Goal: Transaction & Acquisition: Book appointment/travel/reservation

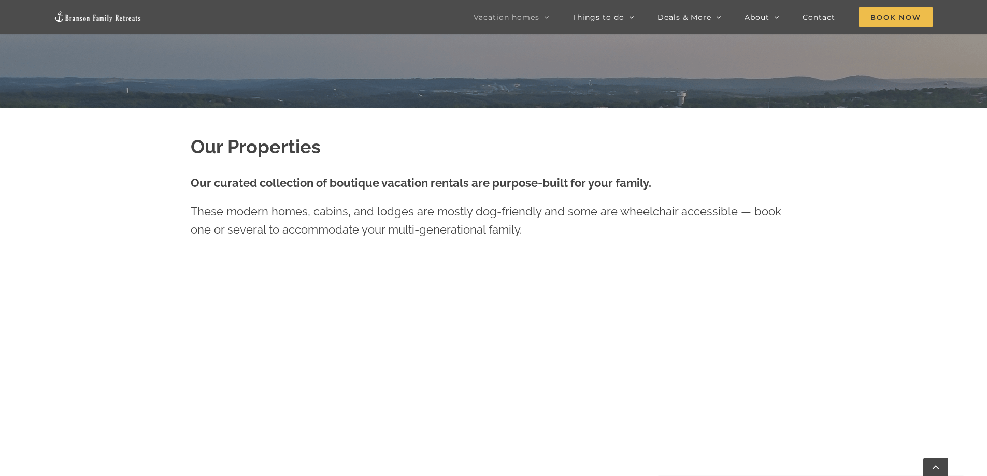
scroll to position [466, 0]
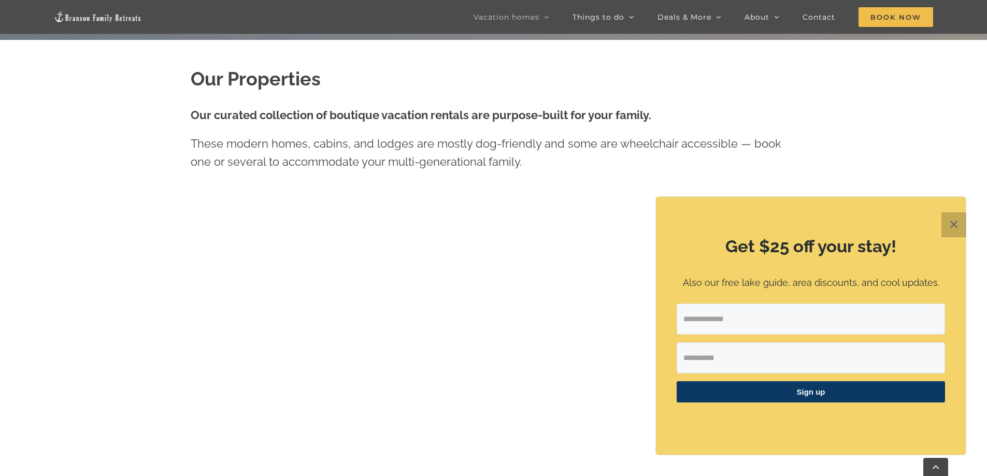
click at [948, 220] on button "✕" at bounding box center [953, 224] width 25 height 25
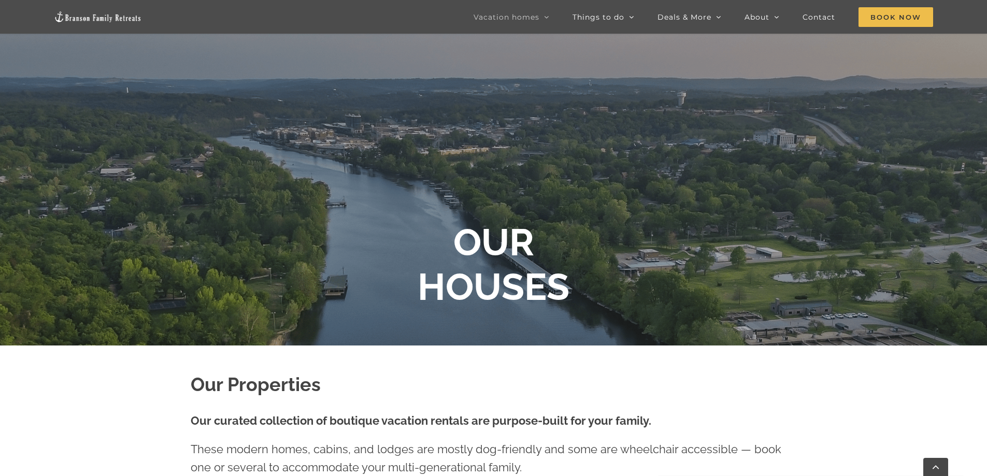
scroll to position [155, 0]
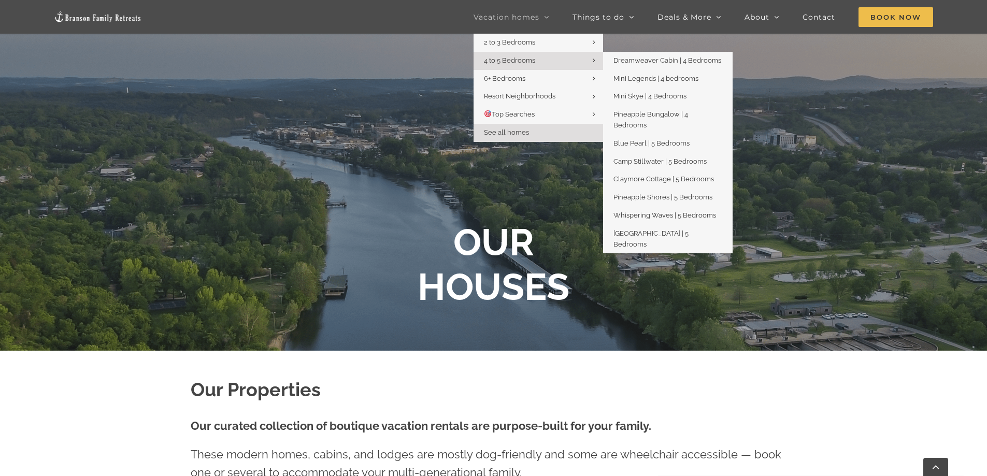
click at [507, 61] on span "4 to 5 Bedrooms" at bounding box center [509, 60] width 51 height 8
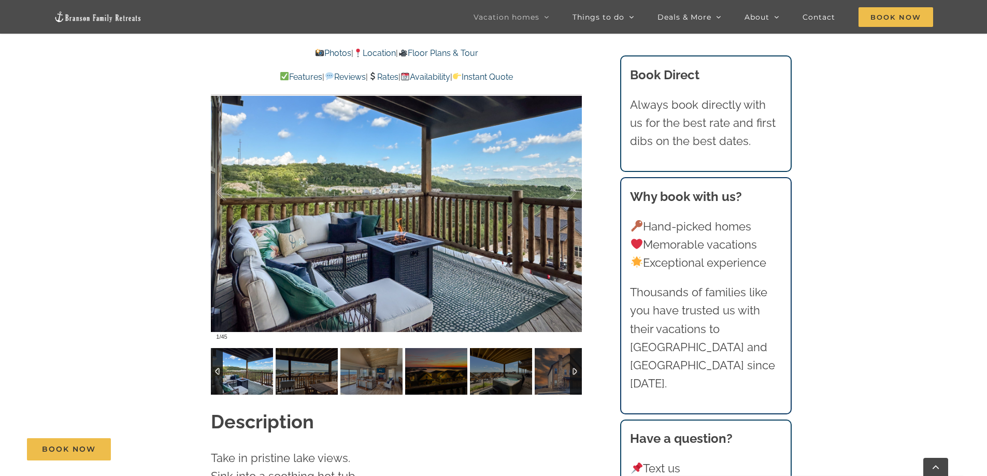
scroll to position [829, 0]
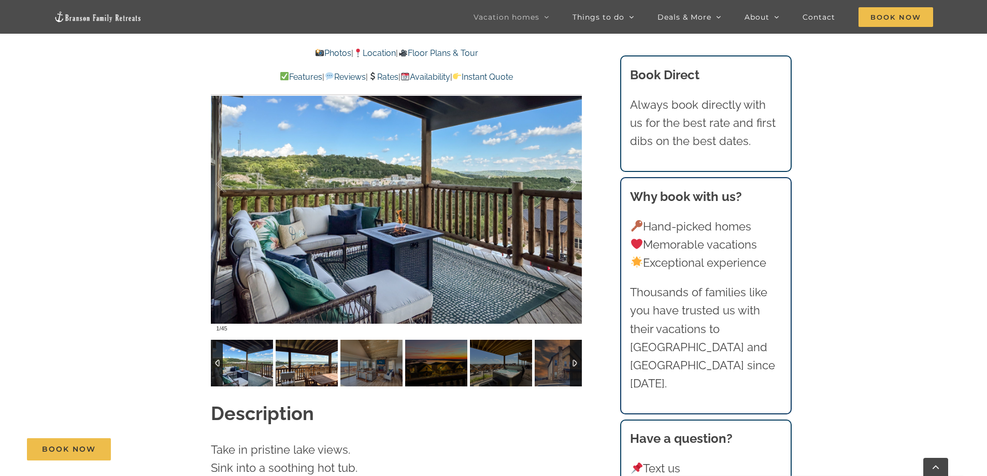
click at [304, 355] on img at bounding box center [307, 363] width 62 height 47
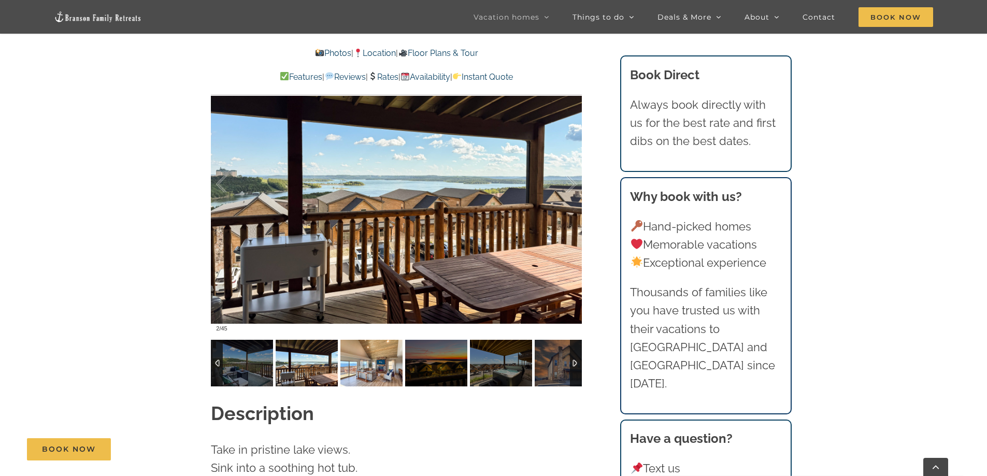
click at [357, 354] on img at bounding box center [371, 363] width 62 height 47
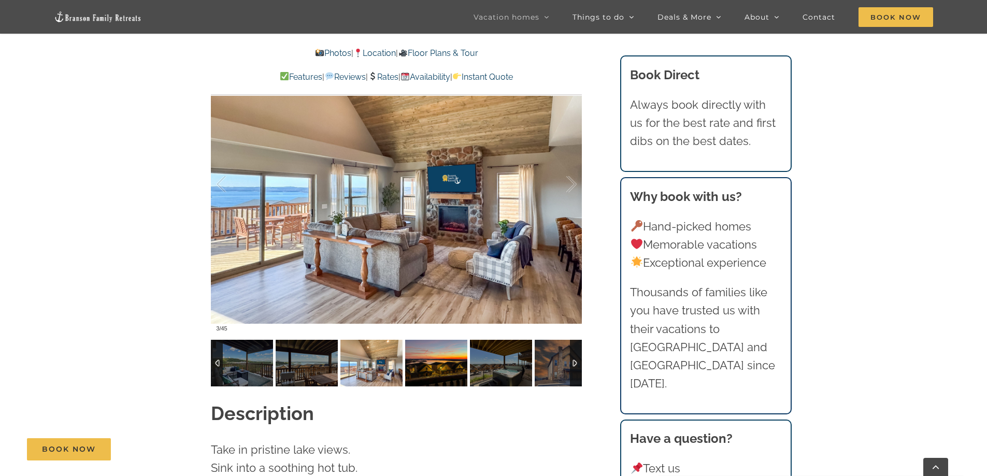
click at [443, 354] on img at bounding box center [436, 363] width 62 height 47
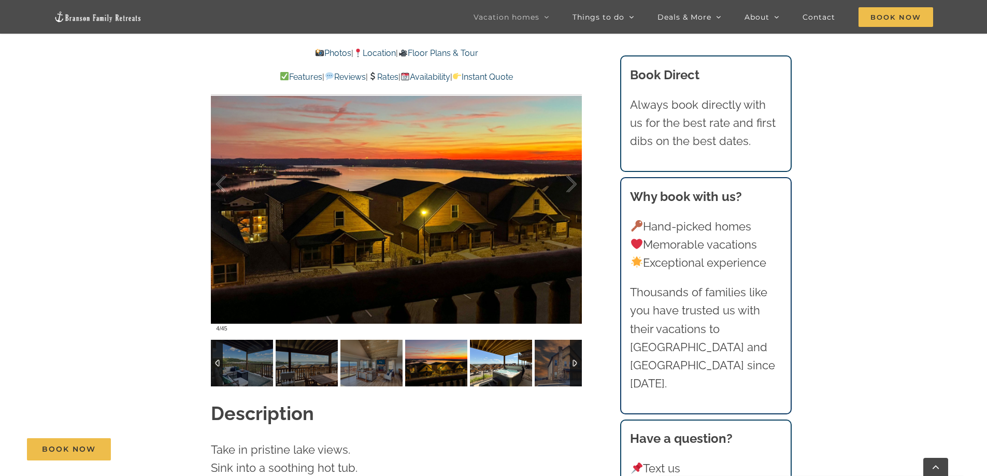
click at [478, 354] on img at bounding box center [501, 363] width 62 height 47
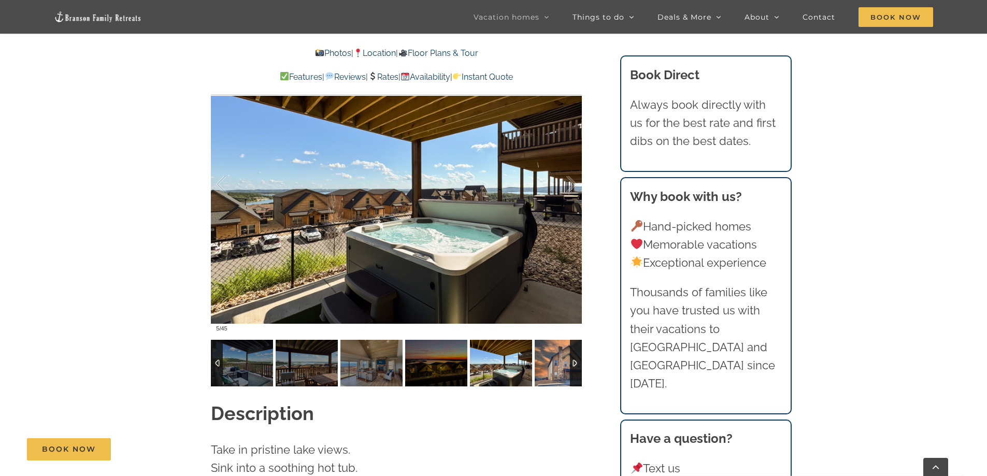
click at [568, 349] on img at bounding box center [566, 363] width 62 height 47
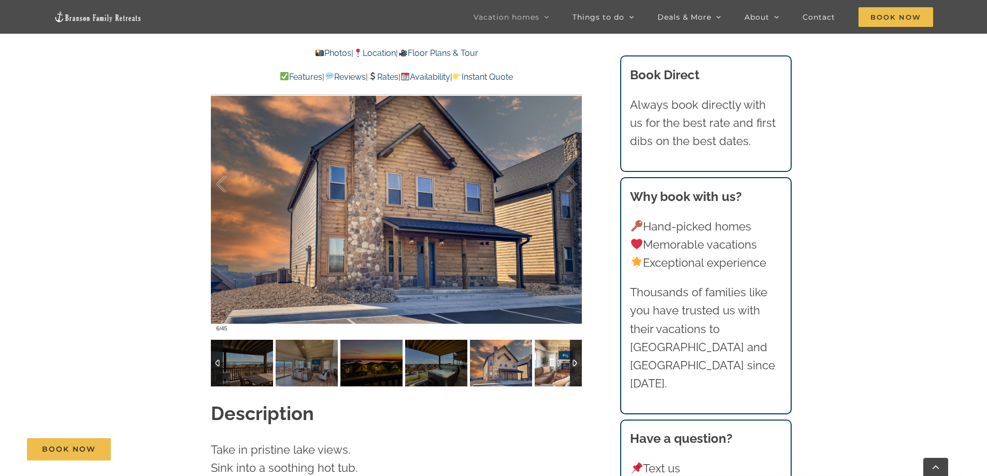
click at [568, 349] on img at bounding box center [566, 363] width 62 height 47
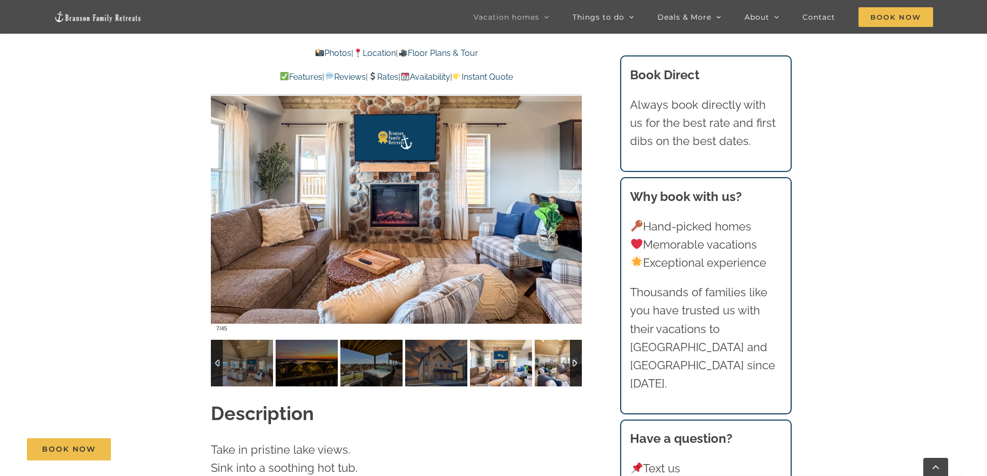
click at [568, 349] on img at bounding box center [566, 363] width 62 height 47
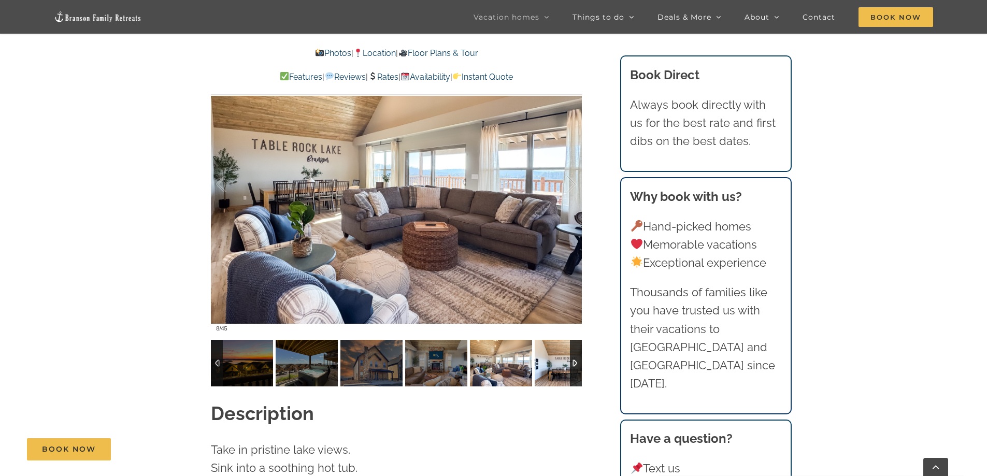
click at [569, 349] on img at bounding box center [566, 363] width 62 height 47
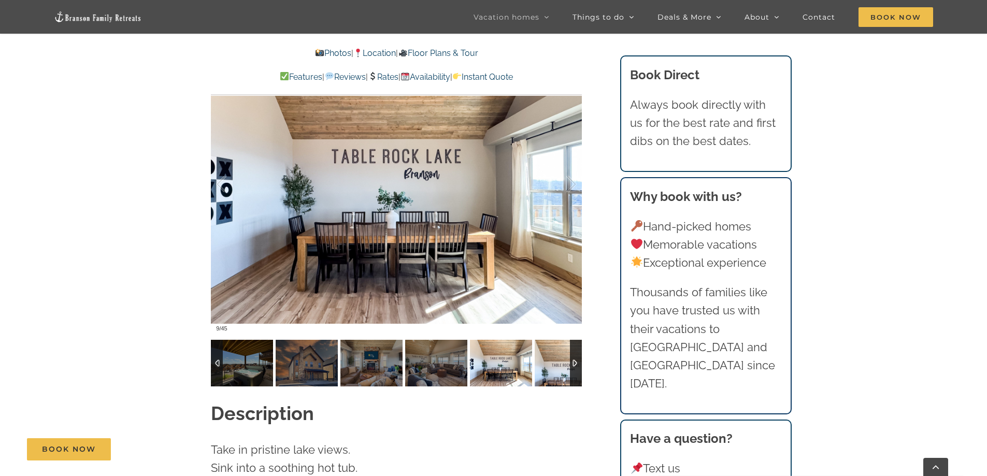
click at [569, 349] on img at bounding box center [566, 363] width 62 height 47
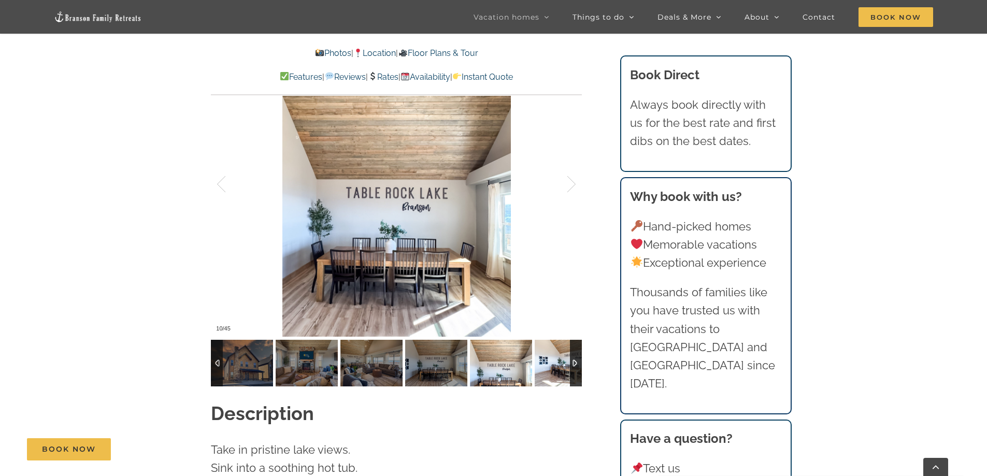
click at [568, 349] on img at bounding box center [566, 363] width 62 height 47
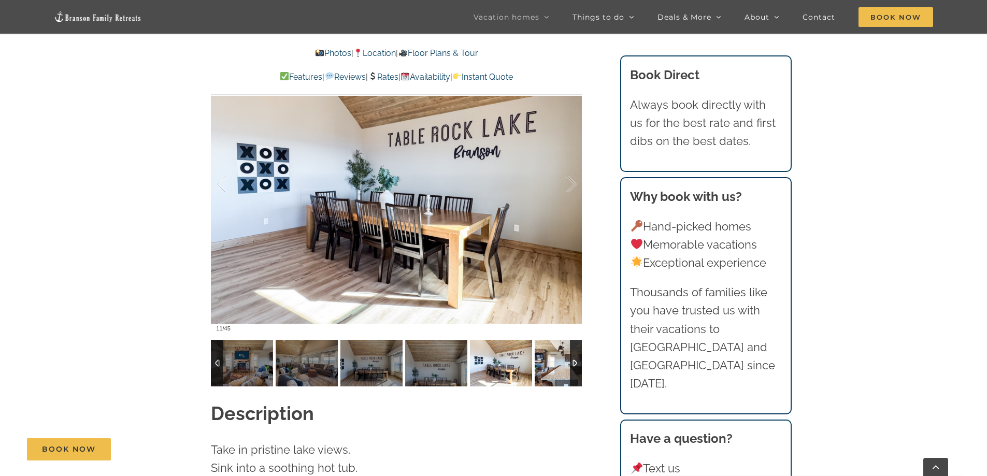
click at [568, 349] on img at bounding box center [566, 363] width 62 height 47
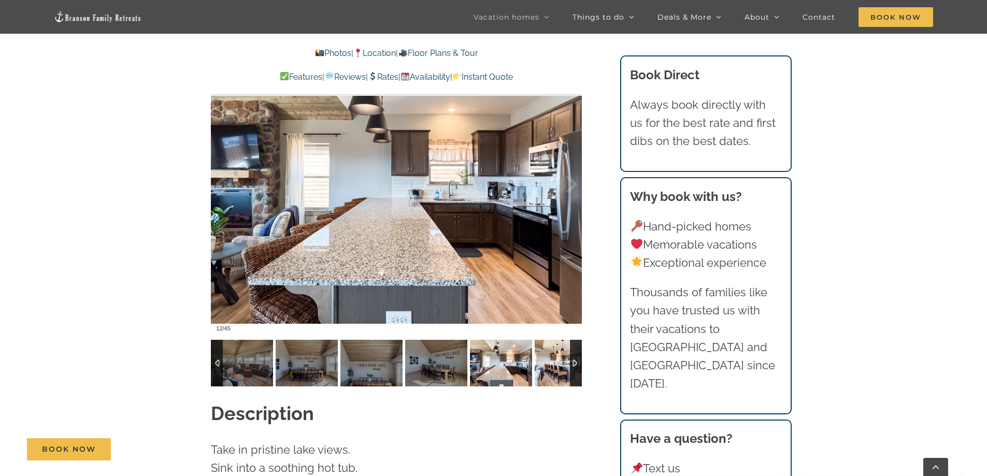
click at [568, 349] on img at bounding box center [566, 363] width 62 height 47
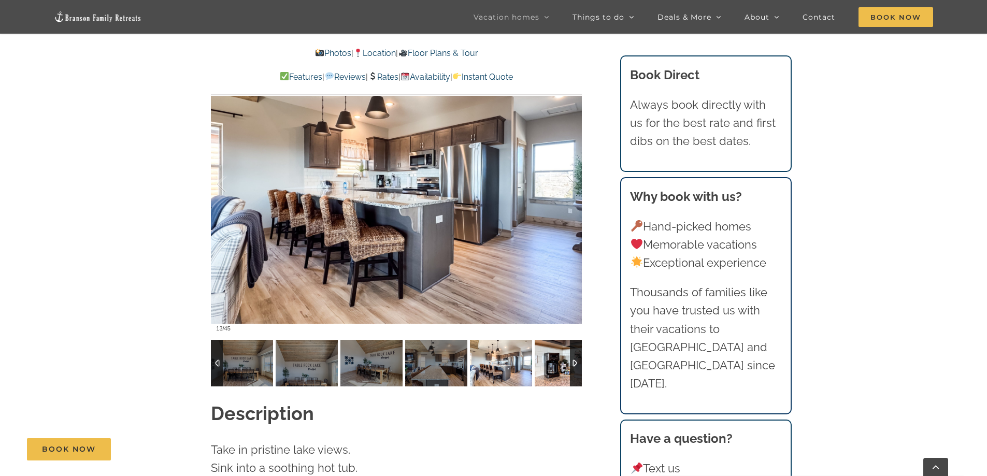
click at [568, 349] on img at bounding box center [566, 363] width 62 height 47
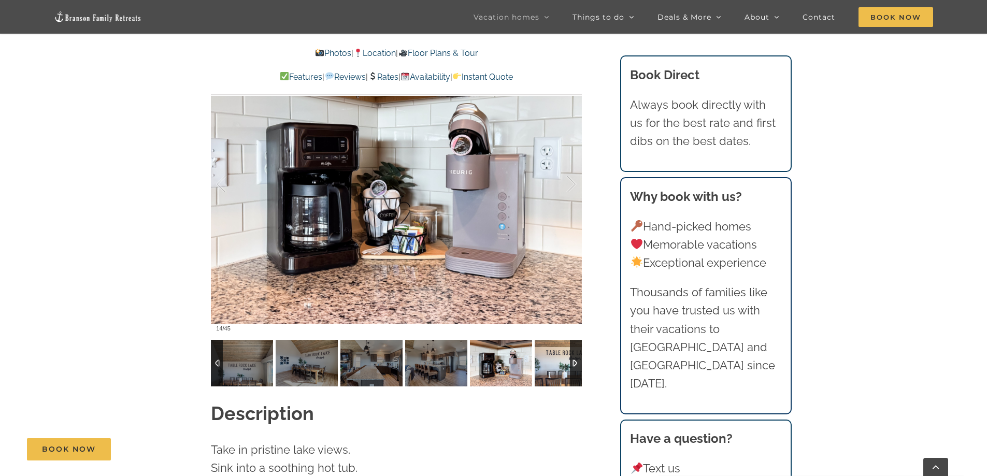
click at [568, 349] on img at bounding box center [566, 363] width 62 height 47
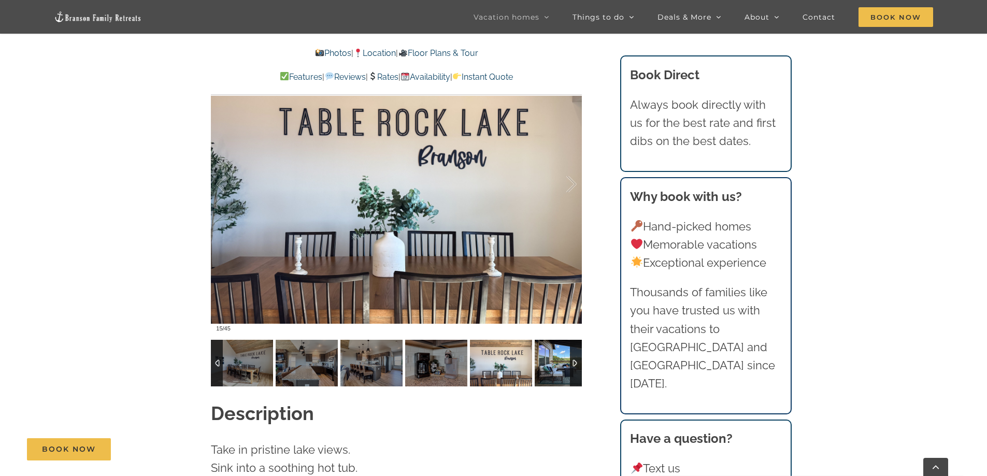
click at [568, 349] on img at bounding box center [566, 363] width 62 height 47
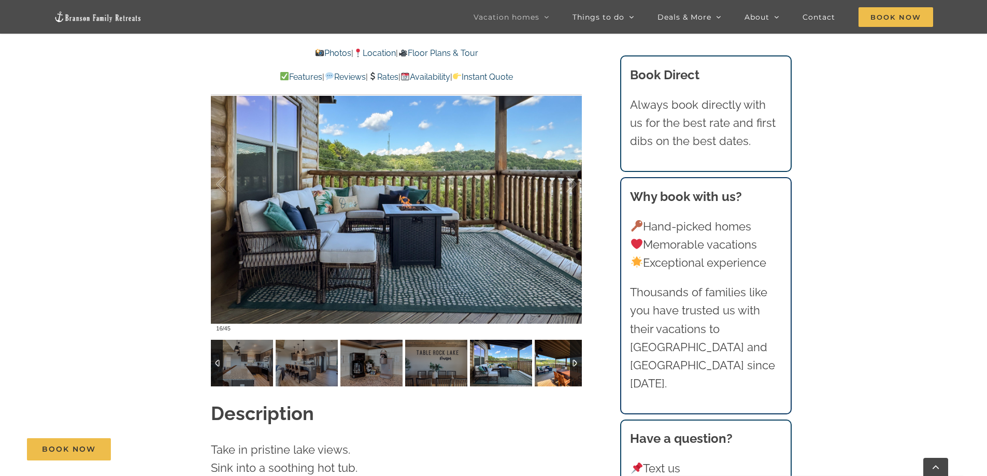
click at [568, 349] on img at bounding box center [566, 363] width 62 height 47
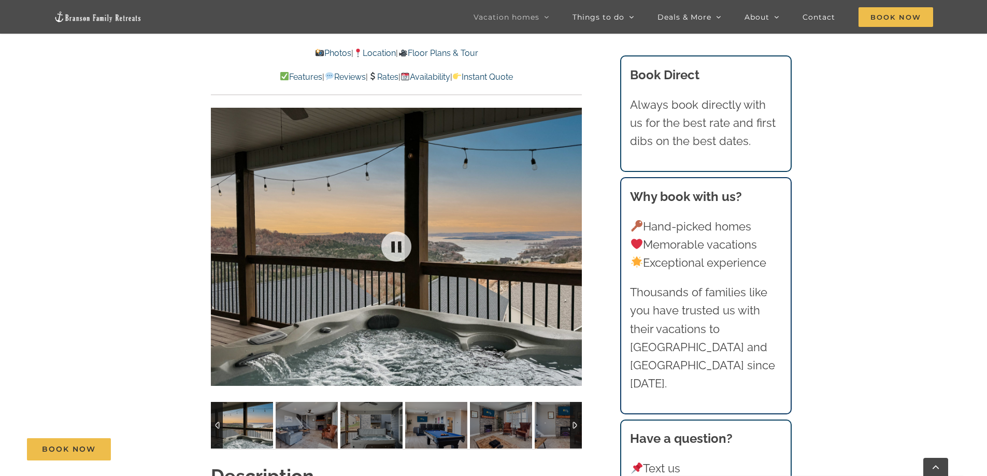
scroll to position [829, 0]
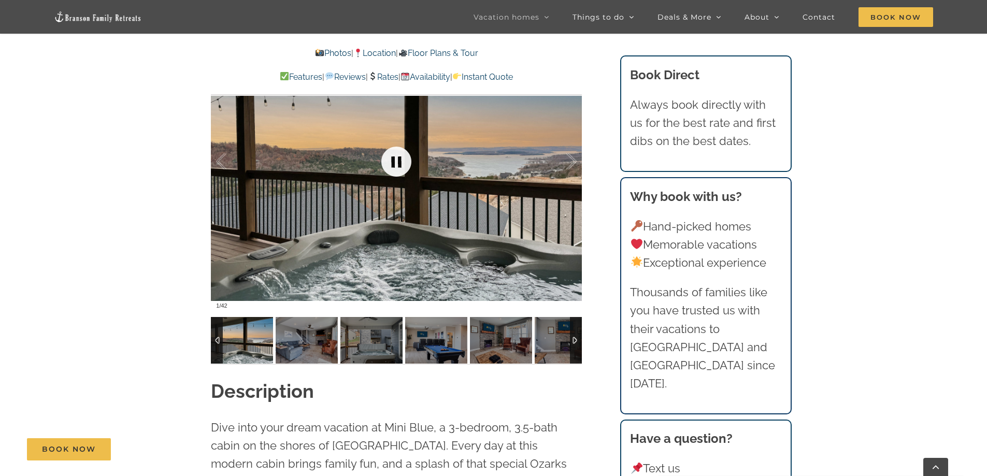
click at [392, 163] on link at bounding box center [396, 161] width 41 height 41
click at [396, 162] on link at bounding box center [396, 161] width 41 height 41
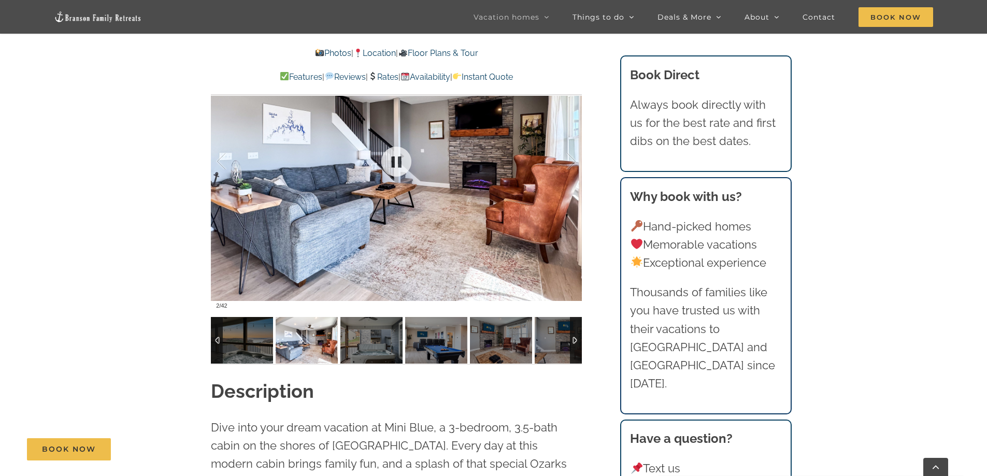
click at [445, 175] on div at bounding box center [396, 161] width 371 height 305
click at [572, 158] on div at bounding box center [560, 161] width 32 height 64
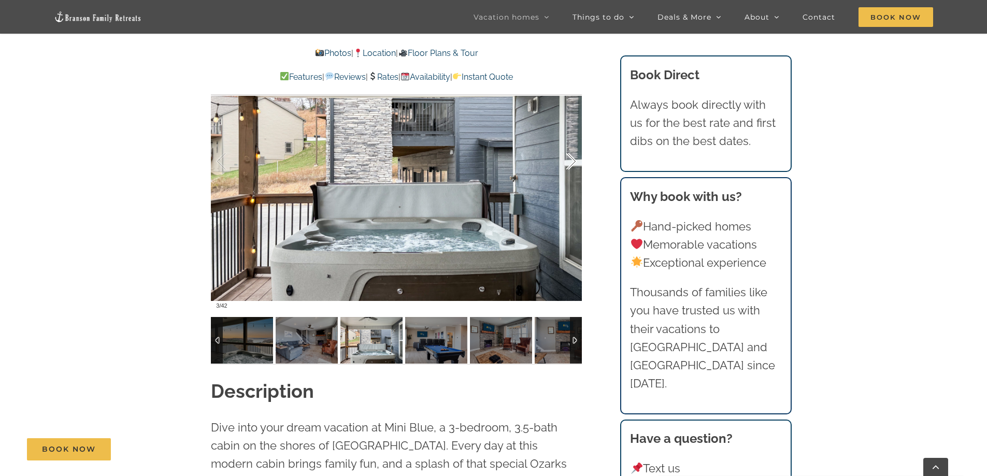
click at [569, 160] on div at bounding box center [560, 161] width 32 height 64
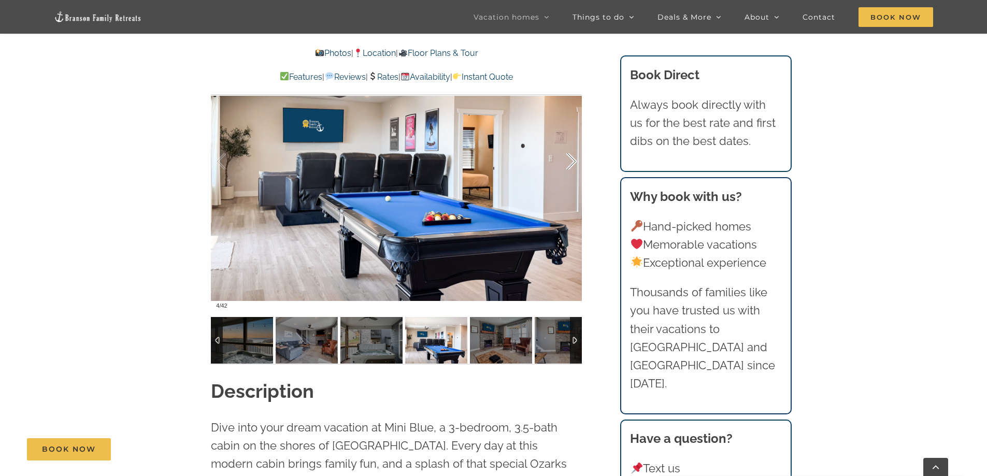
click at [563, 163] on div at bounding box center [560, 161] width 32 height 64
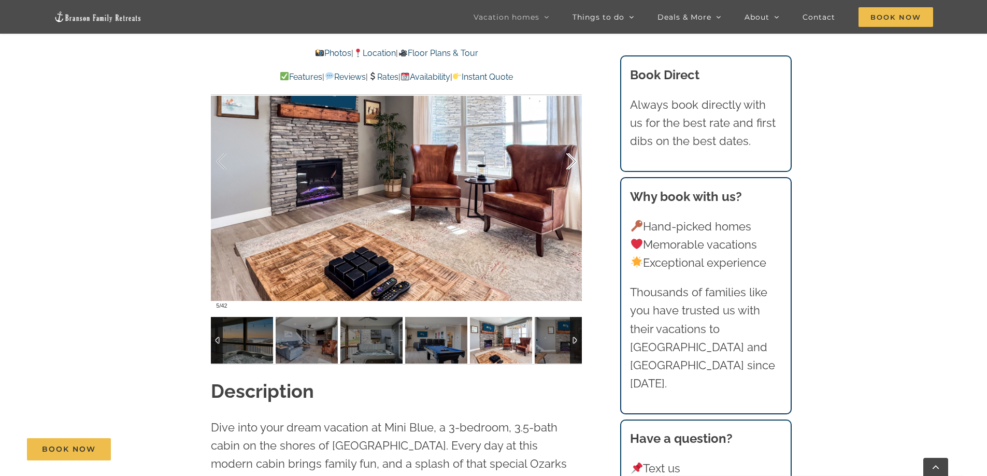
click at [561, 165] on div at bounding box center [560, 161] width 32 height 64
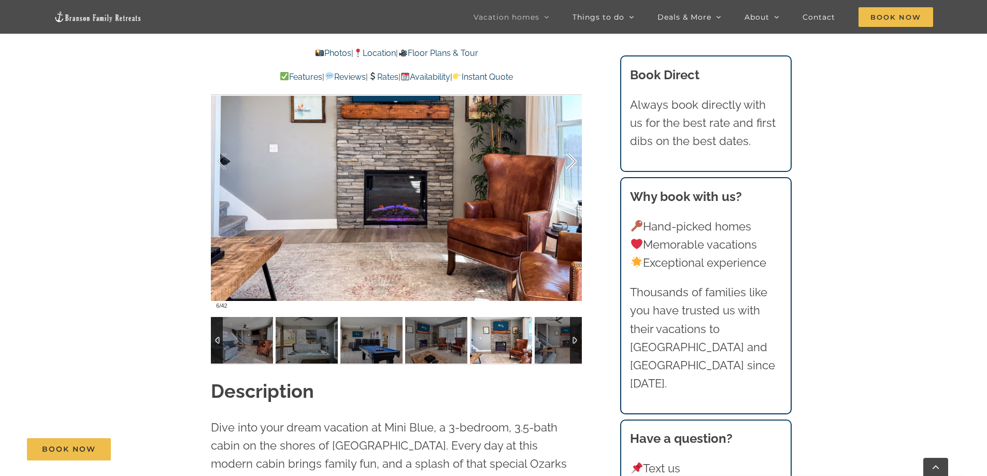
click at [566, 165] on div at bounding box center [560, 161] width 32 height 64
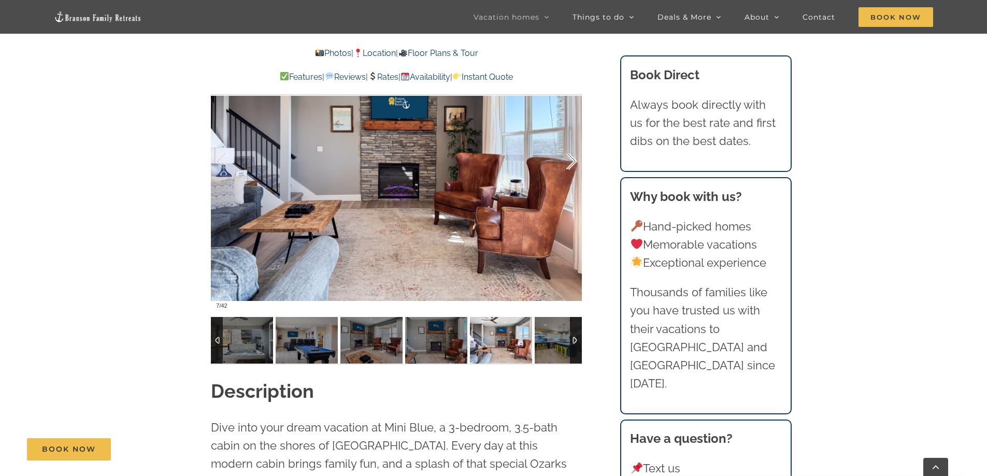
click at [566, 165] on div at bounding box center [560, 161] width 32 height 64
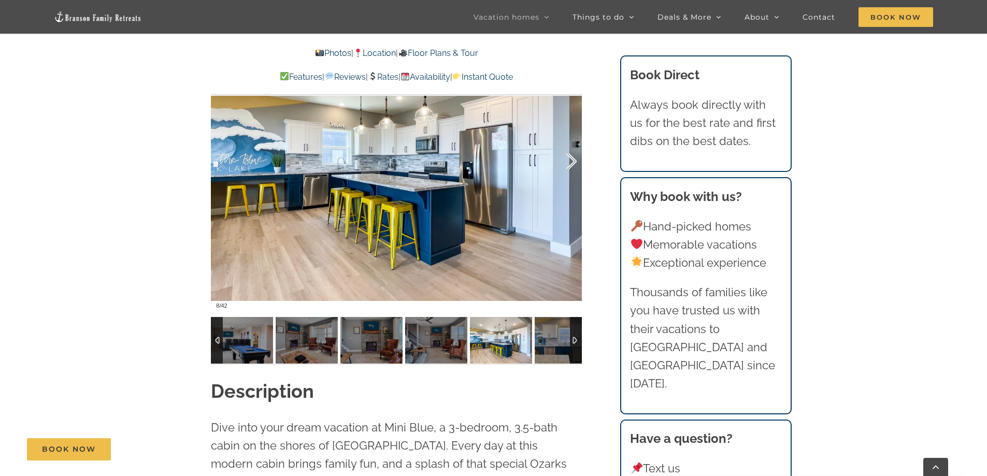
click at [566, 165] on div at bounding box center [560, 161] width 32 height 64
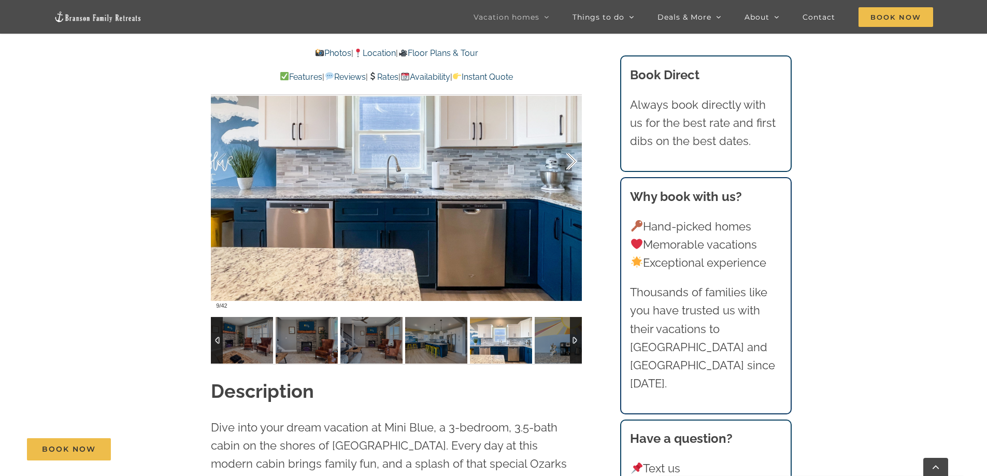
click at [566, 165] on div at bounding box center [560, 161] width 32 height 64
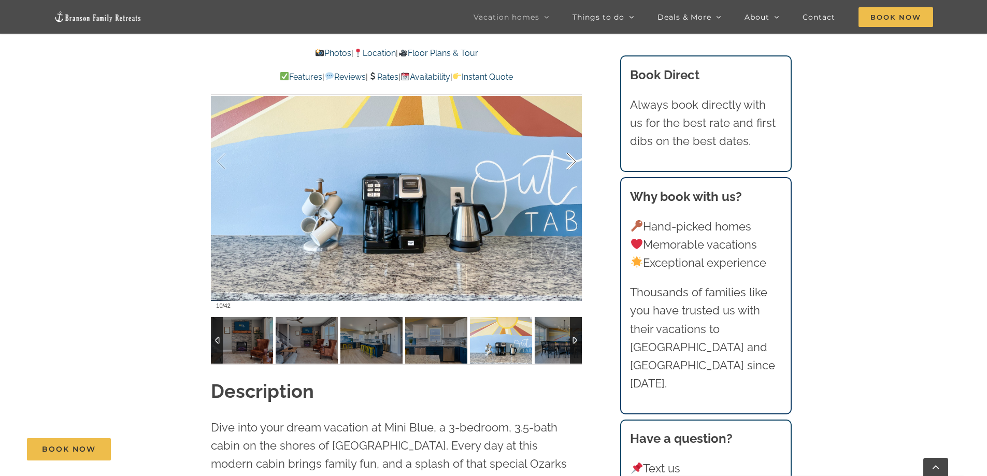
click at [566, 165] on div at bounding box center [560, 161] width 32 height 64
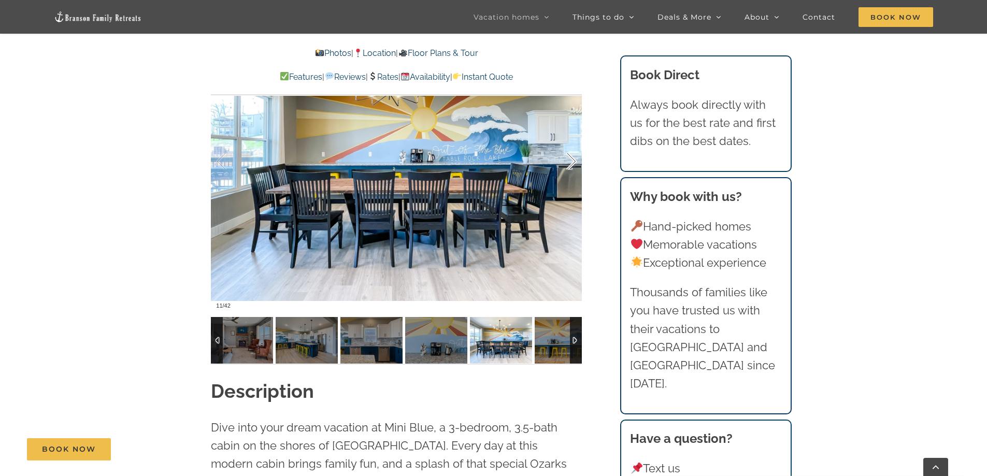
click at [566, 165] on div at bounding box center [560, 161] width 32 height 64
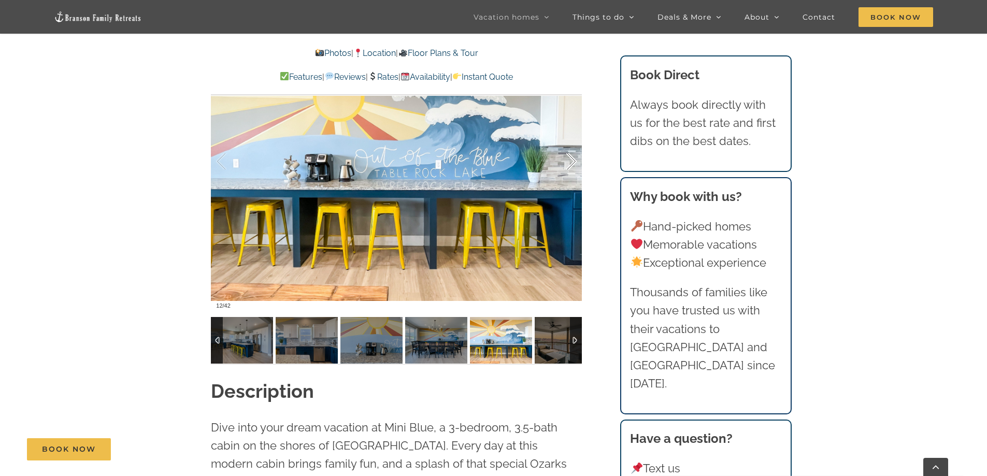
click at [566, 165] on div at bounding box center [560, 161] width 32 height 64
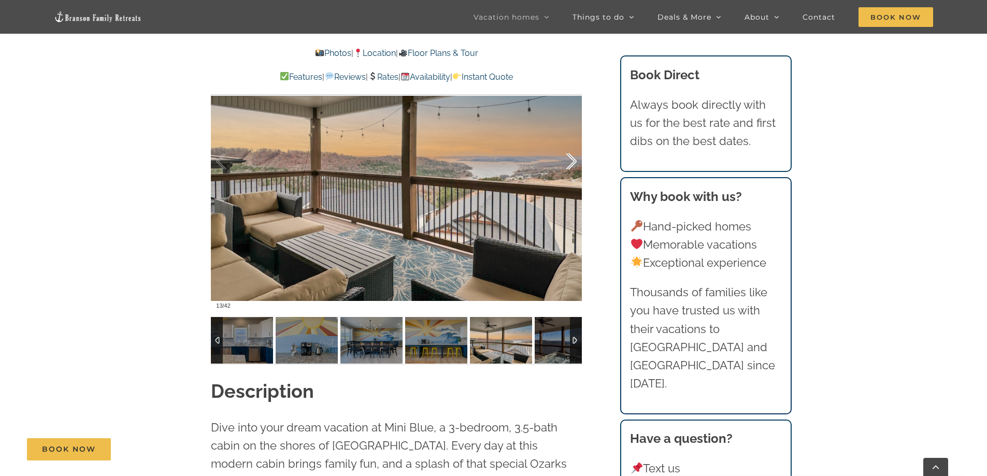
click at [566, 165] on div at bounding box center [560, 161] width 32 height 64
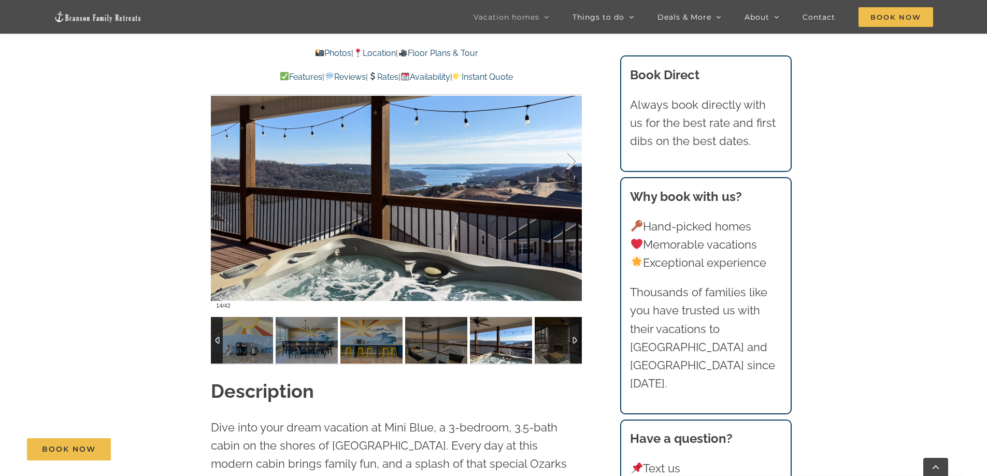
click at [566, 165] on div at bounding box center [560, 161] width 32 height 64
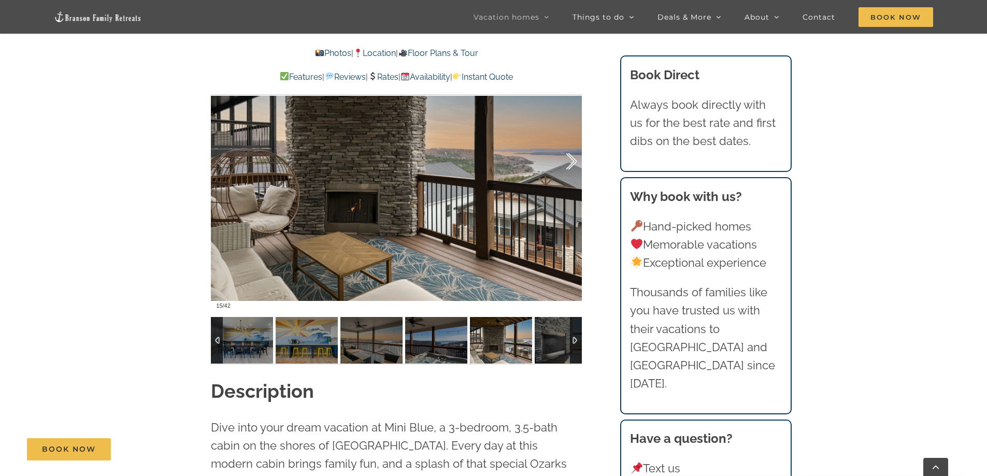
click at [566, 164] on div at bounding box center [560, 161] width 32 height 64
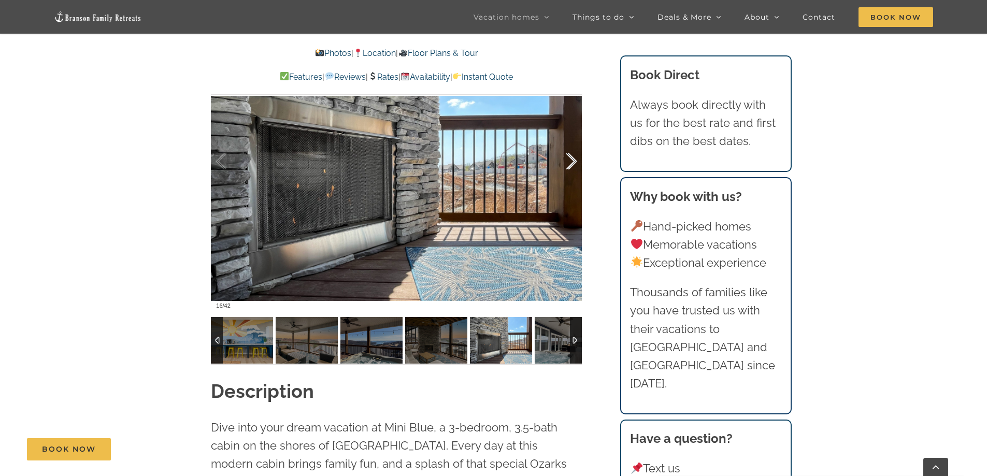
click at [566, 164] on div at bounding box center [560, 161] width 32 height 64
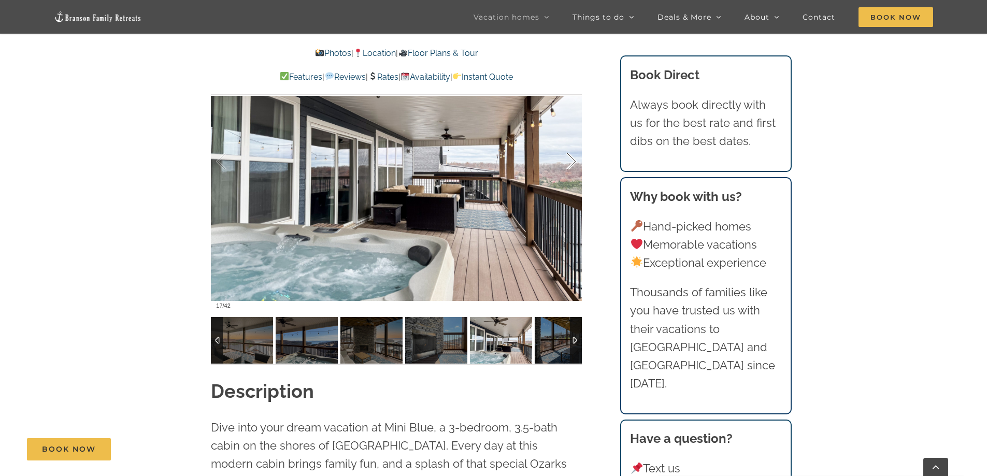
click at [566, 163] on div at bounding box center [560, 161] width 32 height 64
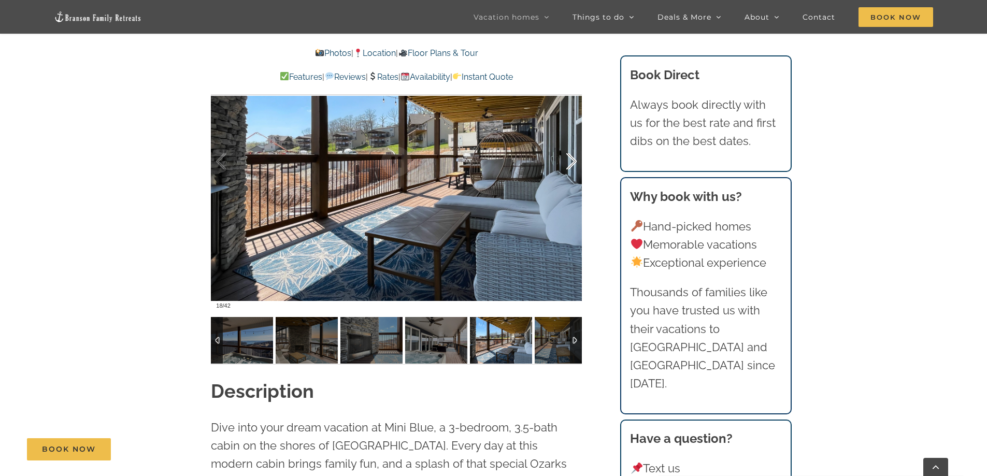
click at [575, 159] on div at bounding box center [560, 161] width 32 height 64
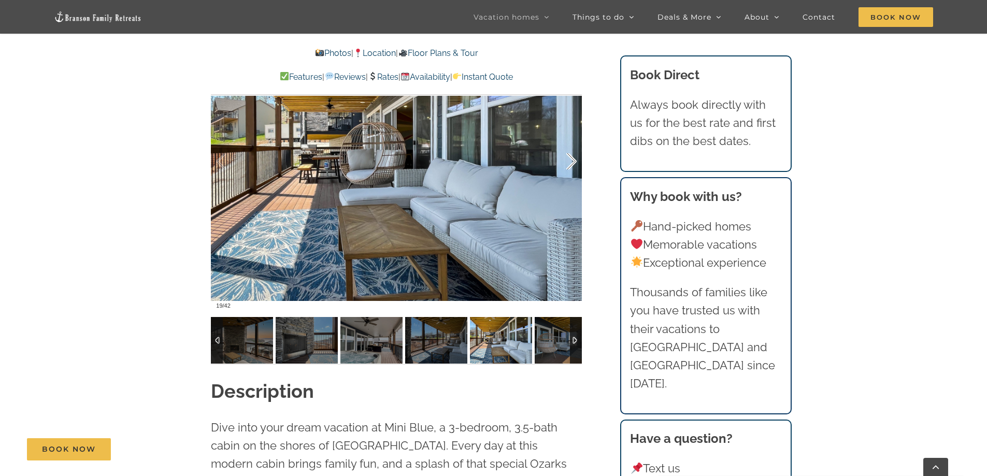
click at [575, 159] on div at bounding box center [560, 161] width 32 height 64
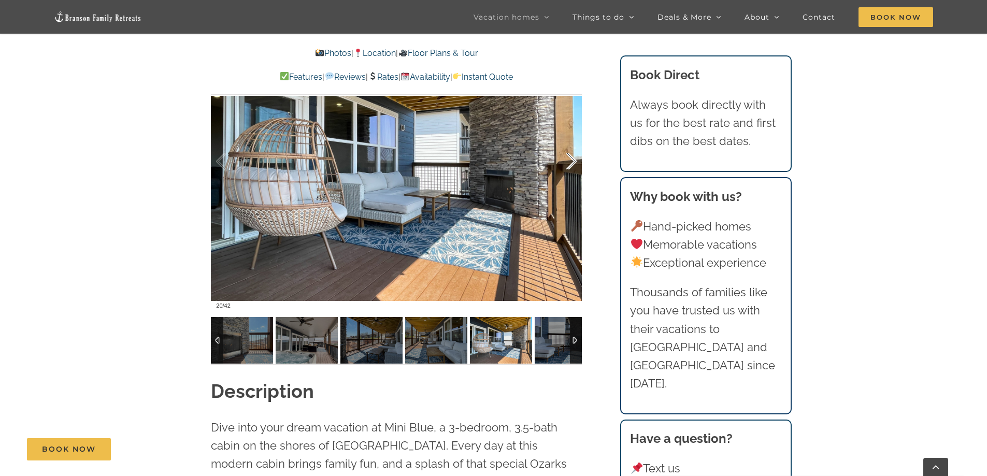
click at [575, 159] on div at bounding box center [560, 161] width 32 height 64
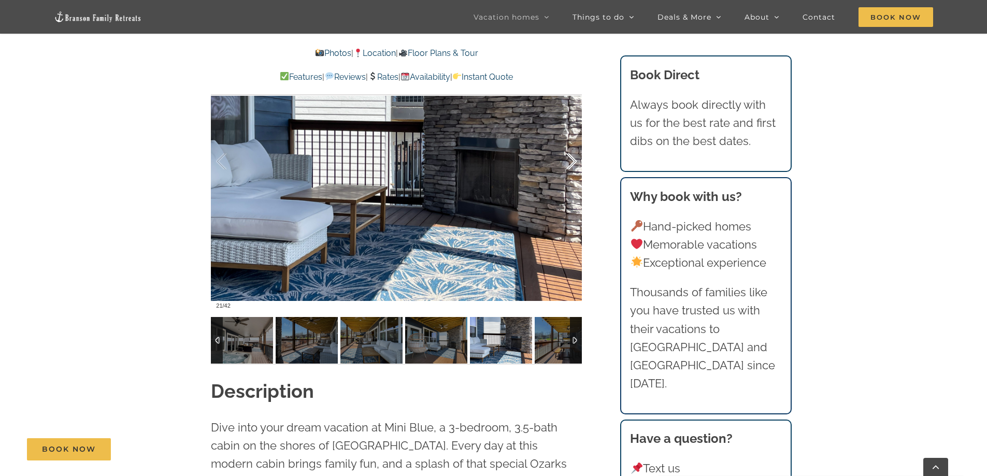
click at [574, 158] on div at bounding box center [560, 161] width 32 height 64
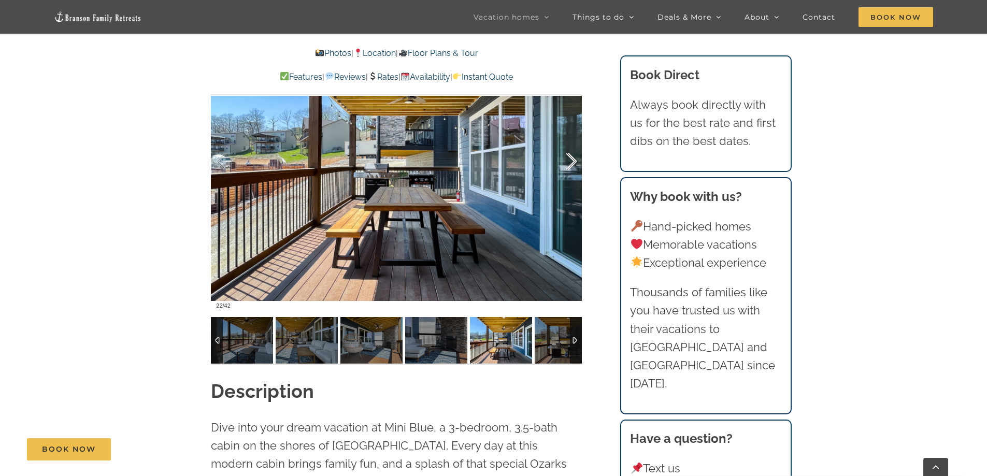
click at [574, 158] on div at bounding box center [560, 161] width 32 height 64
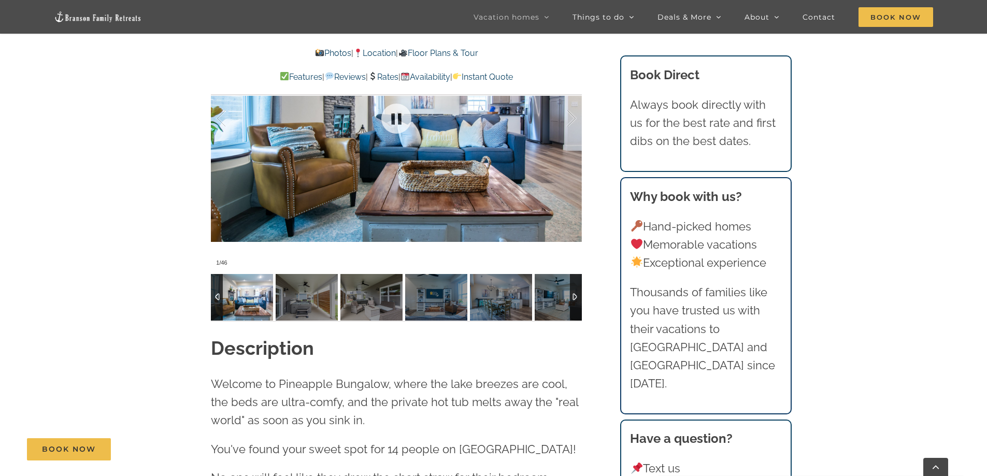
scroll to position [932, 0]
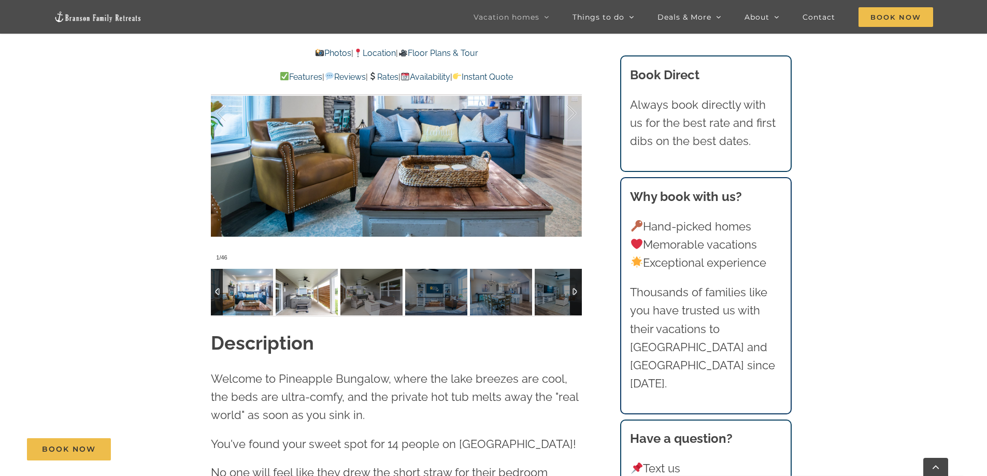
click at [318, 289] on img at bounding box center [307, 292] width 62 height 47
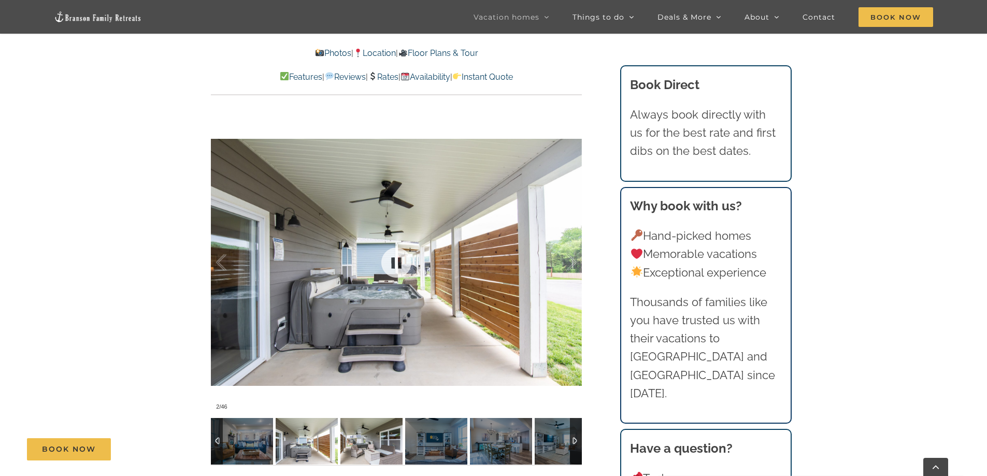
scroll to position [777, 0]
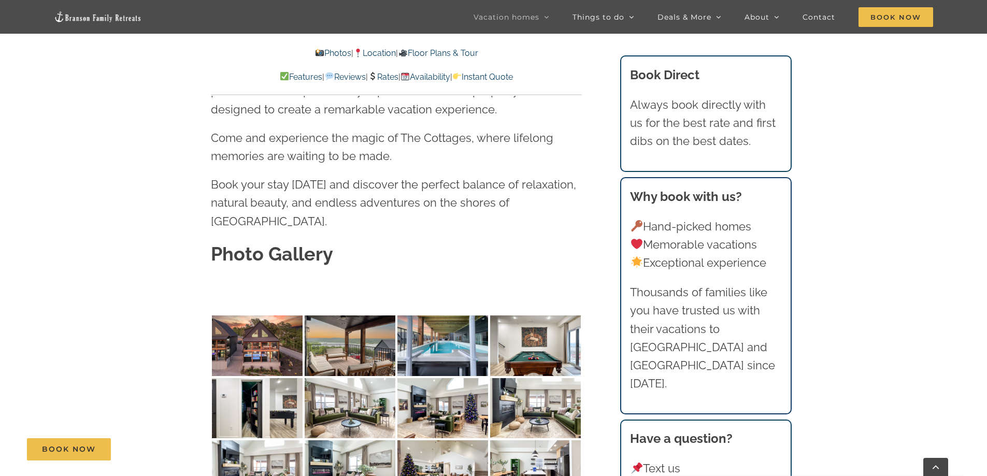
scroll to position [3108, 0]
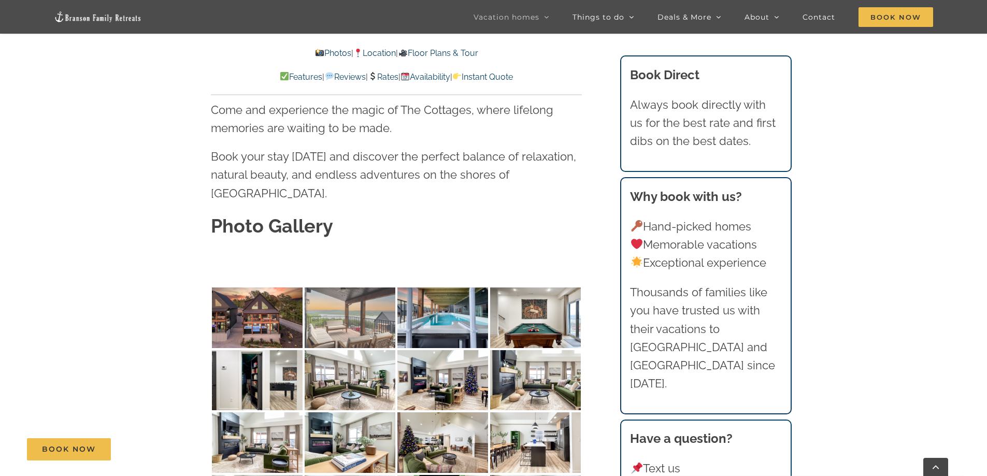
click at [368, 287] on img at bounding box center [350, 317] width 91 height 61
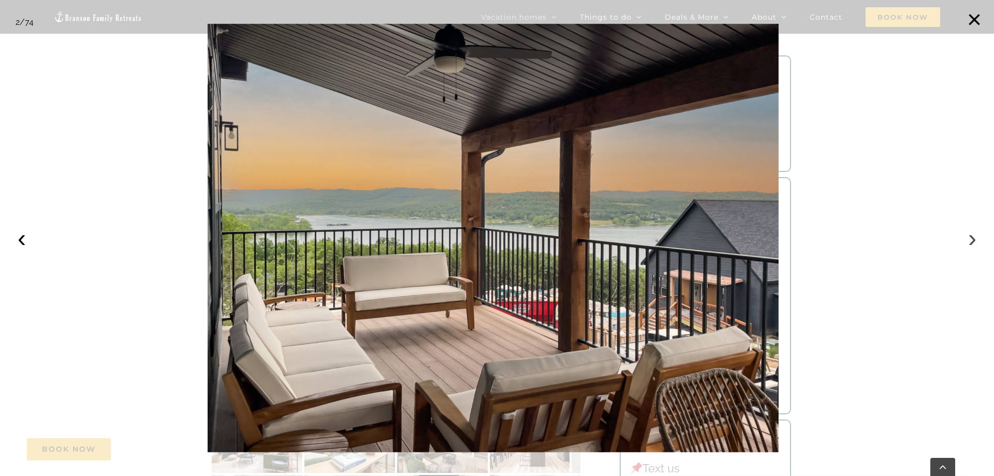
click at [972, 241] on button "›" at bounding box center [972, 238] width 23 height 23
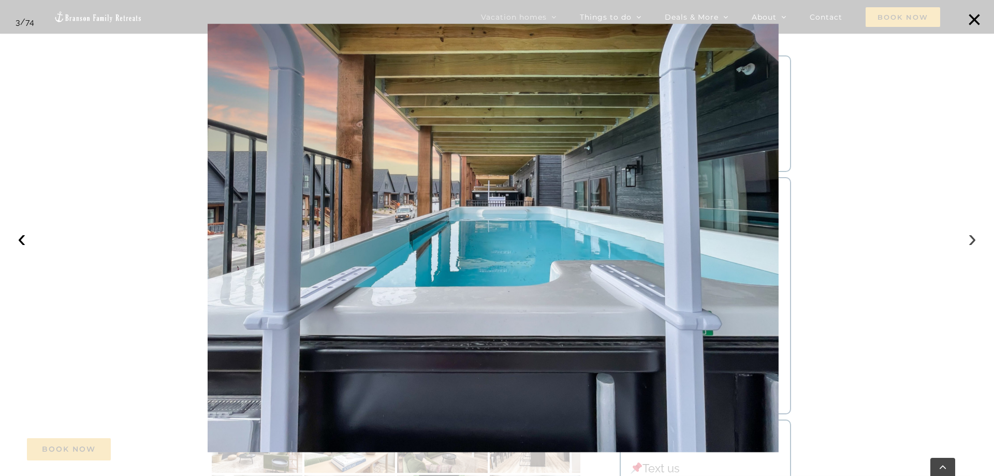
click at [972, 241] on button "›" at bounding box center [972, 238] width 23 height 23
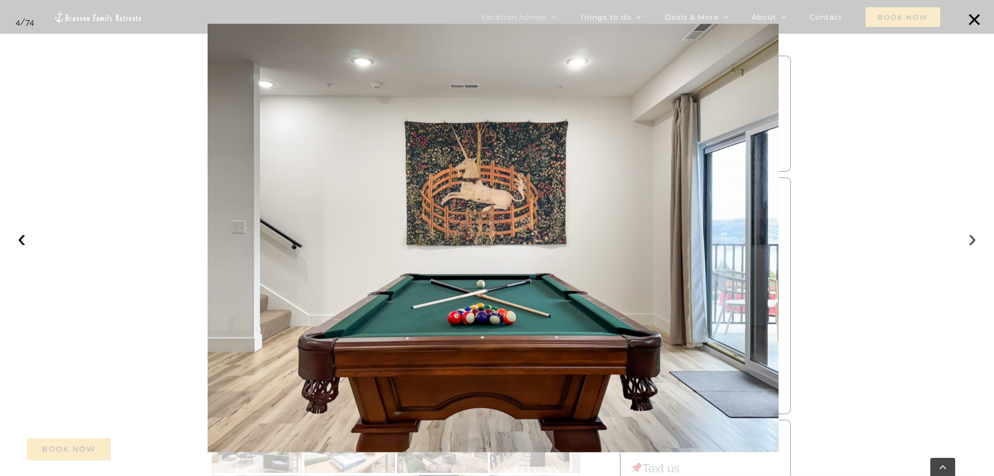
click at [972, 241] on button "›" at bounding box center [972, 238] width 23 height 23
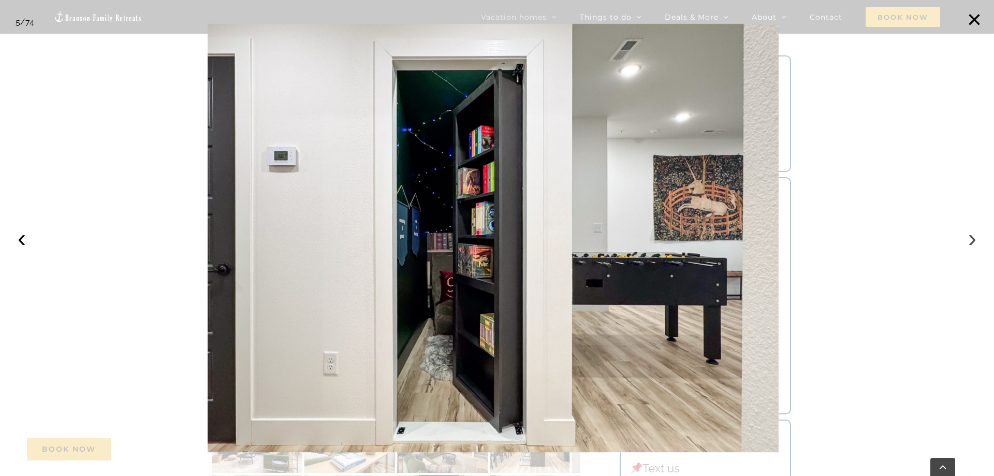
click at [972, 241] on button "›" at bounding box center [972, 238] width 23 height 23
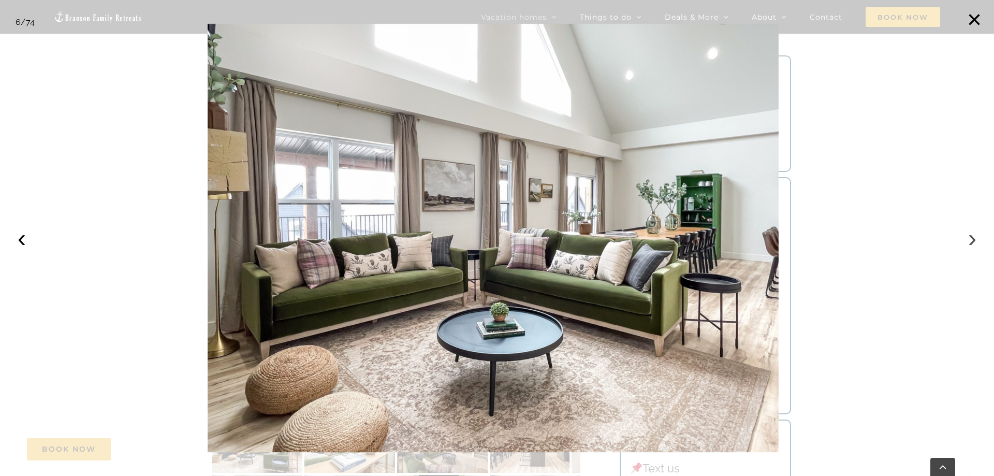
click at [972, 241] on button "›" at bounding box center [972, 238] width 23 height 23
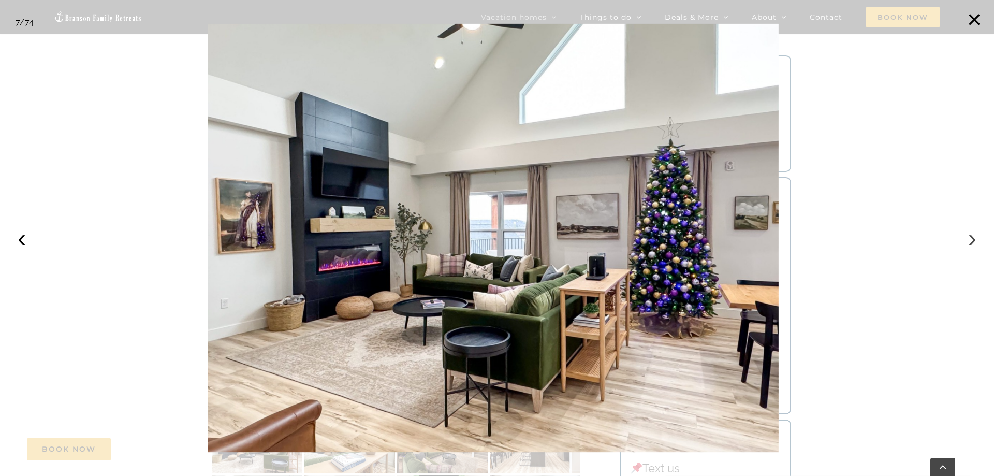
click at [972, 241] on button "›" at bounding box center [972, 238] width 23 height 23
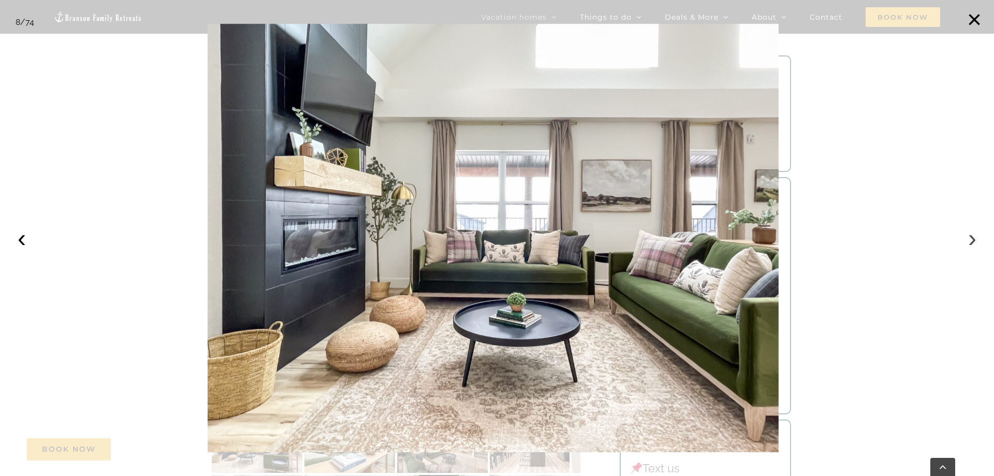
click at [972, 241] on button "›" at bounding box center [972, 238] width 23 height 23
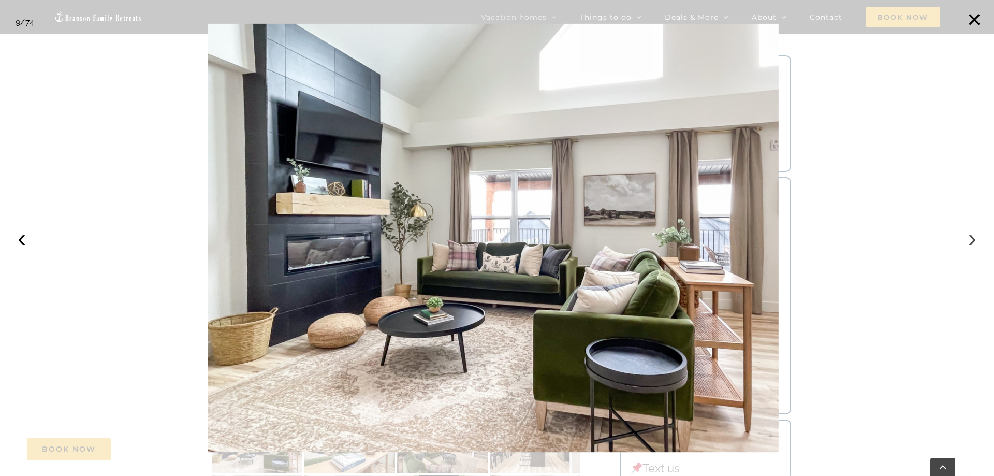
click at [972, 241] on button "›" at bounding box center [972, 238] width 23 height 23
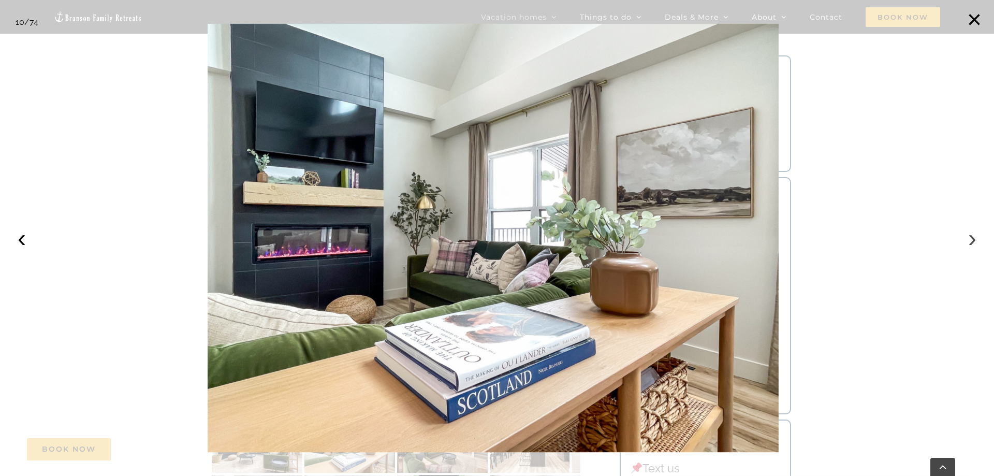
click at [972, 241] on button "›" at bounding box center [972, 238] width 23 height 23
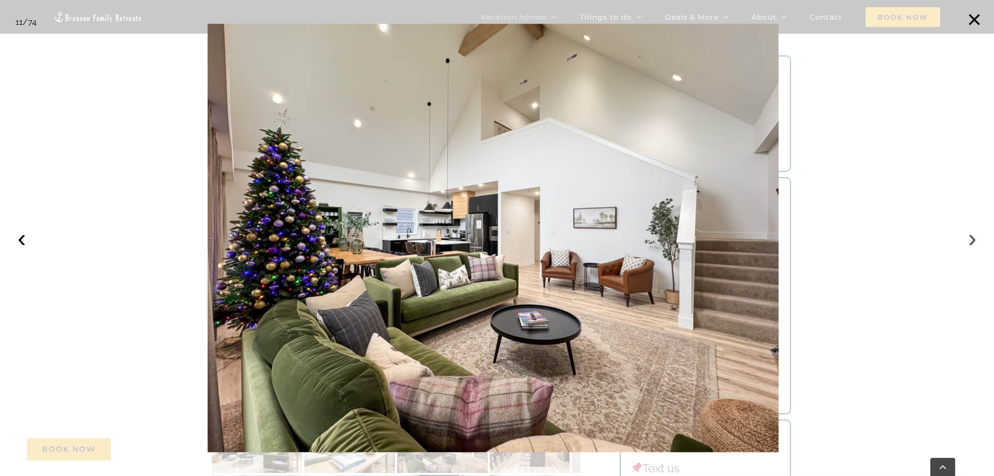
click at [972, 241] on button "›" at bounding box center [972, 238] width 23 height 23
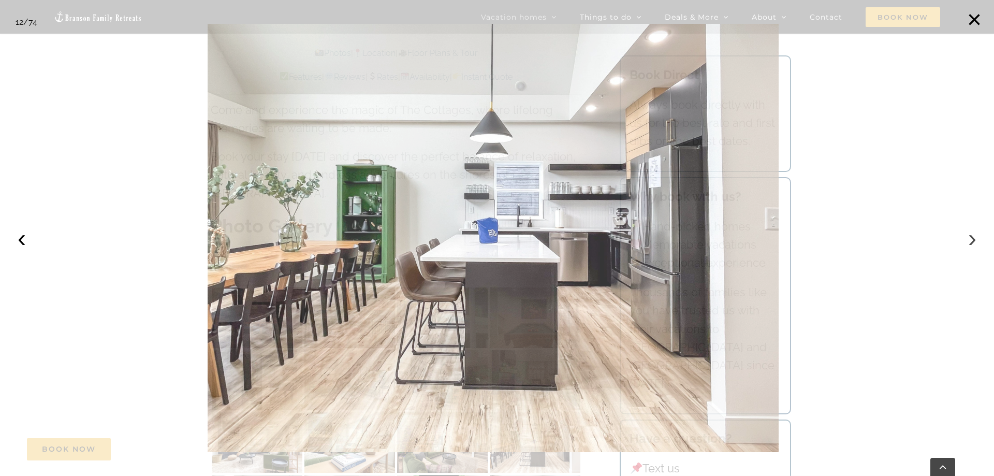
click at [972, 241] on button "›" at bounding box center [972, 238] width 23 height 23
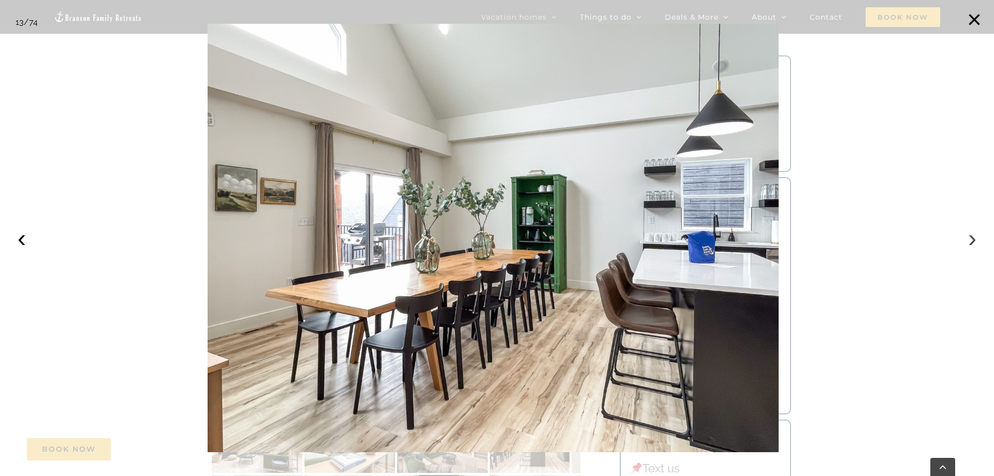
click at [972, 241] on button "›" at bounding box center [972, 238] width 23 height 23
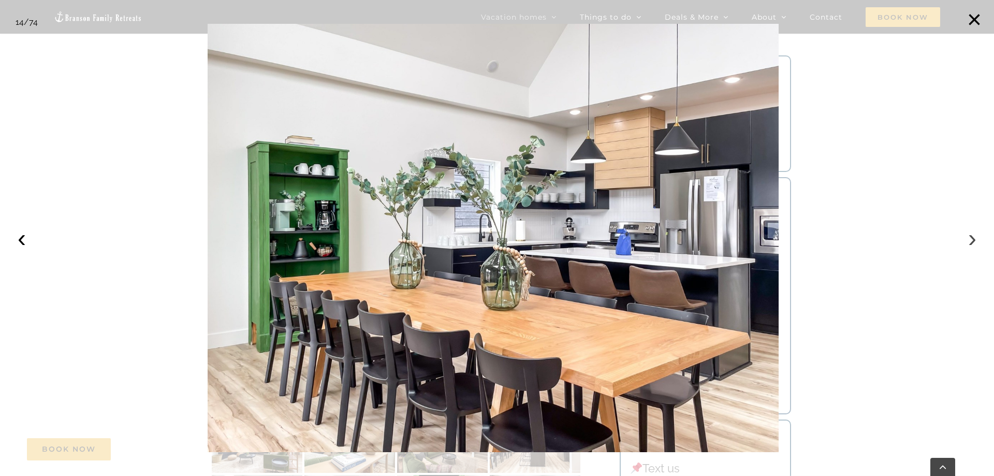
click at [972, 241] on button "›" at bounding box center [972, 238] width 23 height 23
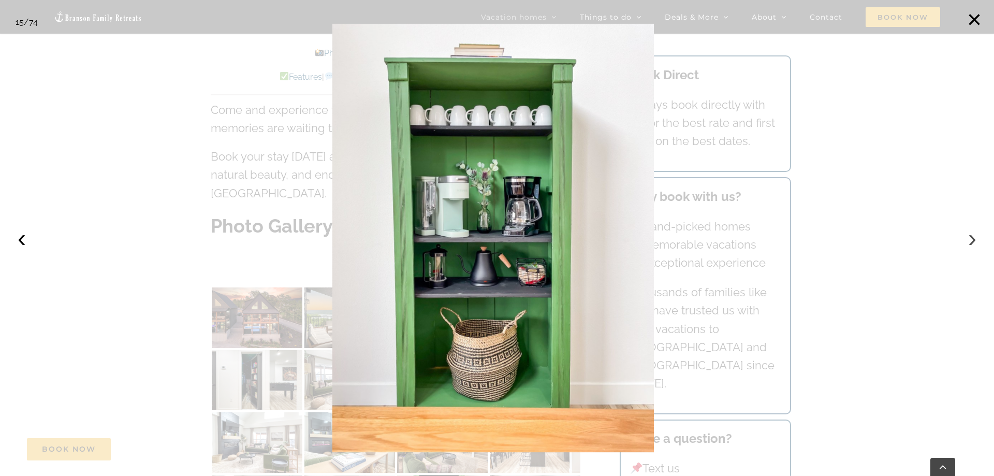
click at [972, 241] on button "›" at bounding box center [972, 238] width 23 height 23
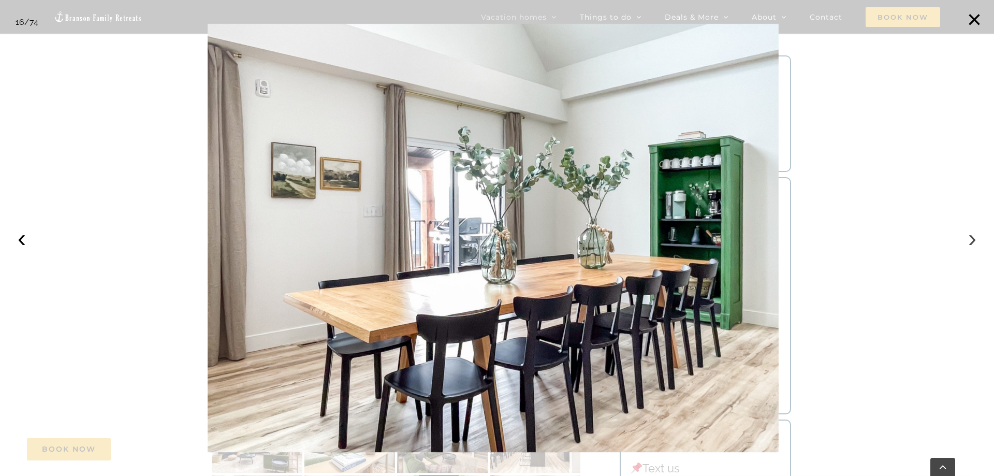
click at [972, 240] on button "›" at bounding box center [972, 238] width 23 height 23
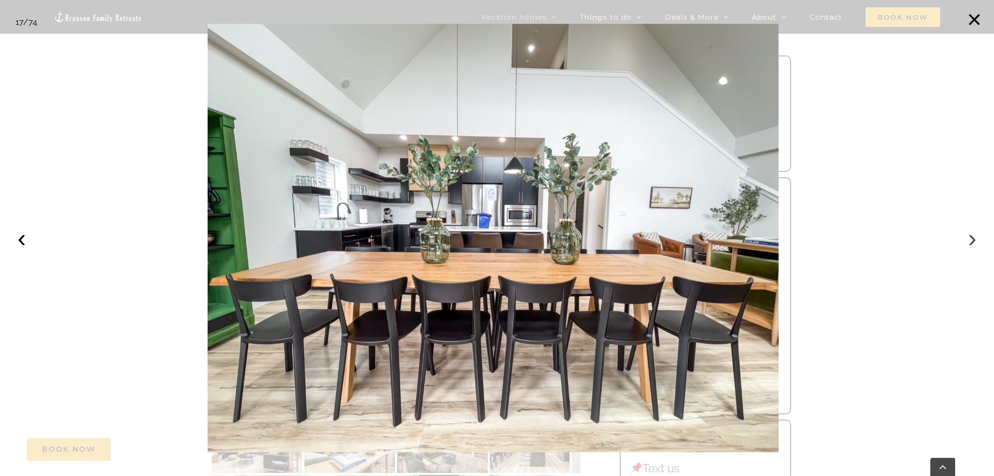
click at [975, 236] on button "›" at bounding box center [972, 238] width 23 height 23
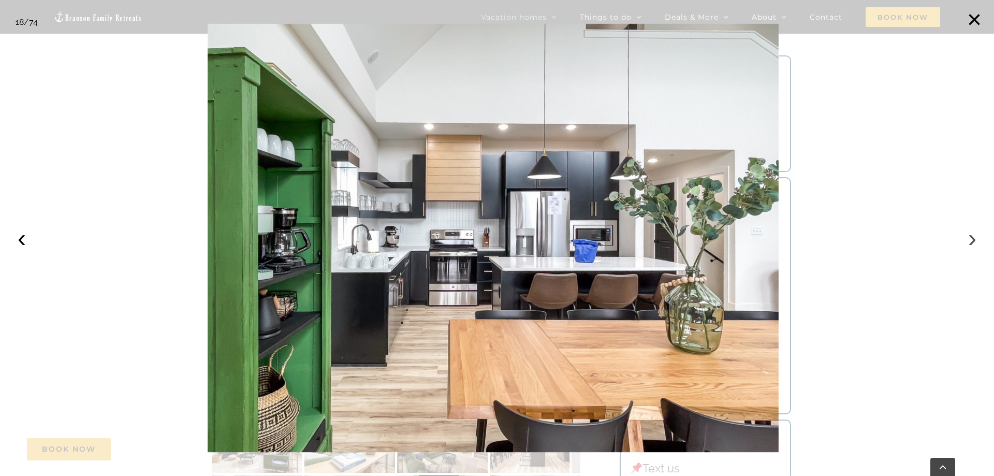
click at [971, 242] on button "›" at bounding box center [972, 238] width 23 height 23
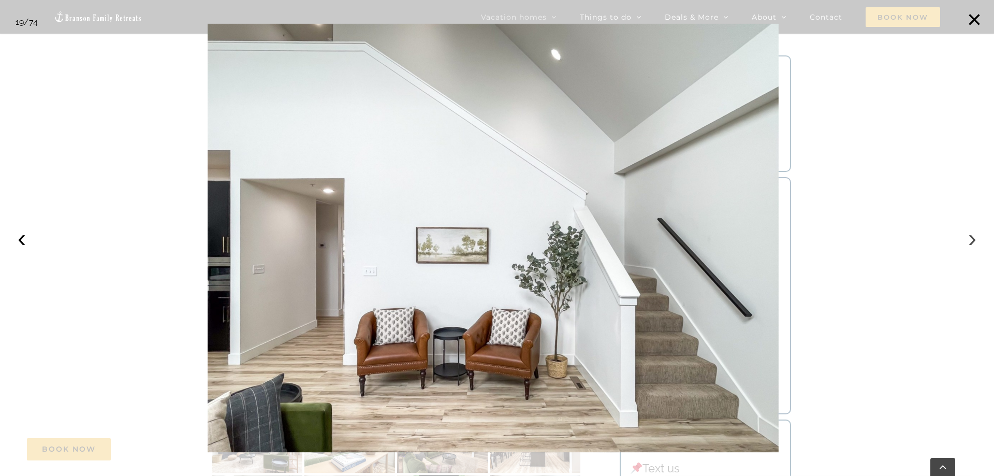
click at [968, 241] on button "›" at bounding box center [972, 238] width 23 height 23
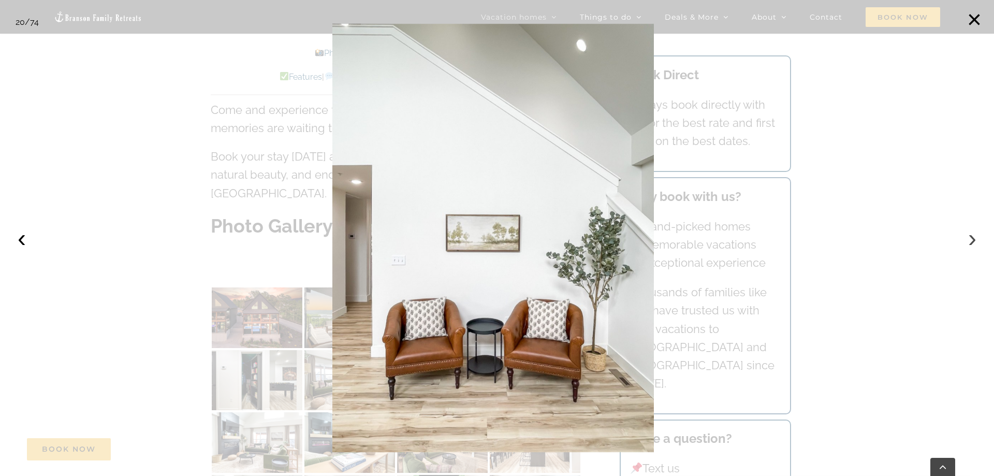
click at [968, 241] on button "›" at bounding box center [972, 238] width 23 height 23
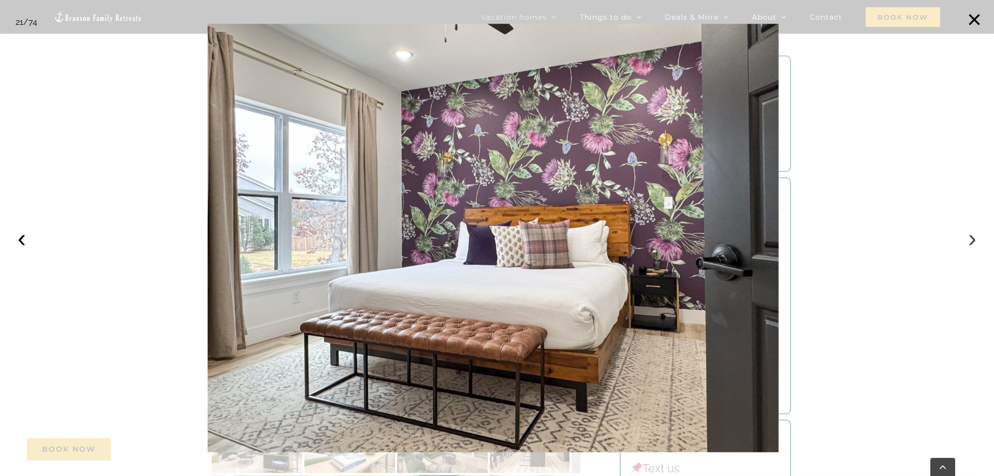
click at [968, 241] on button "›" at bounding box center [972, 238] width 23 height 23
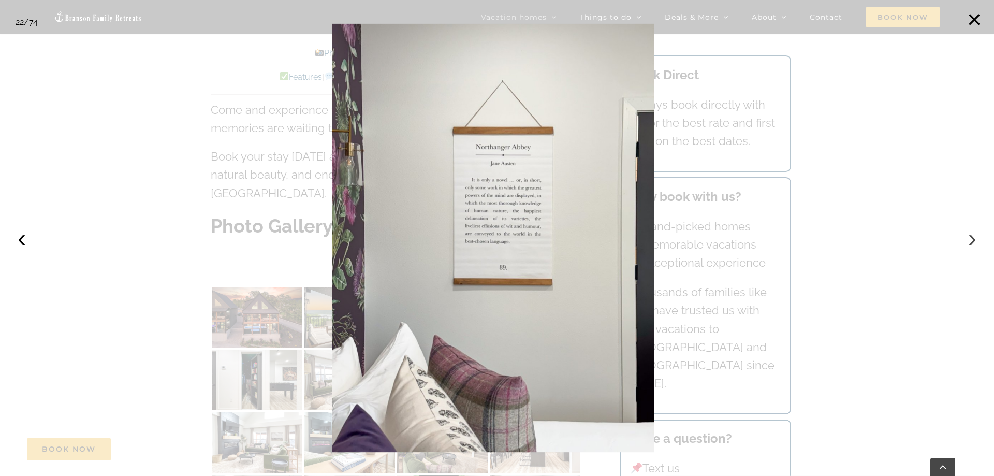
click at [968, 241] on button "›" at bounding box center [972, 238] width 23 height 23
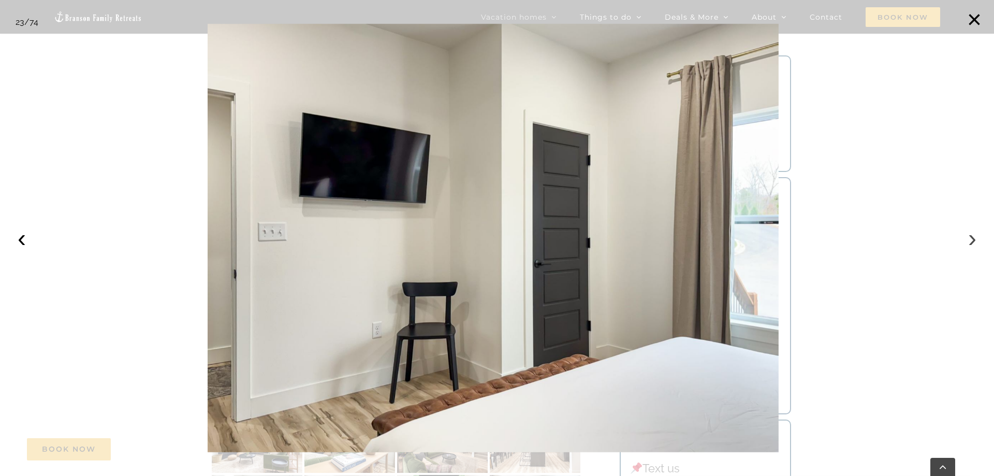
click at [969, 241] on button "›" at bounding box center [972, 238] width 23 height 23
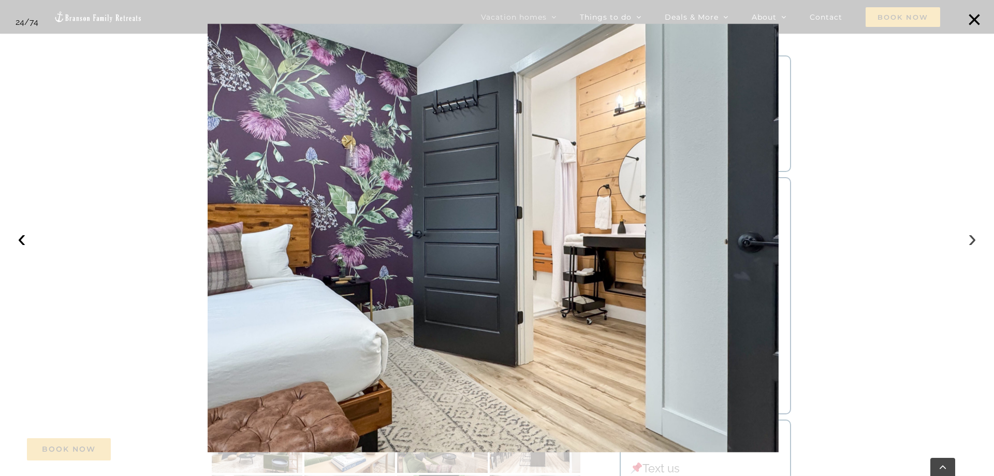
click at [969, 241] on button "›" at bounding box center [972, 238] width 23 height 23
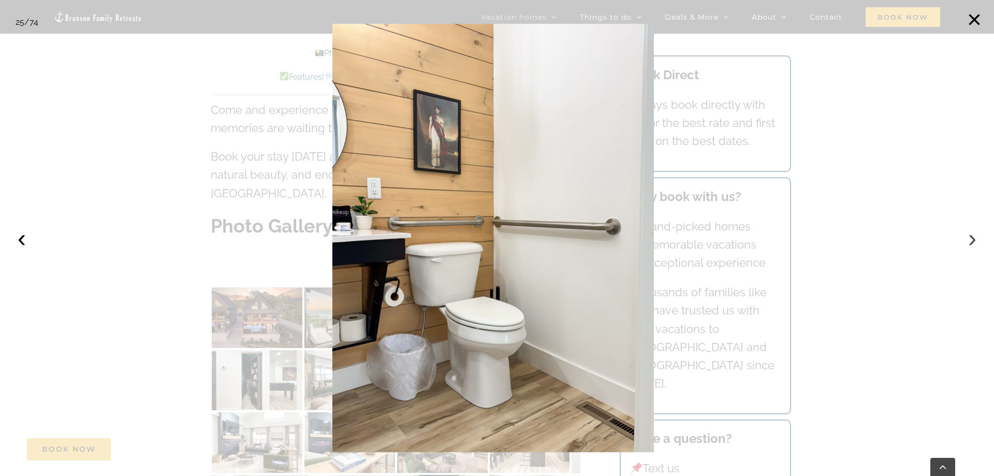
click at [970, 239] on button "›" at bounding box center [972, 238] width 23 height 23
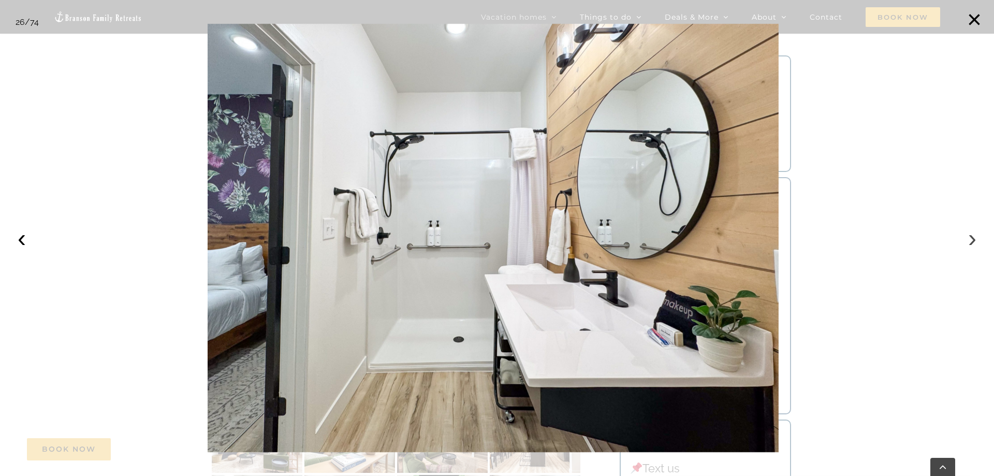
click at [970, 239] on button "›" at bounding box center [972, 238] width 23 height 23
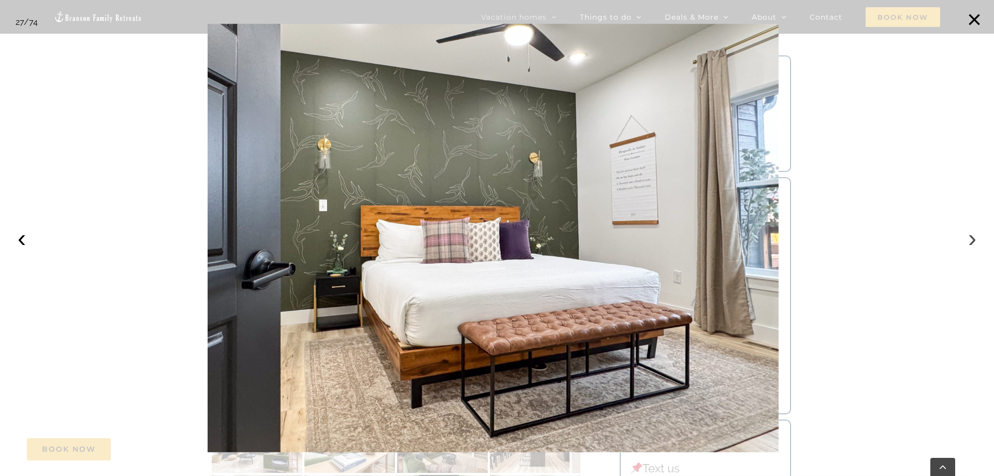
click at [970, 238] on button "›" at bounding box center [972, 238] width 23 height 23
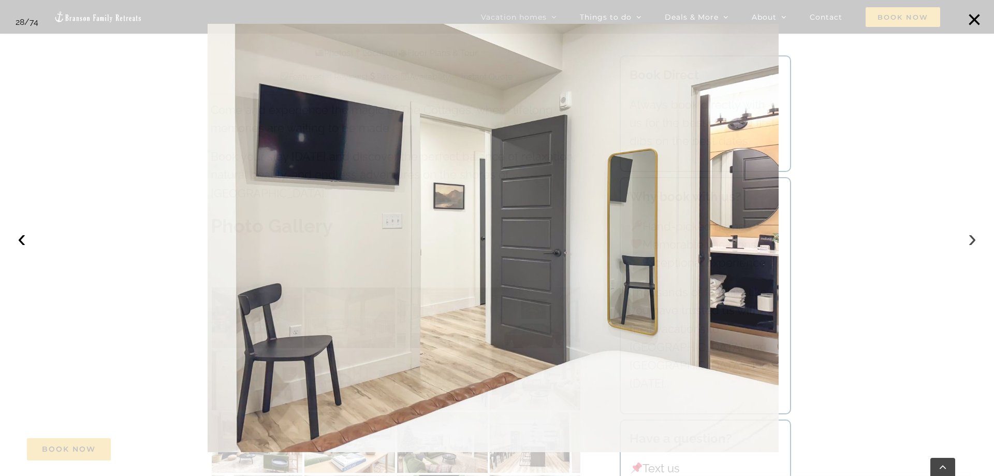
click at [972, 237] on button "›" at bounding box center [972, 238] width 23 height 23
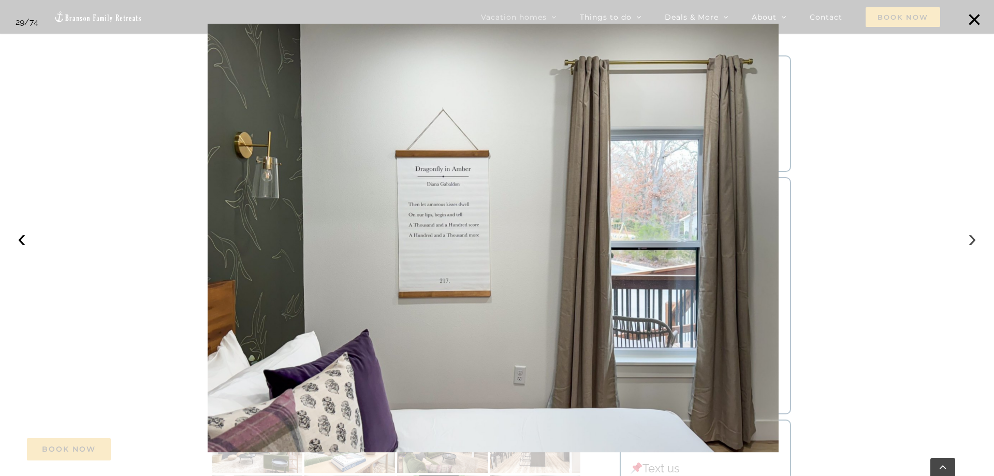
click at [972, 237] on button "›" at bounding box center [972, 238] width 23 height 23
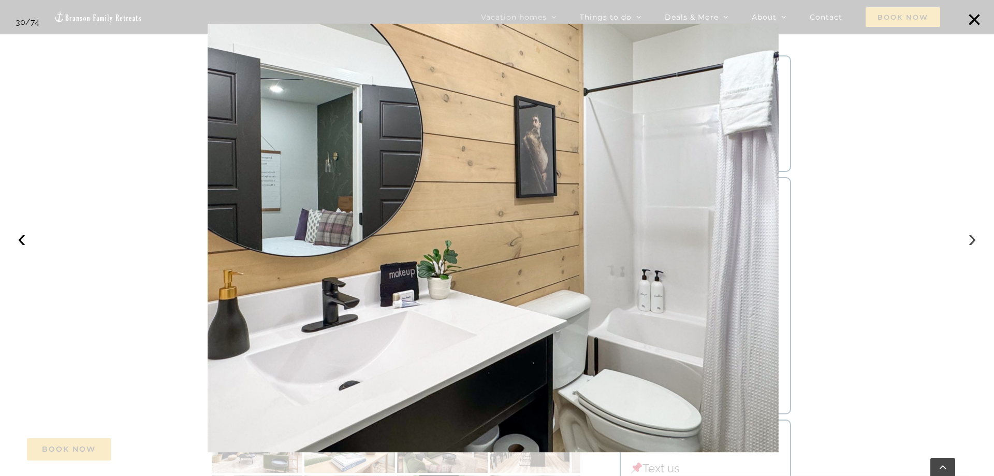
click at [973, 237] on button "›" at bounding box center [972, 238] width 23 height 23
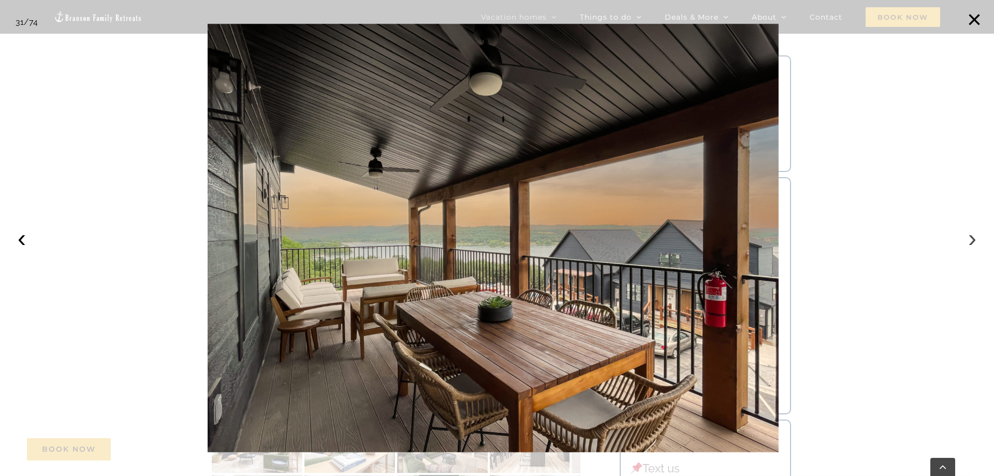
click at [974, 236] on button "›" at bounding box center [972, 238] width 23 height 23
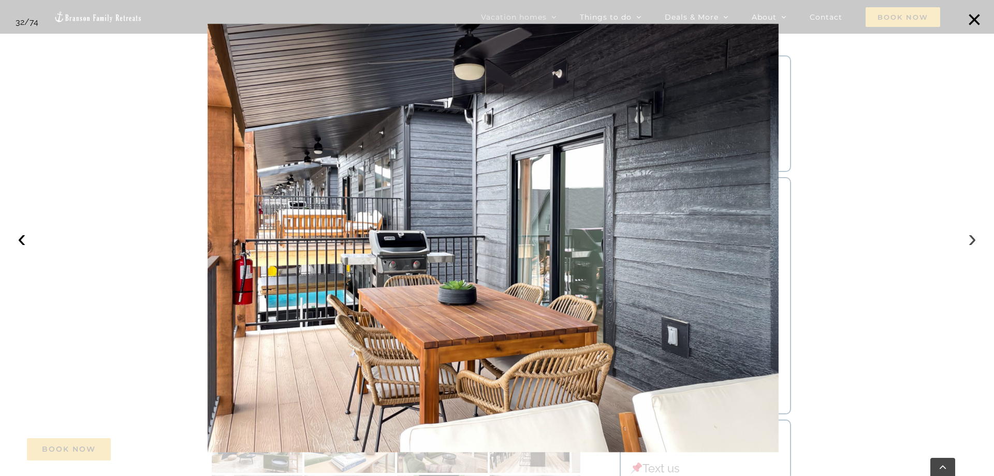
click at [974, 235] on button "›" at bounding box center [972, 238] width 23 height 23
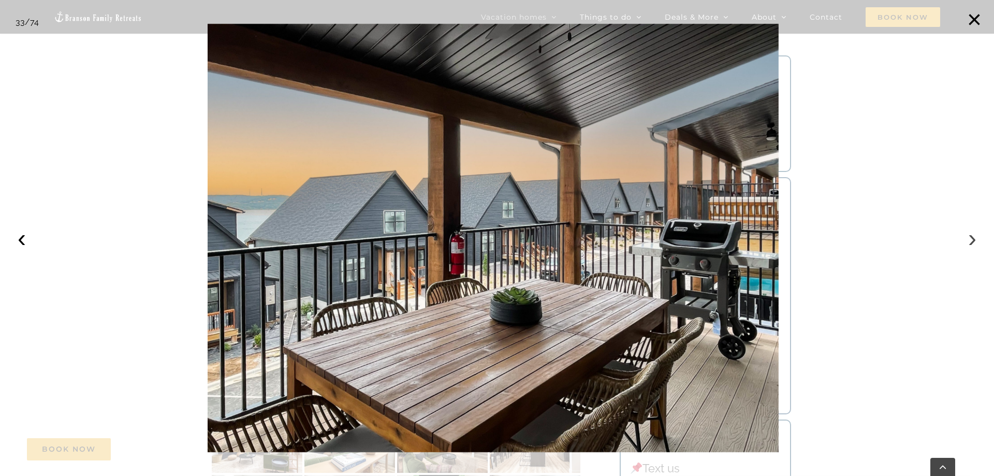
click at [975, 235] on button "›" at bounding box center [972, 238] width 23 height 23
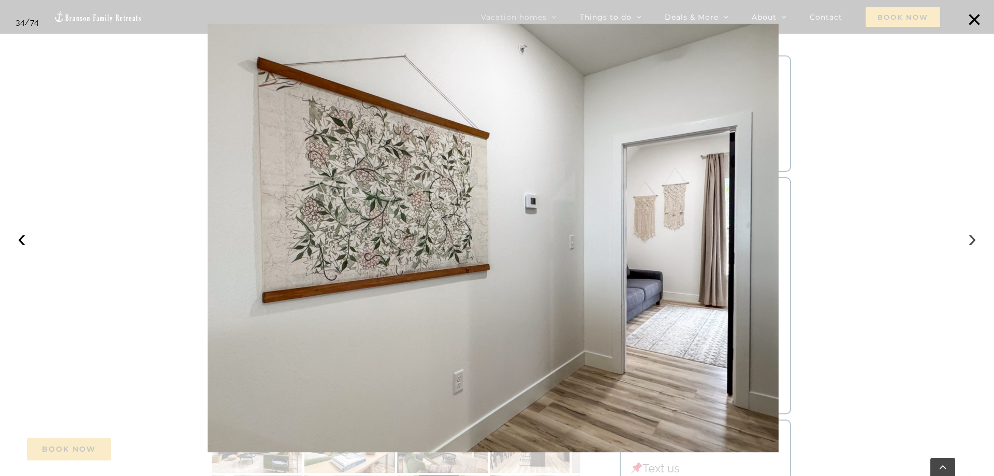
click at [976, 236] on button "›" at bounding box center [972, 238] width 23 height 23
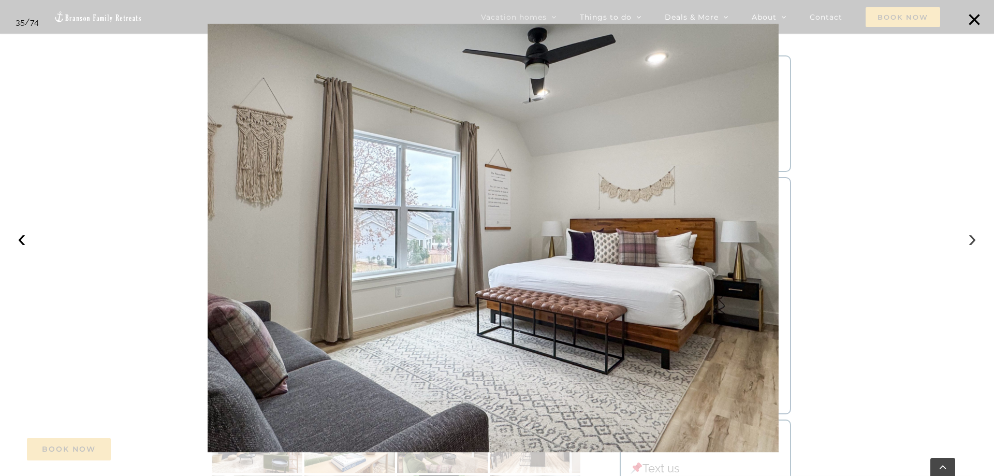
click at [976, 237] on button "›" at bounding box center [972, 238] width 23 height 23
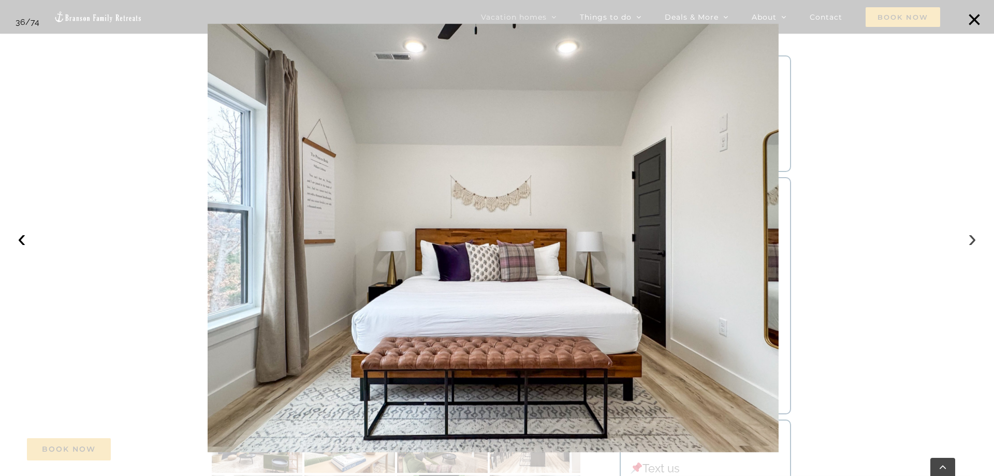
click at [976, 237] on button "›" at bounding box center [972, 238] width 23 height 23
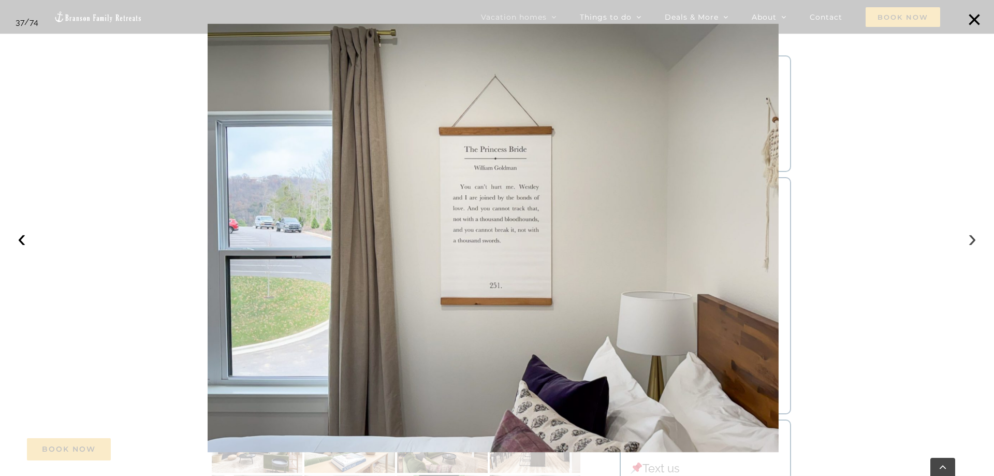
click at [976, 237] on button "›" at bounding box center [972, 238] width 23 height 23
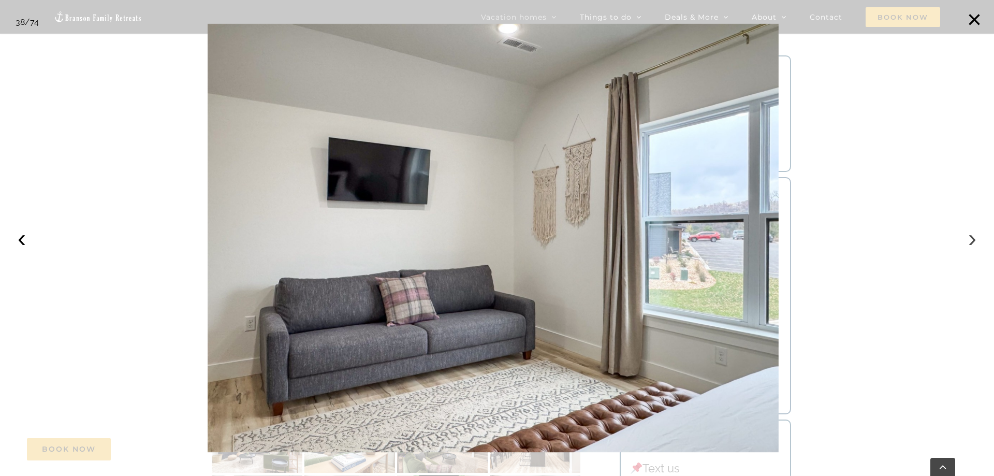
click at [977, 238] on button "›" at bounding box center [972, 238] width 23 height 23
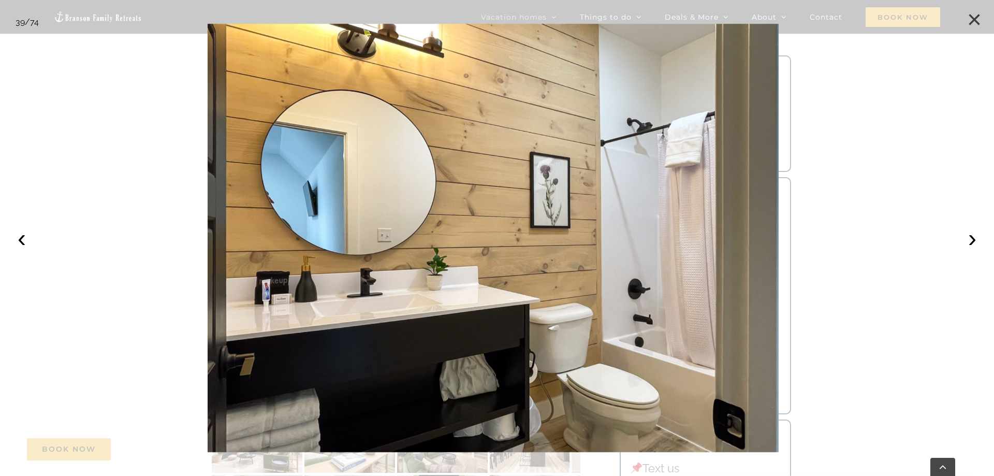
click at [979, 23] on button "×" at bounding box center [974, 19] width 23 height 23
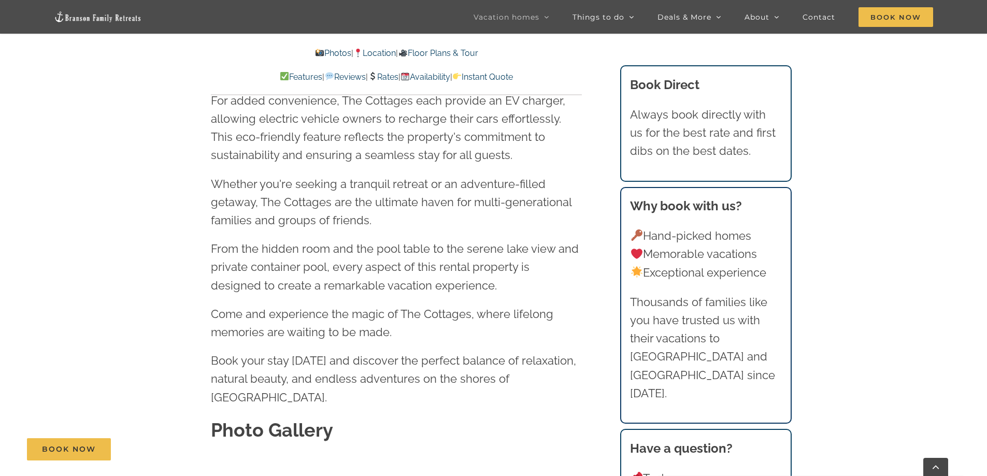
scroll to position [2901, 0]
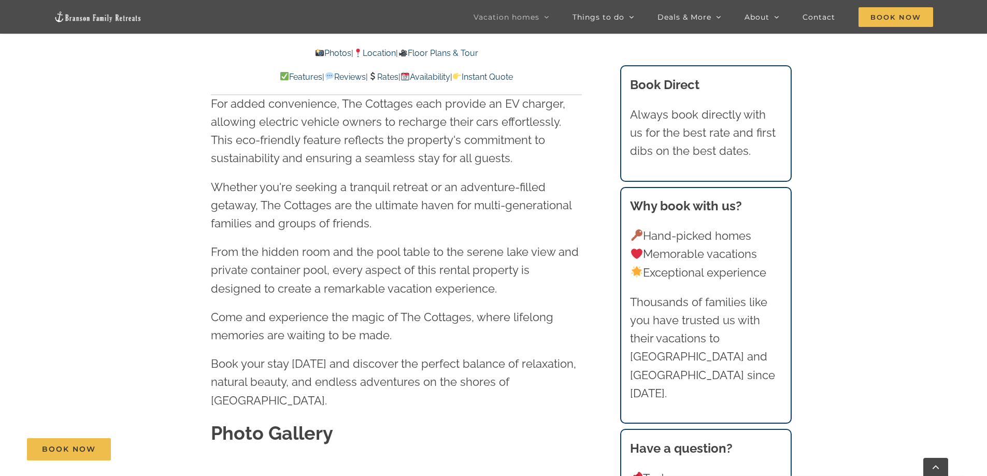
click at [383, 59] on p "Photos | Location | Floor Plans & Tour" at bounding box center [396, 53] width 371 height 13
click at [383, 55] on link "Location" at bounding box center [374, 53] width 42 height 10
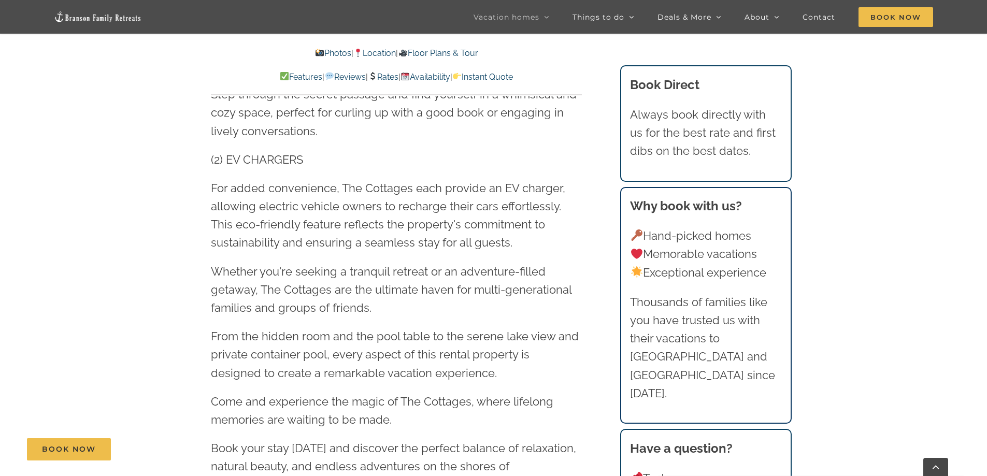
scroll to position [2609, 0]
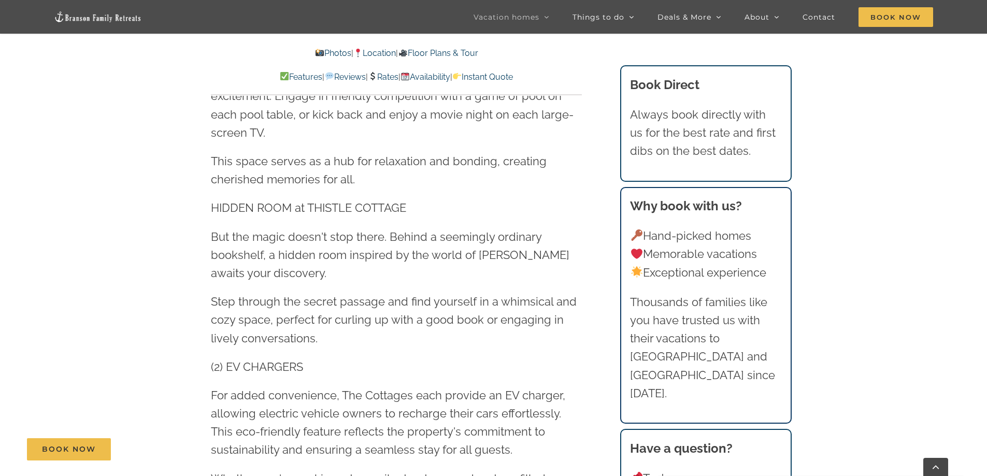
click at [380, 79] on link "Rates" at bounding box center [383, 77] width 31 height 10
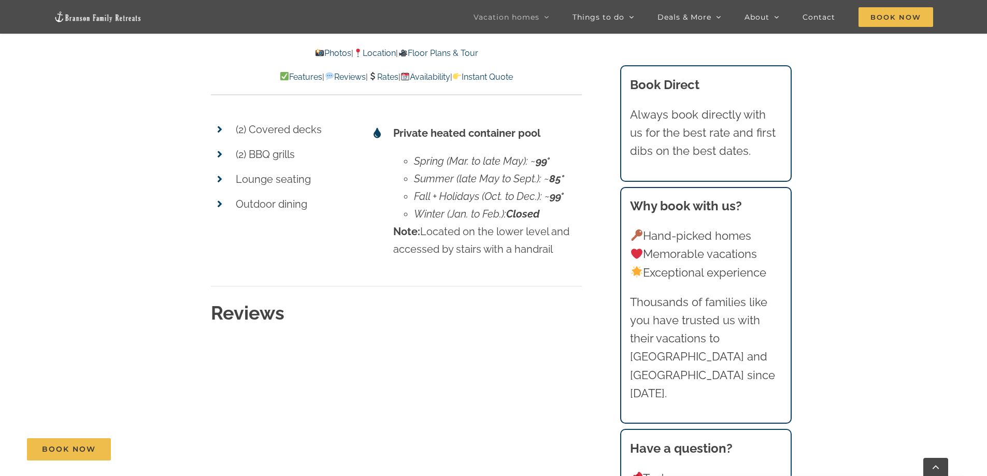
scroll to position [8658, 0]
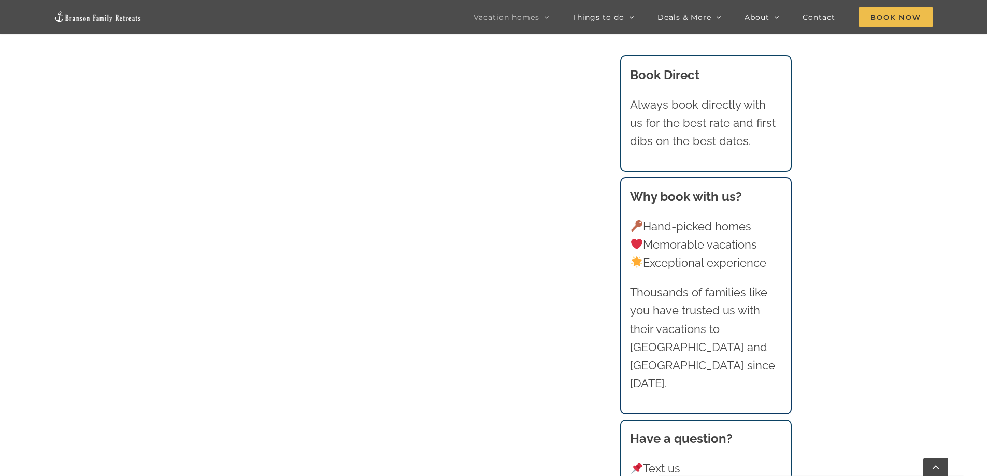
scroll to position [761, 0]
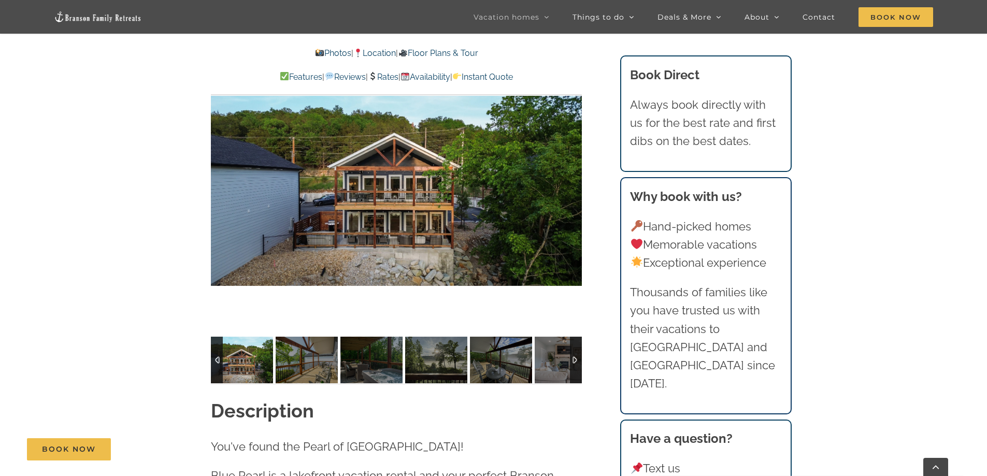
scroll to position [829, 0]
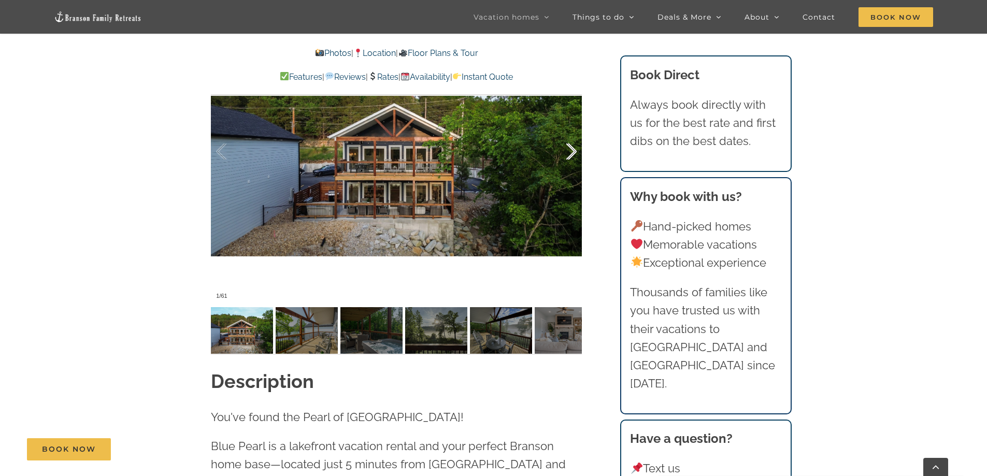
click at [563, 138] on div at bounding box center [560, 152] width 32 height 64
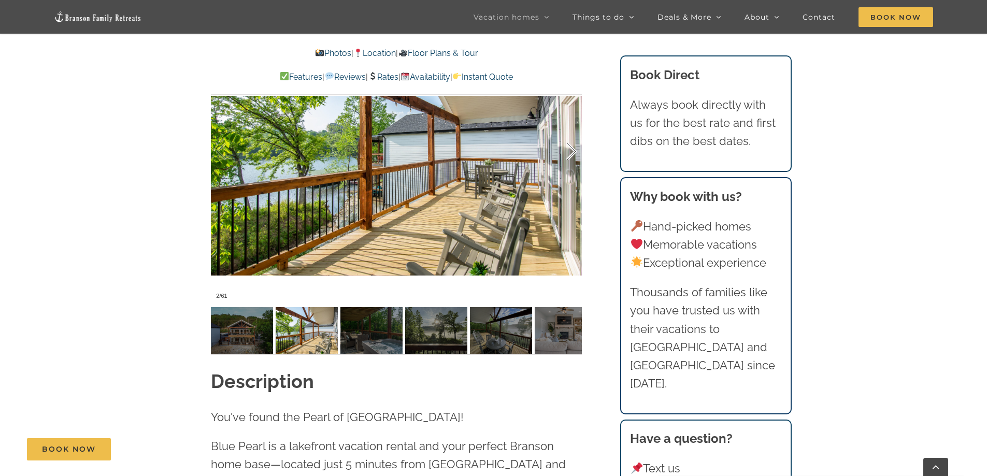
click at [565, 138] on div at bounding box center [560, 152] width 32 height 64
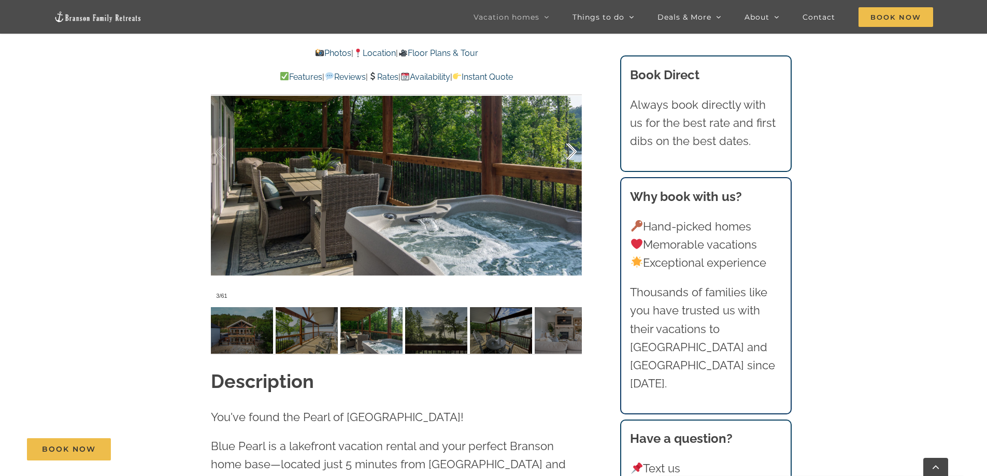
click at [566, 138] on div at bounding box center [560, 152] width 32 height 64
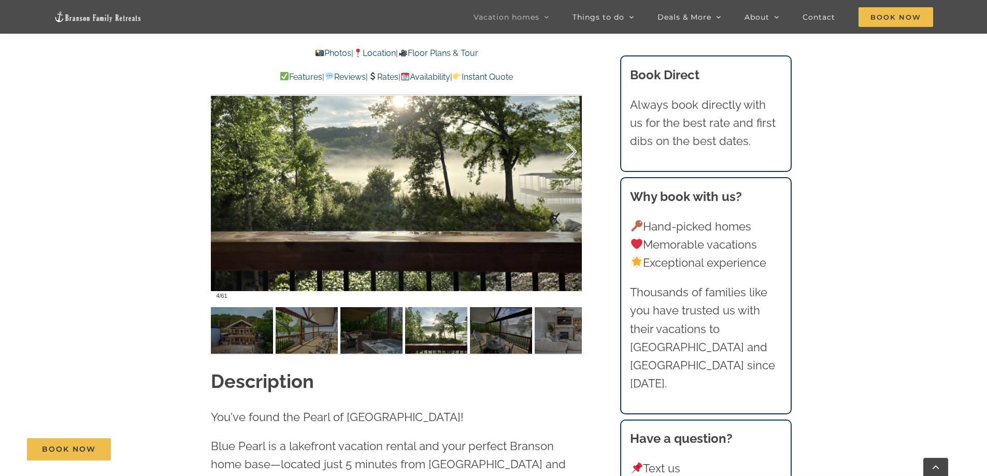
click at [566, 138] on div at bounding box center [560, 152] width 32 height 64
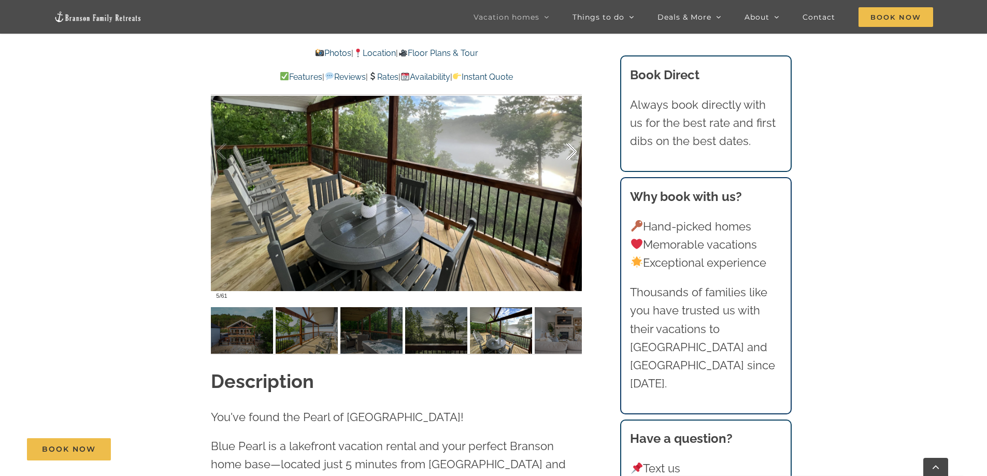
click at [566, 138] on div at bounding box center [560, 152] width 32 height 64
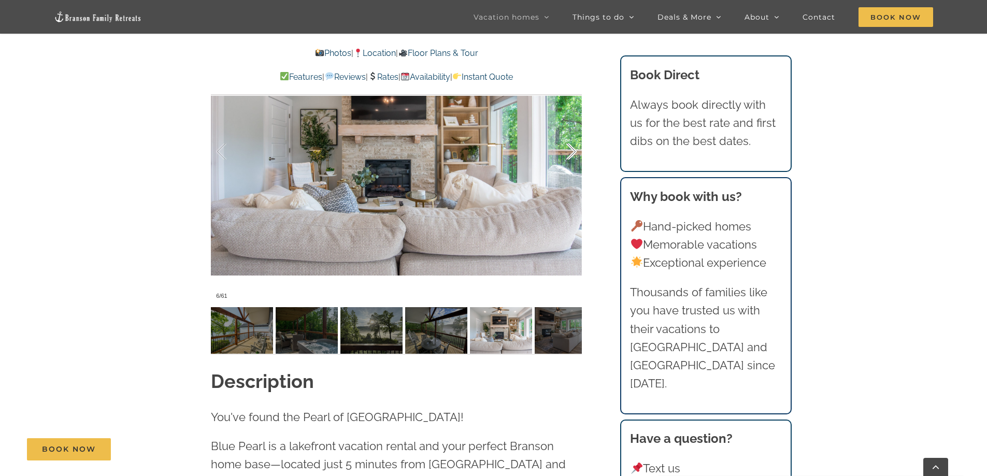
click at [566, 140] on div at bounding box center [560, 152] width 32 height 64
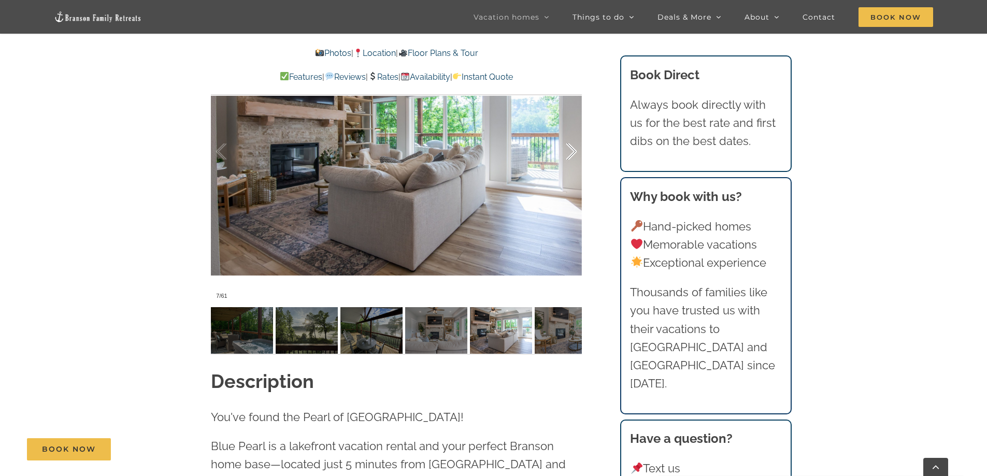
click at [566, 140] on div at bounding box center [560, 152] width 32 height 64
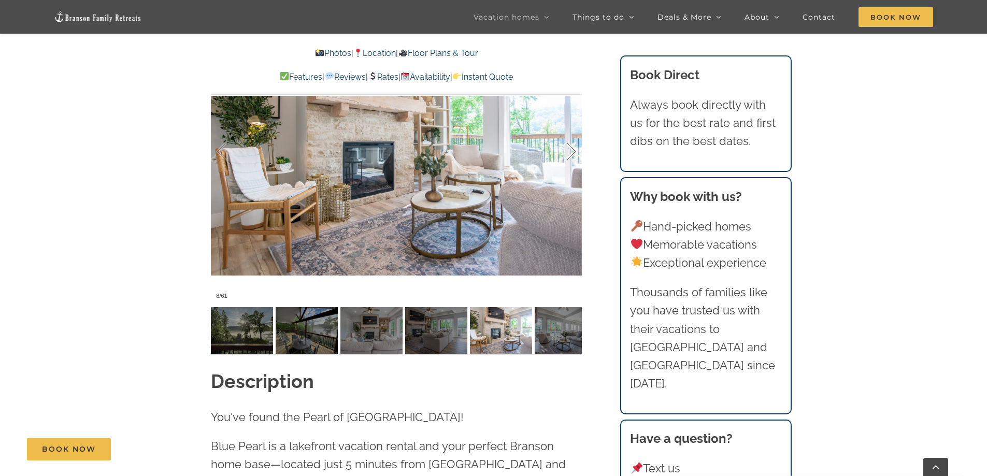
click at [566, 140] on div at bounding box center [560, 152] width 32 height 64
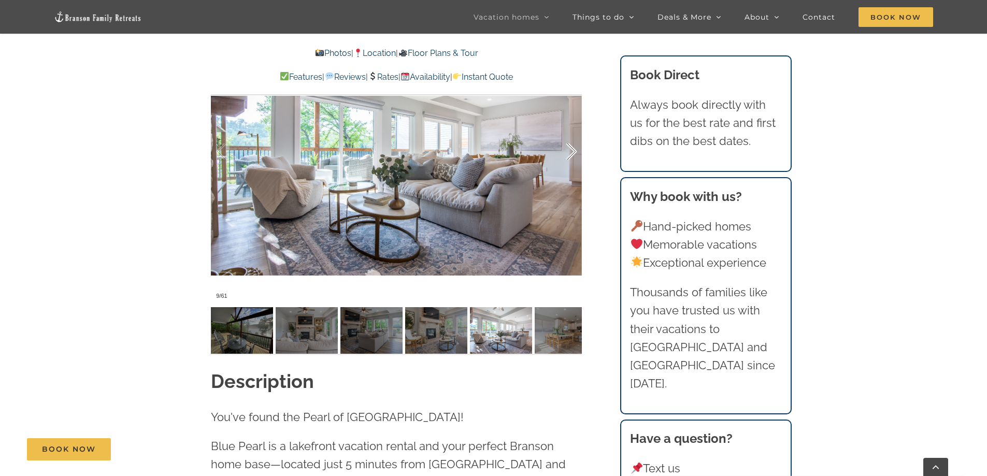
click at [566, 140] on div at bounding box center [560, 152] width 32 height 64
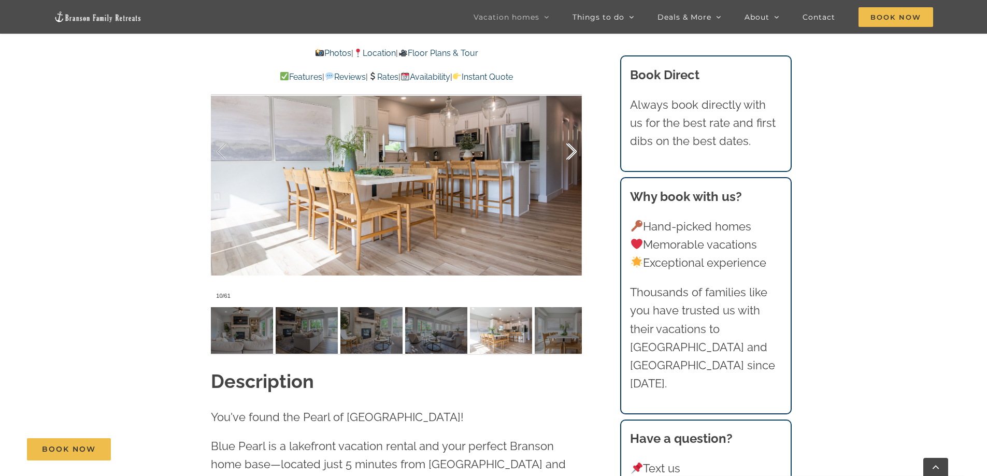
click at [566, 140] on div at bounding box center [560, 152] width 32 height 64
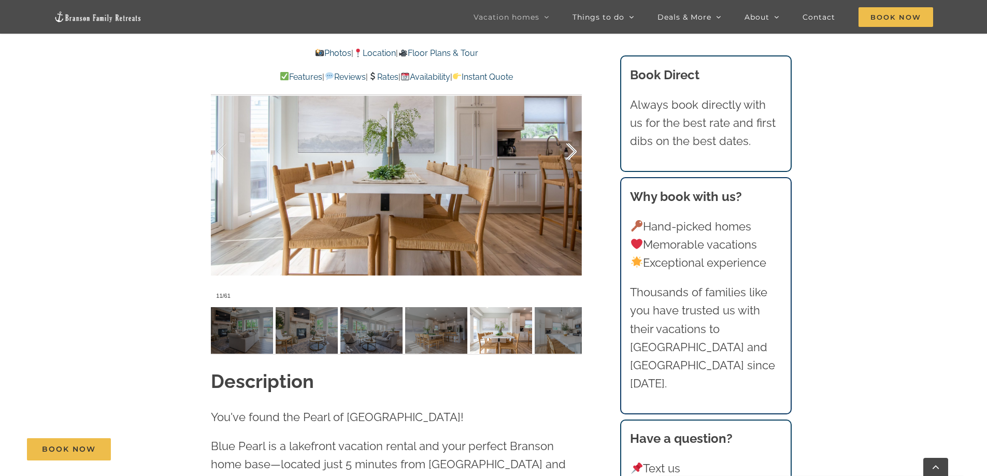
click at [566, 140] on div at bounding box center [560, 152] width 32 height 64
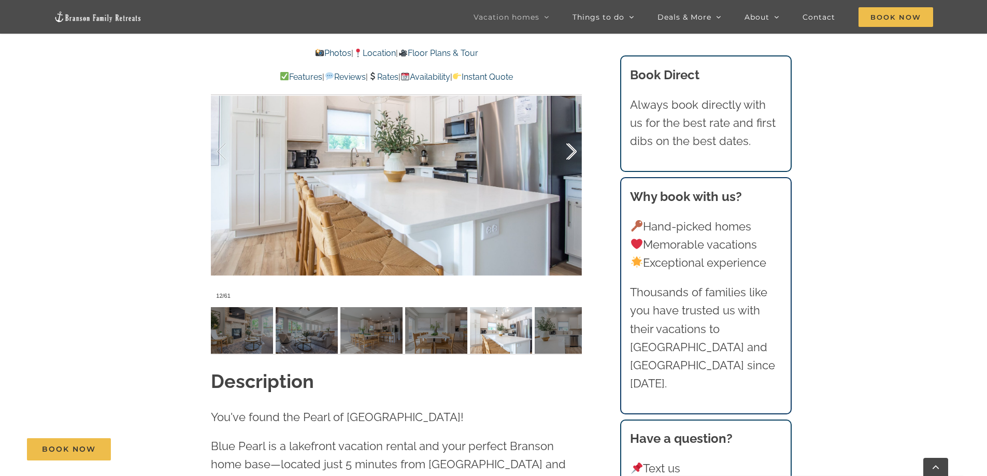
click at [566, 140] on div at bounding box center [560, 152] width 32 height 64
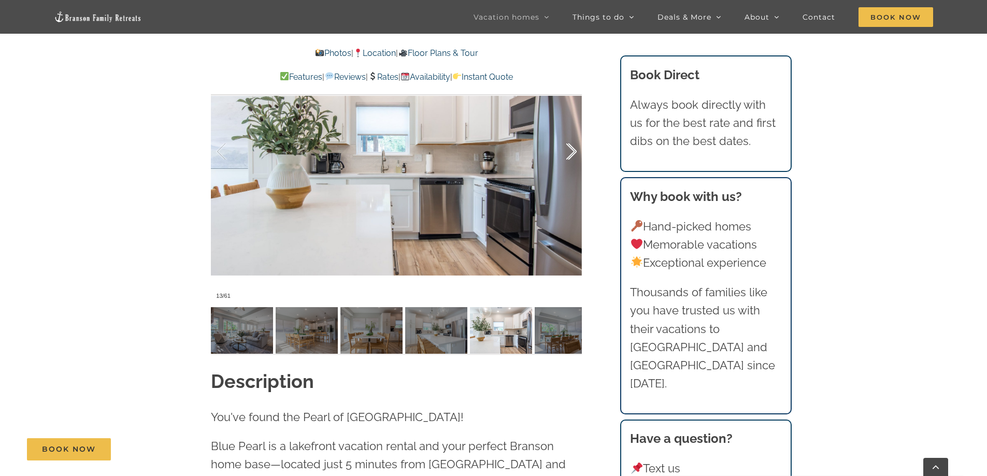
click at [566, 140] on div at bounding box center [560, 152] width 32 height 64
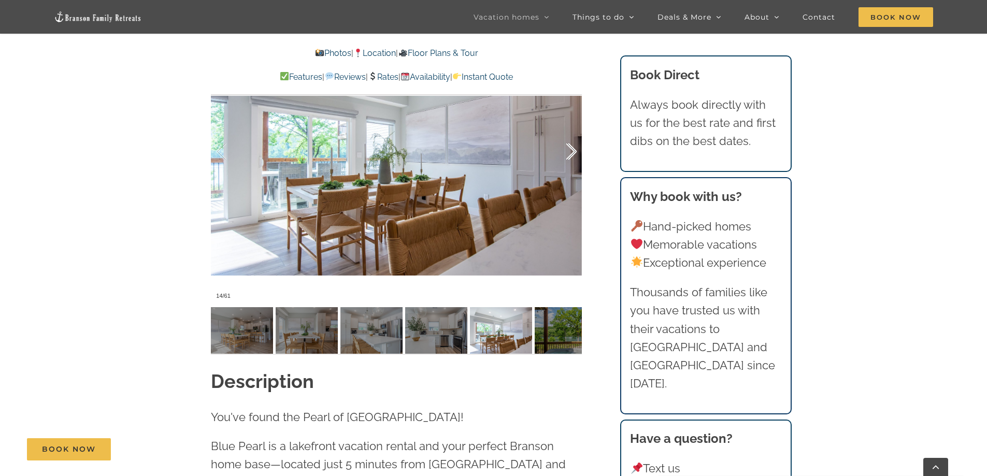
click at [567, 140] on div at bounding box center [560, 152] width 32 height 64
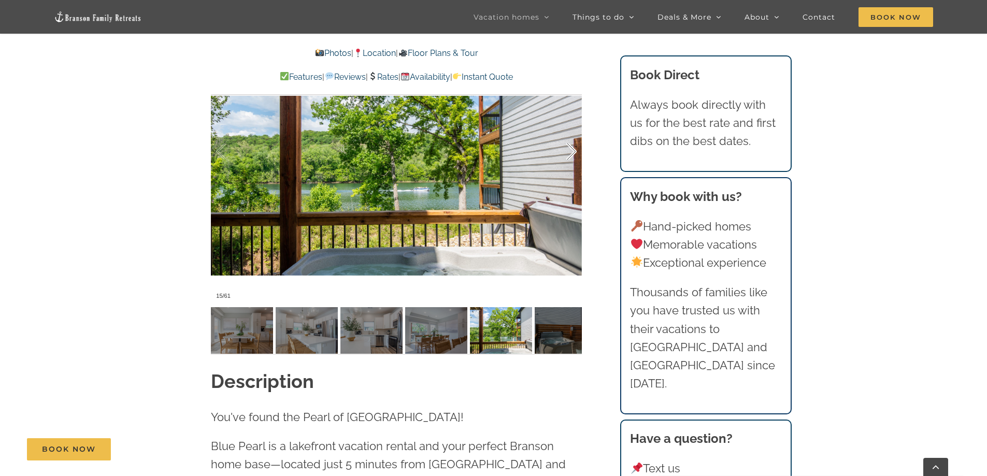
click at [567, 140] on div at bounding box center [560, 152] width 32 height 64
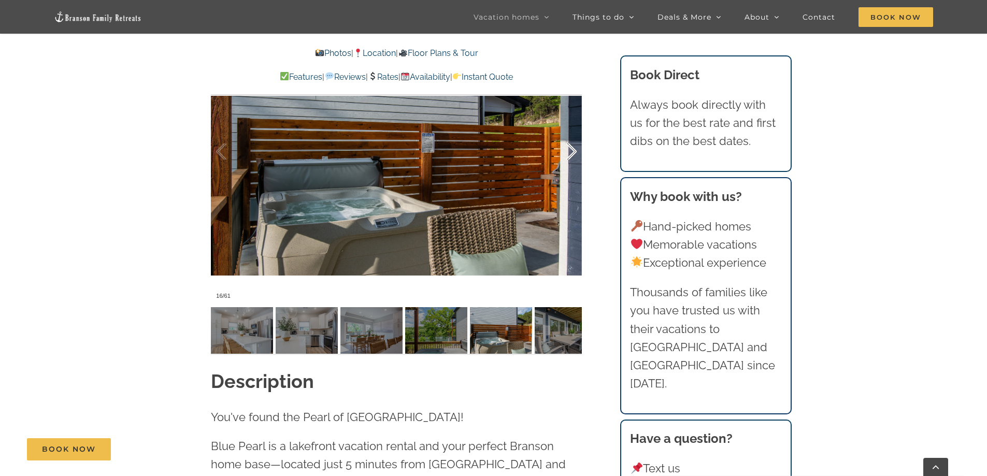
click at [567, 140] on div at bounding box center [560, 152] width 32 height 64
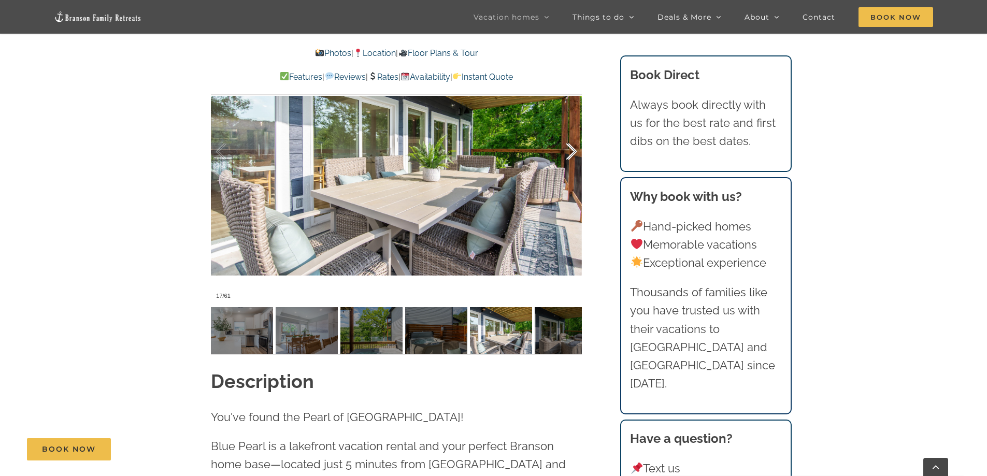
click at [569, 141] on div at bounding box center [560, 152] width 32 height 64
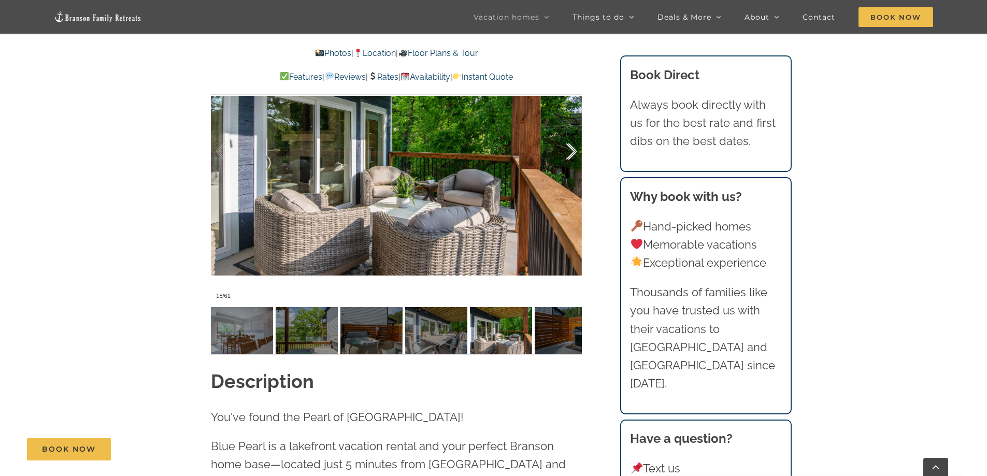
click at [570, 140] on div at bounding box center [560, 152] width 32 height 64
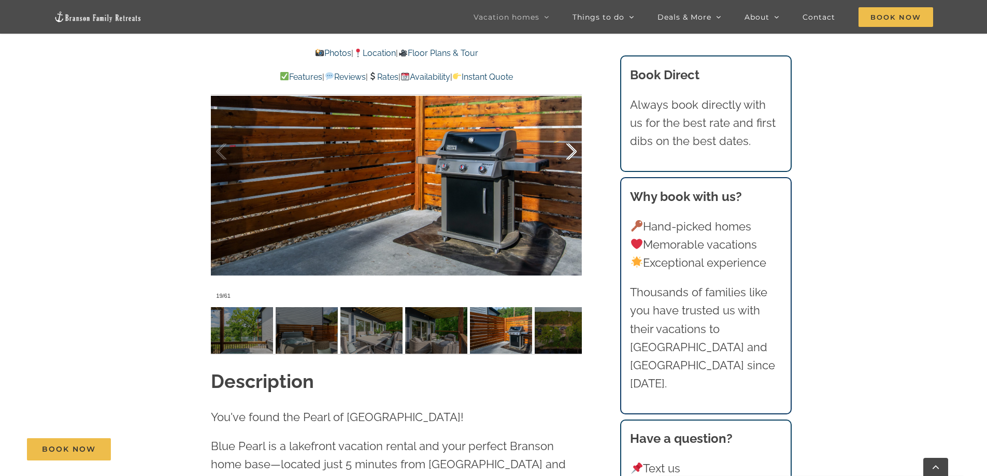
click at [570, 140] on div at bounding box center [560, 152] width 32 height 64
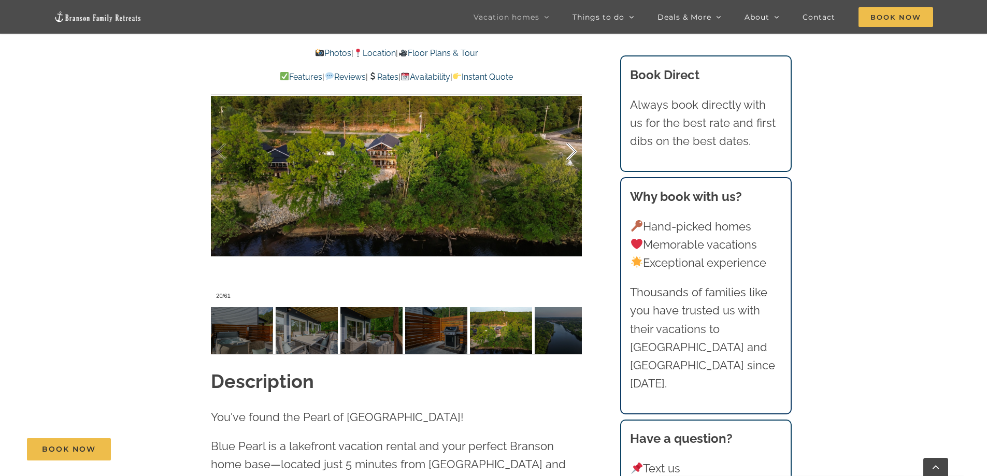
click at [570, 139] on div at bounding box center [560, 152] width 32 height 64
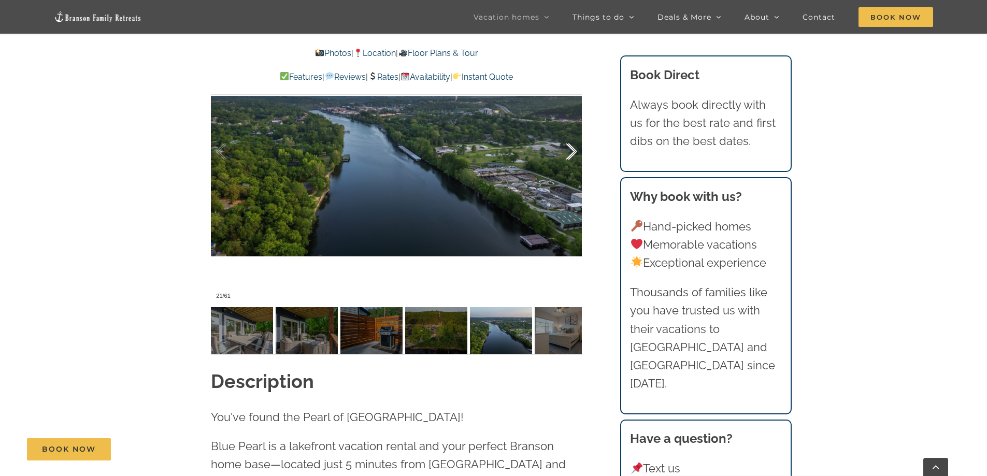
click at [570, 139] on div at bounding box center [560, 152] width 32 height 64
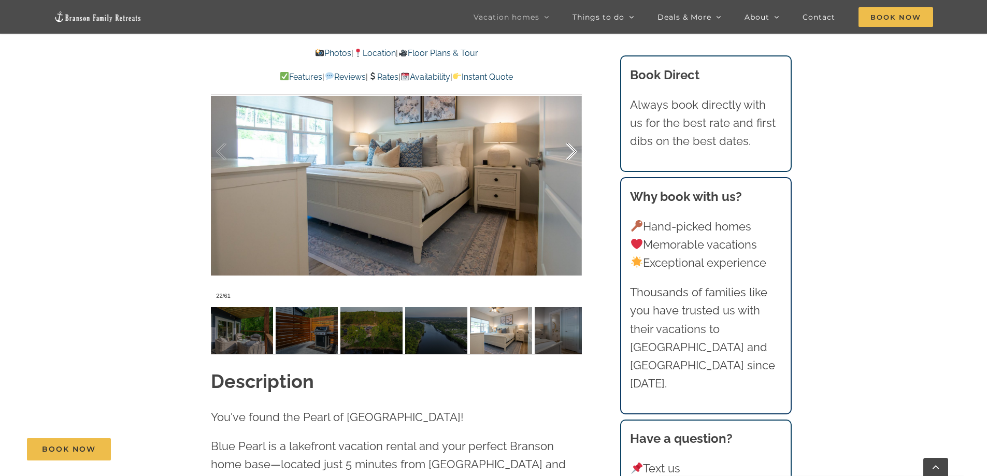
click at [570, 139] on div at bounding box center [560, 152] width 32 height 64
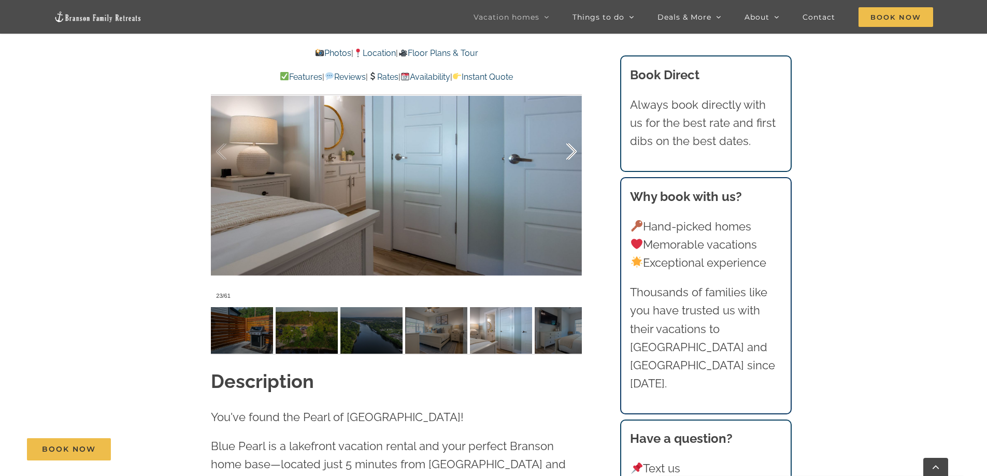
click at [570, 139] on div at bounding box center [560, 152] width 32 height 64
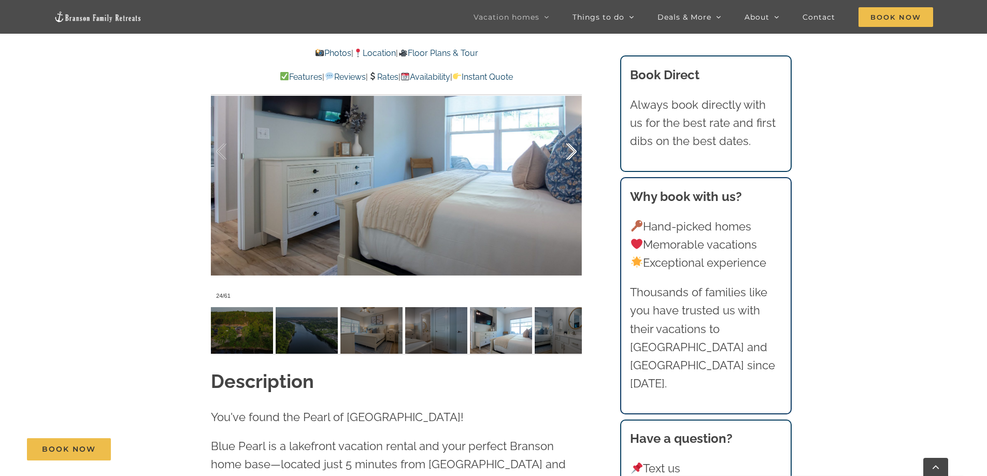
click at [570, 139] on div at bounding box center [560, 152] width 32 height 64
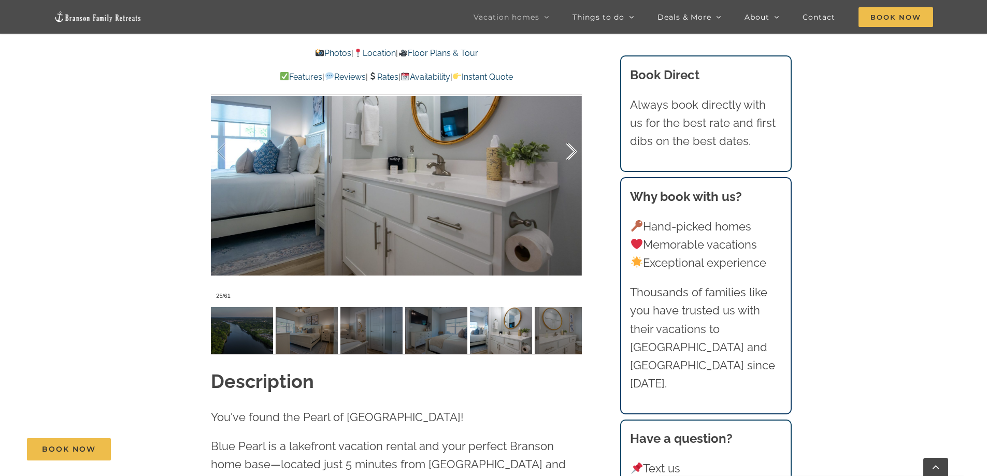
click at [570, 139] on div at bounding box center [560, 152] width 32 height 64
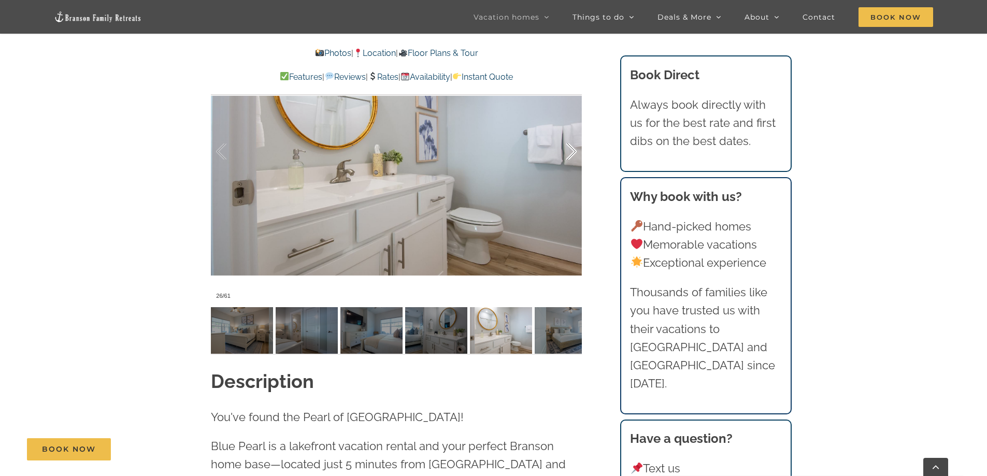
click at [570, 139] on div at bounding box center [560, 152] width 32 height 64
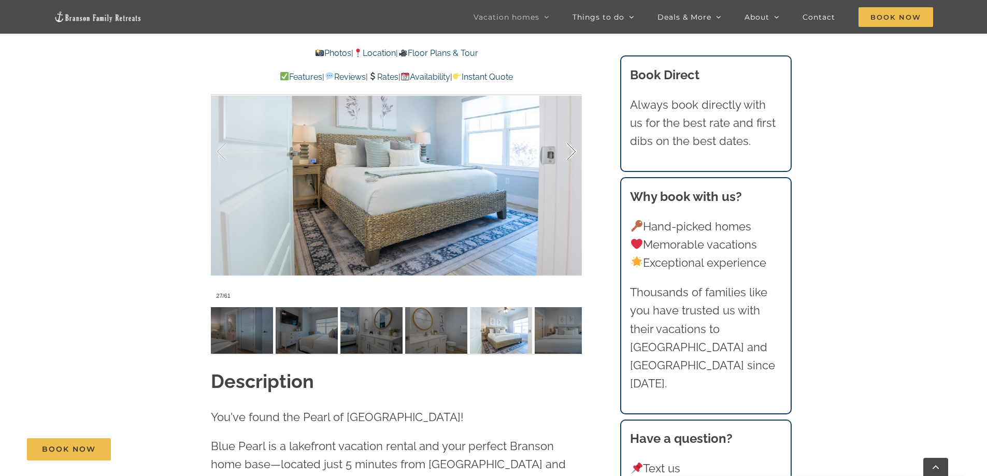
click at [570, 139] on div at bounding box center [560, 152] width 32 height 64
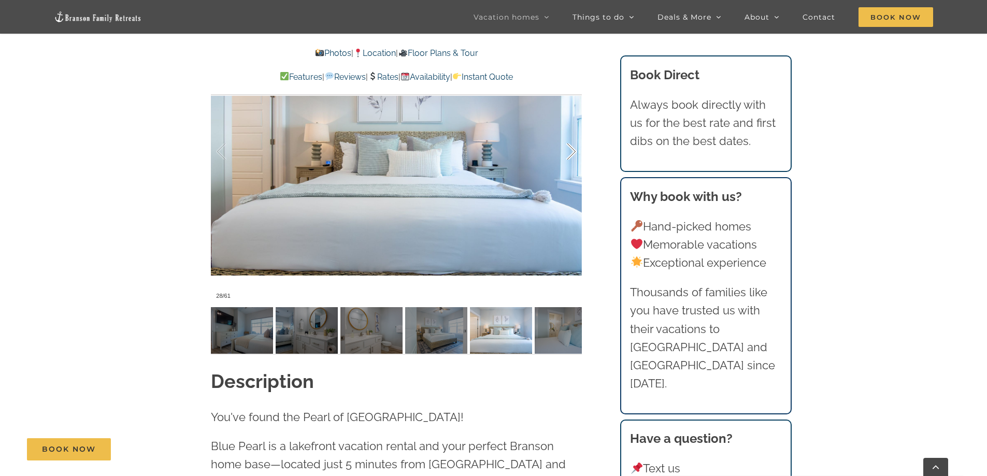
click at [570, 139] on div at bounding box center [560, 152] width 32 height 64
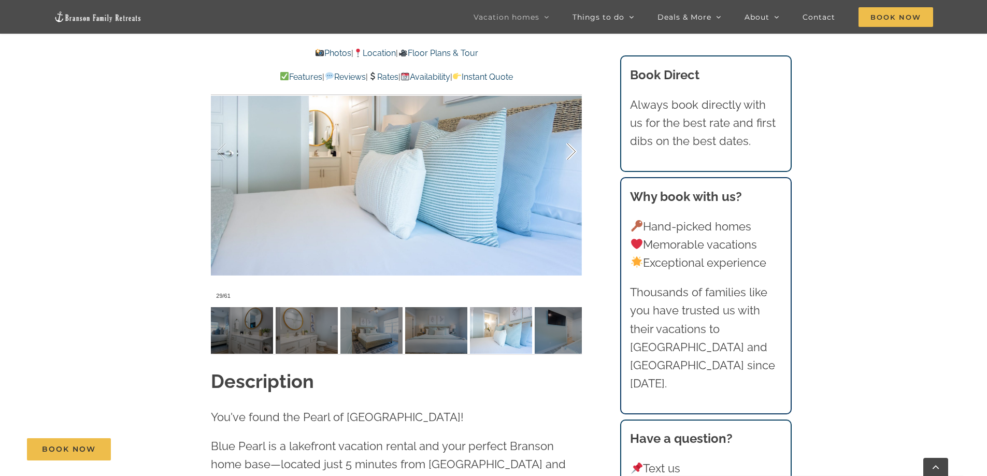
click at [570, 139] on div at bounding box center [560, 152] width 32 height 64
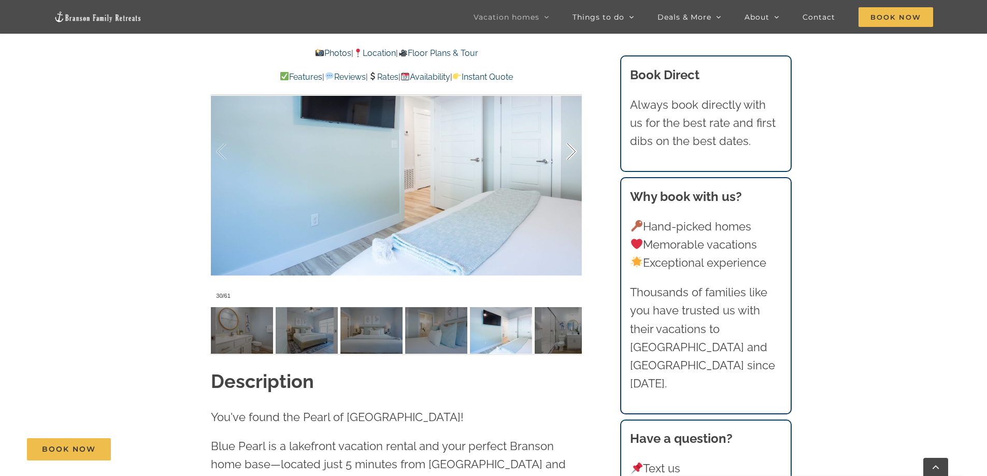
click at [570, 139] on div at bounding box center [560, 152] width 32 height 64
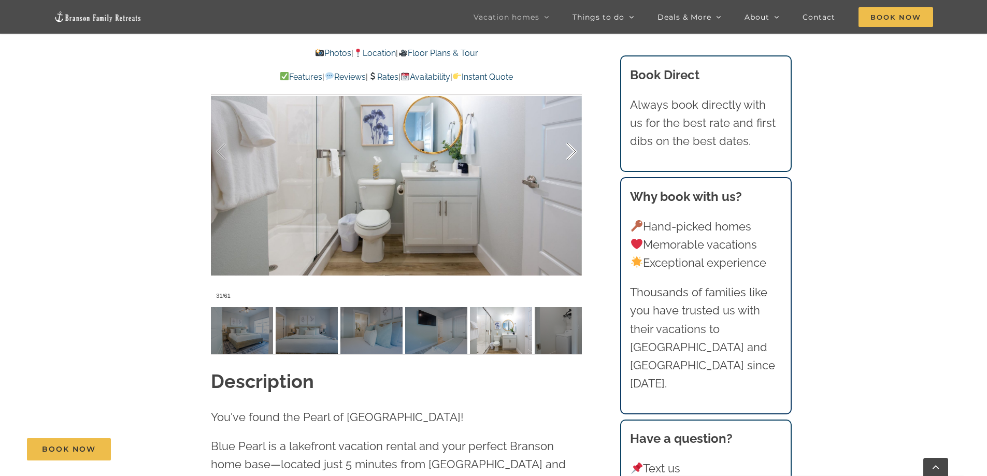
click at [570, 139] on div at bounding box center [560, 152] width 32 height 64
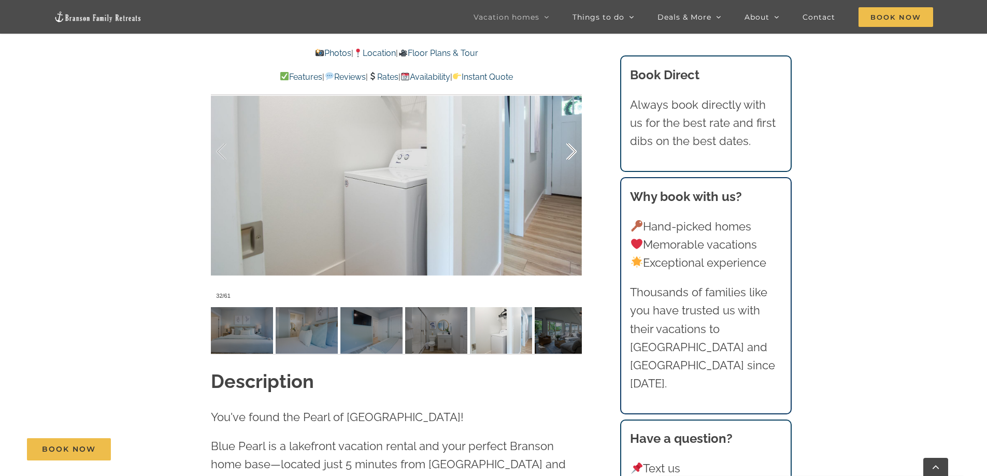
click at [570, 139] on div at bounding box center [560, 152] width 32 height 64
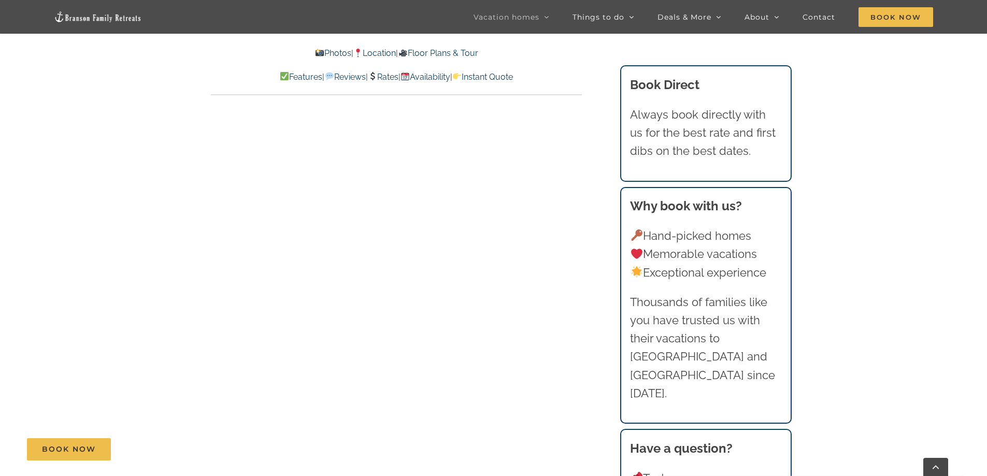
scroll to position [5076, 0]
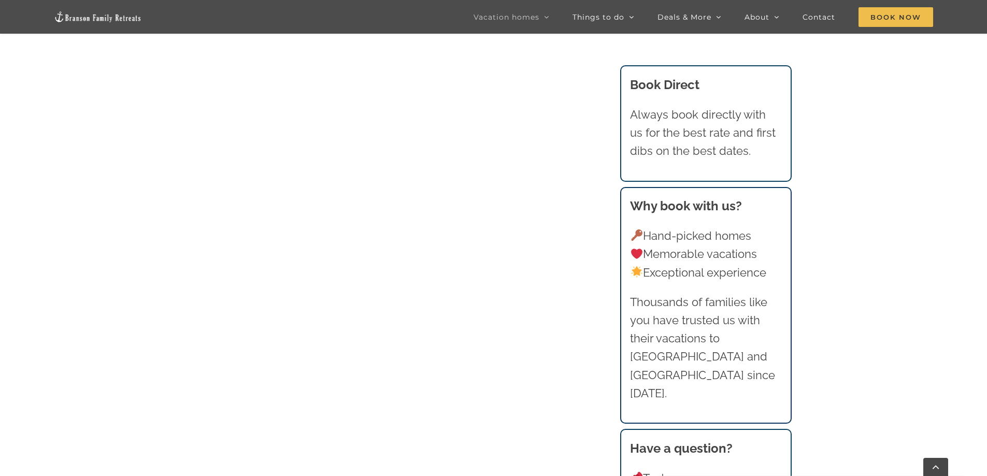
scroll to position [709, 0]
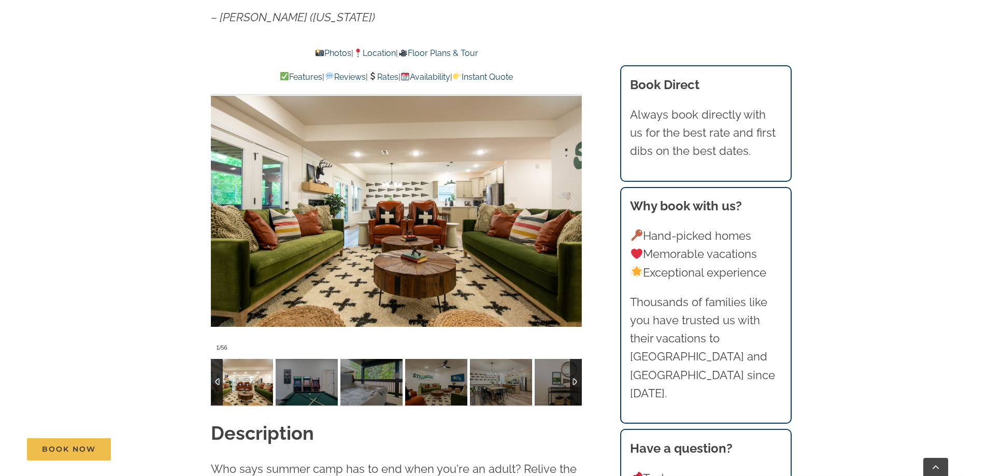
scroll to position [829, 0]
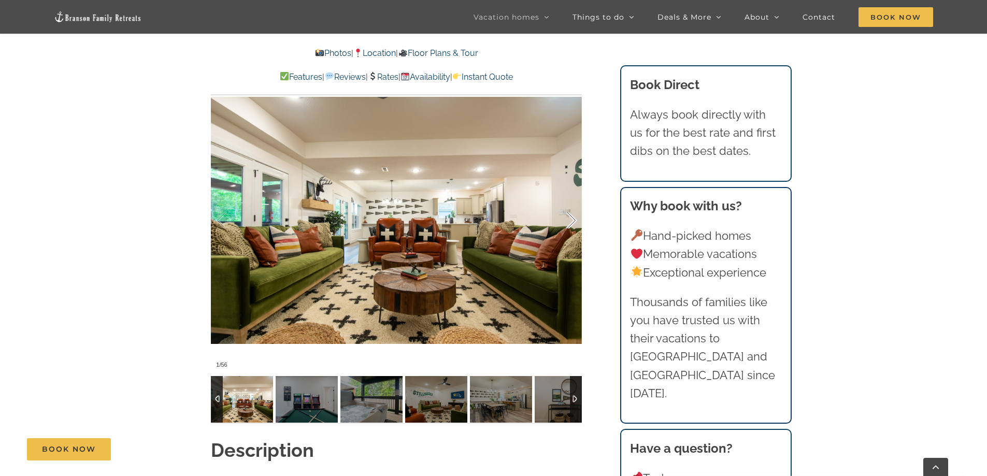
click at [568, 203] on div at bounding box center [560, 221] width 32 height 64
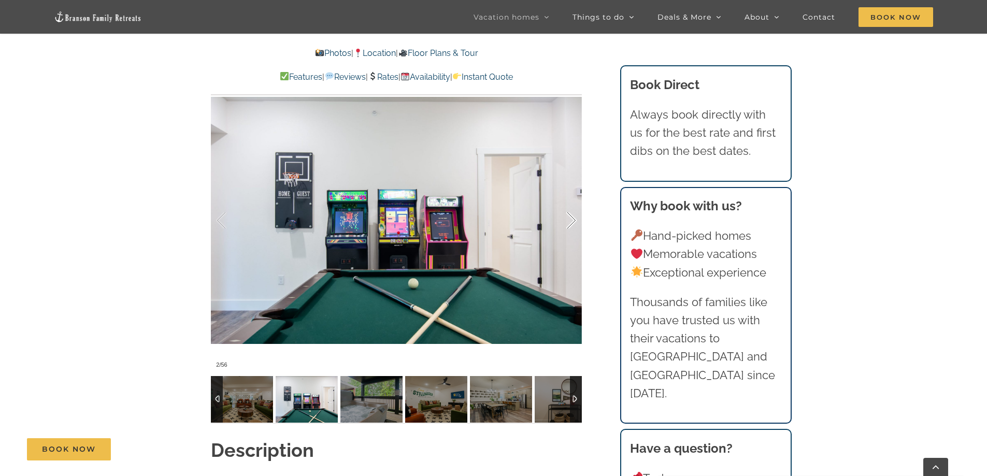
click at [568, 204] on div at bounding box center [560, 221] width 32 height 64
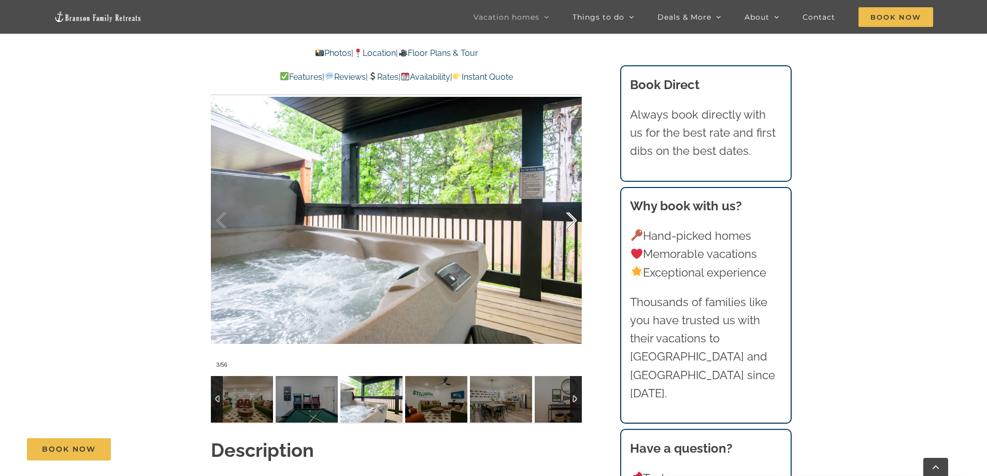
click at [568, 205] on div at bounding box center [560, 221] width 32 height 64
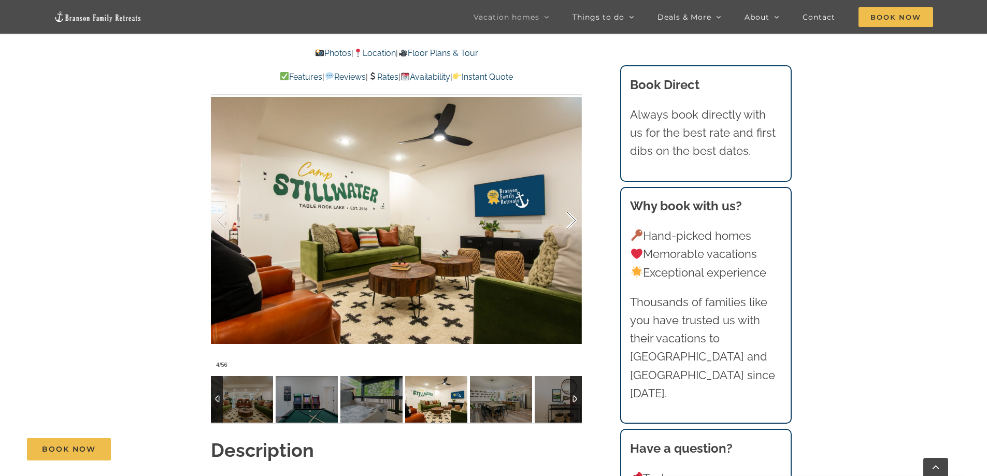
click at [568, 205] on div at bounding box center [560, 221] width 32 height 64
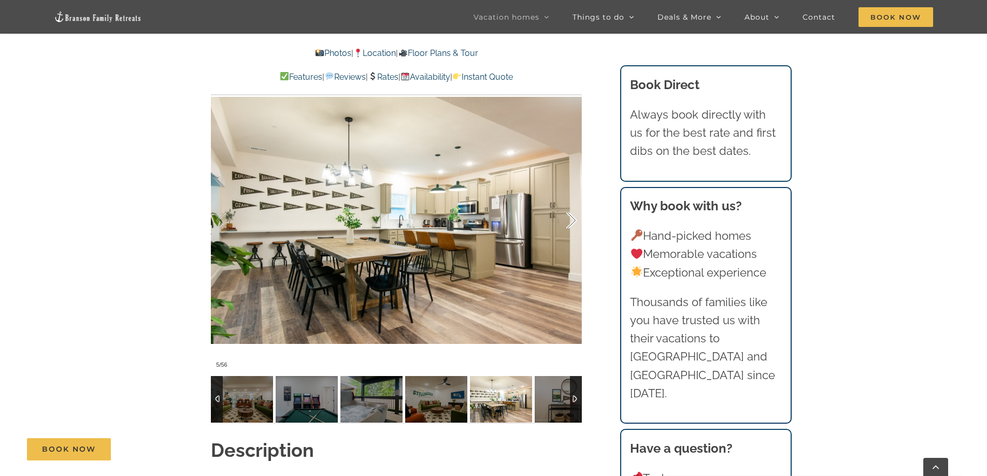
click at [568, 205] on div at bounding box center [560, 221] width 32 height 64
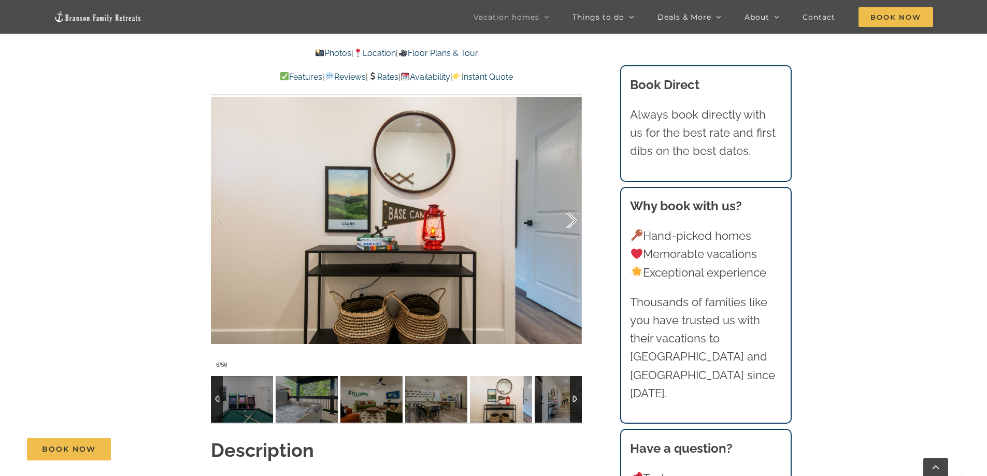
click at [568, 205] on div at bounding box center [560, 221] width 32 height 64
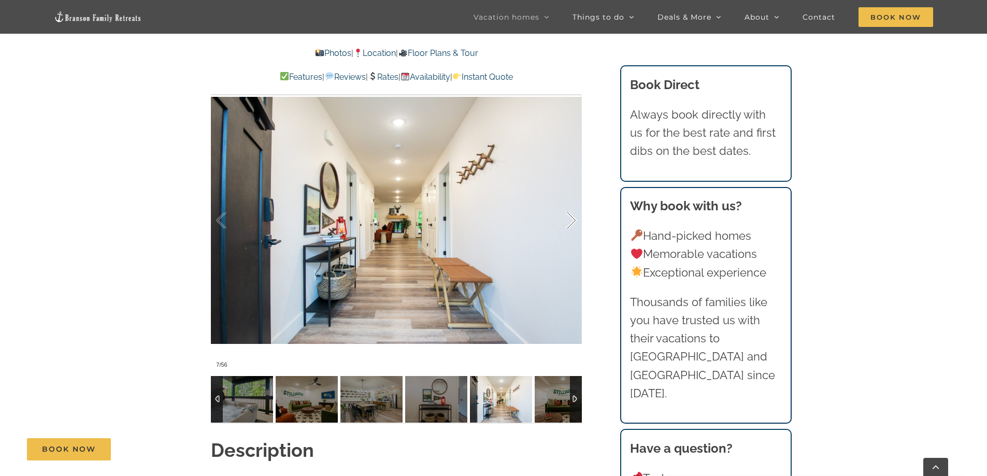
click at [568, 205] on div at bounding box center [560, 221] width 32 height 64
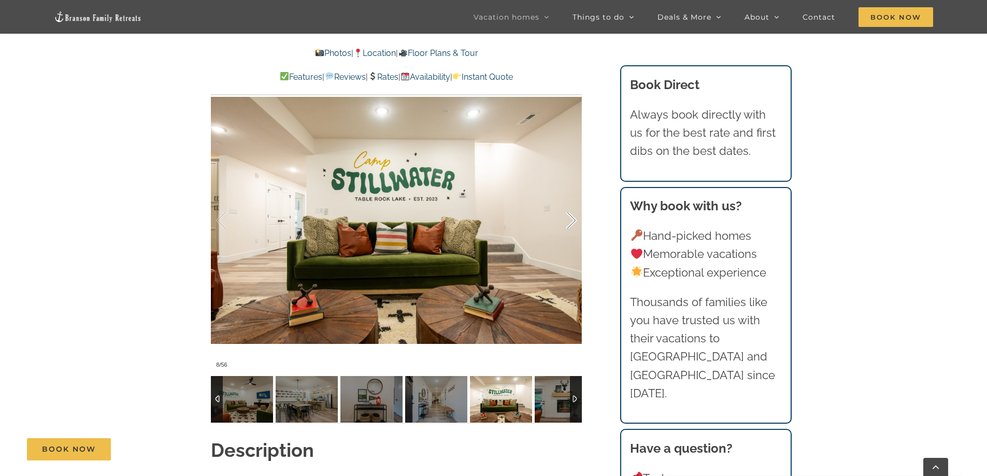
click at [568, 205] on div at bounding box center [560, 221] width 32 height 64
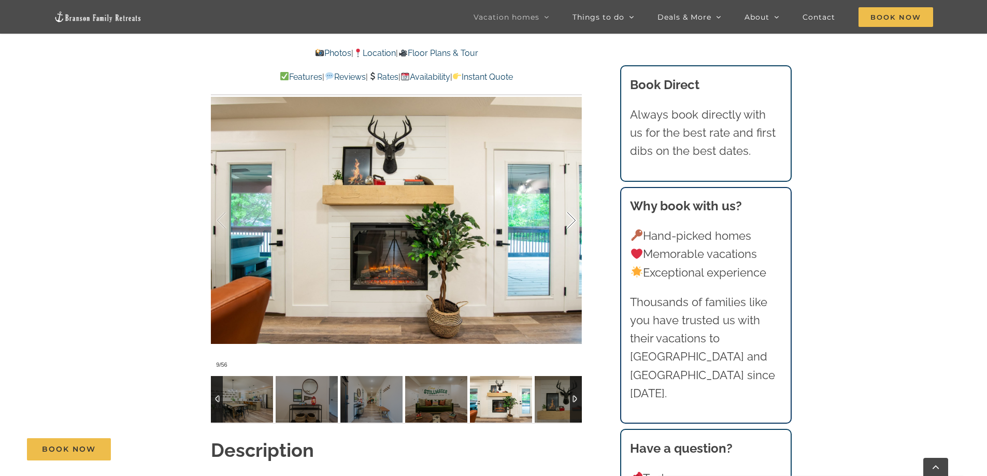
click at [568, 205] on div at bounding box center [560, 221] width 32 height 64
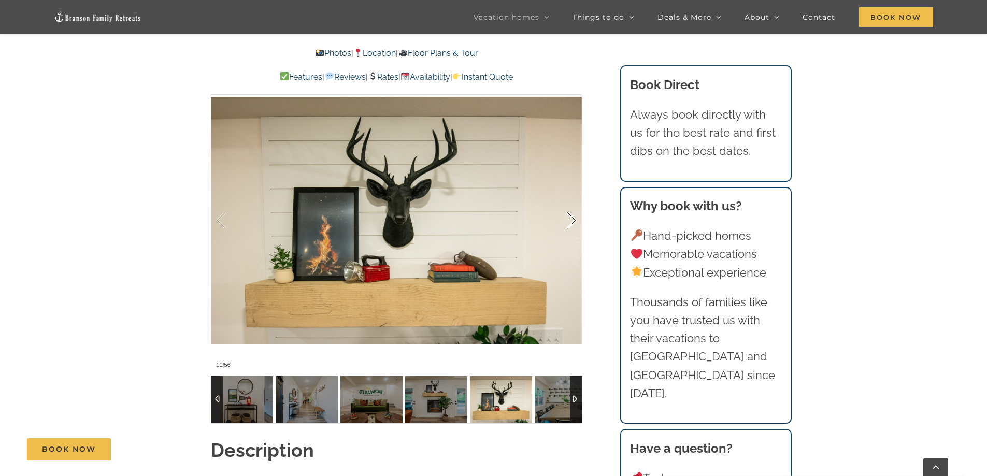
click at [568, 205] on div at bounding box center [560, 221] width 32 height 64
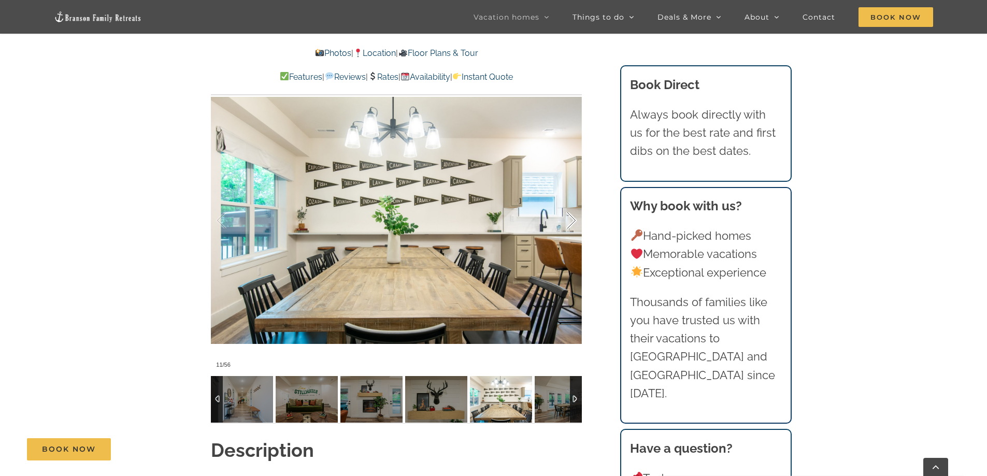
click at [568, 205] on div at bounding box center [560, 221] width 32 height 64
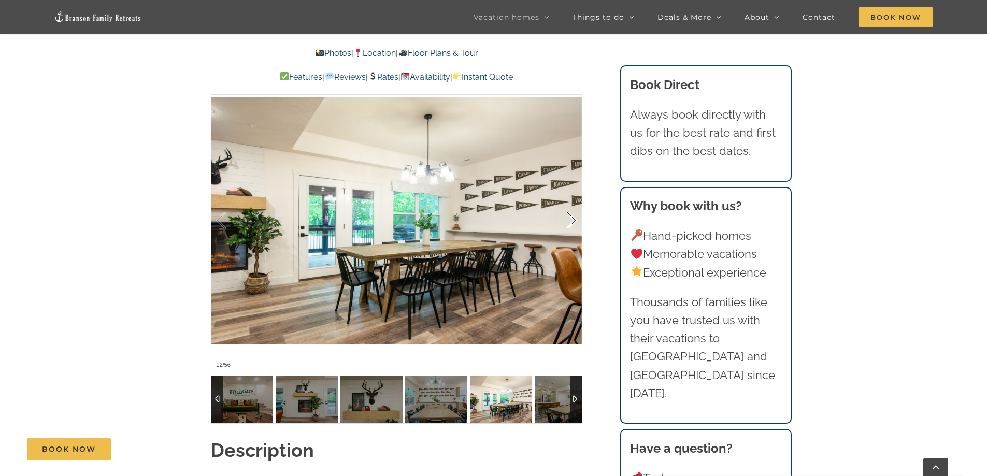
click at [568, 205] on div at bounding box center [560, 221] width 32 height 64
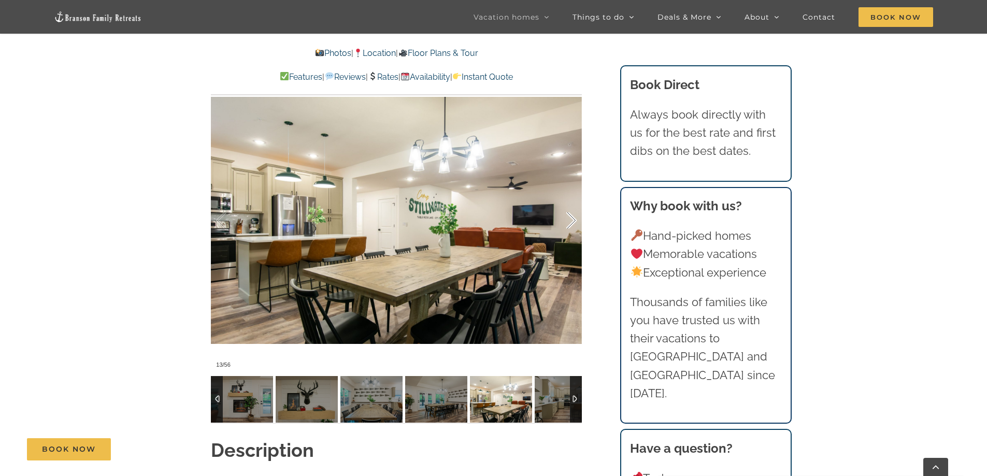
click at [568, 205] on div at bounding box center [560, 221] width 32 height 64
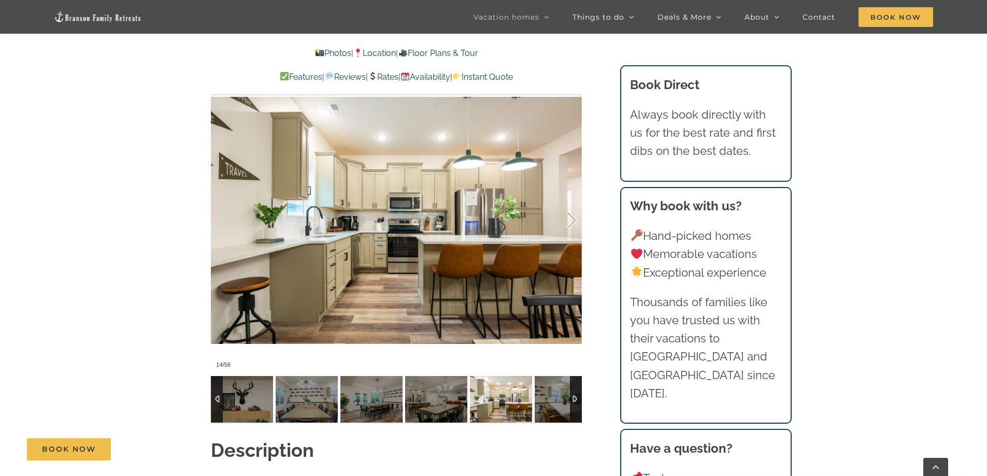
click at [568, 205] on div at bounding box center [560, 221] width 32 height 64
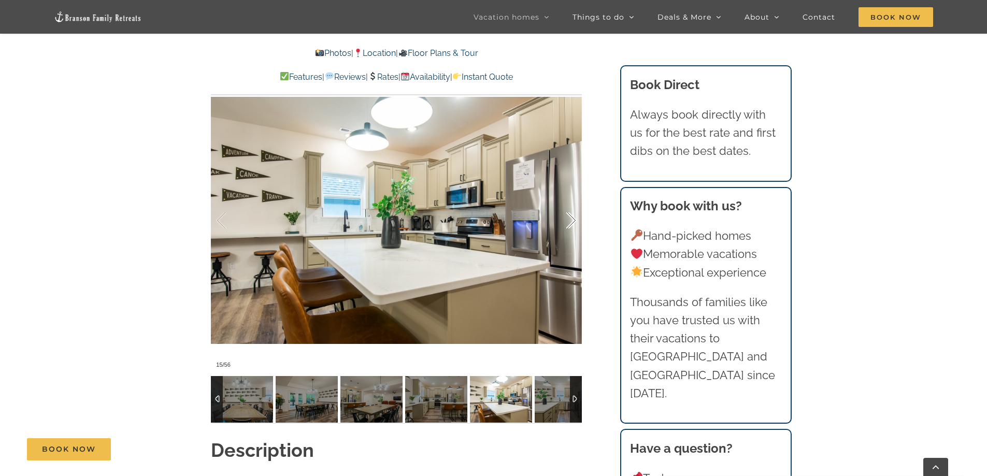
click at [568, 205] on div at bounding box center [560, 221] width 32 height 64
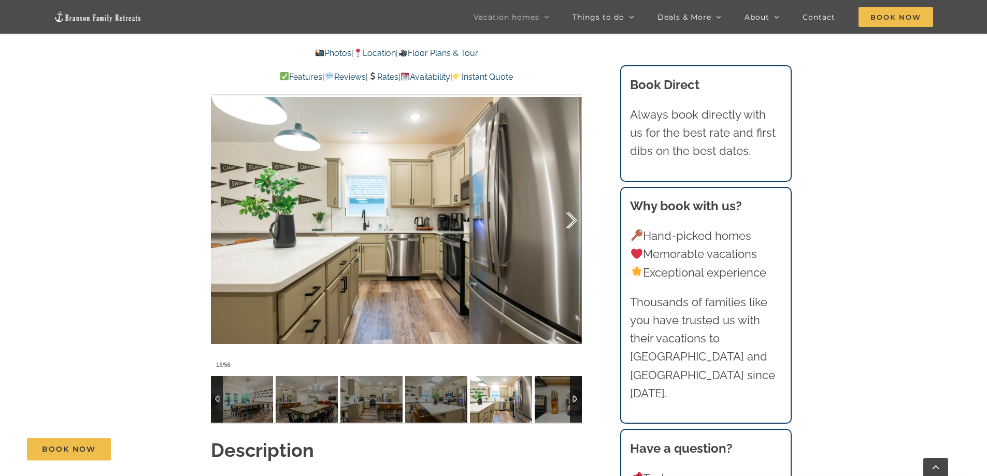
click at [567, 206] on div at bounding box center [560, 221] width 32 height 64
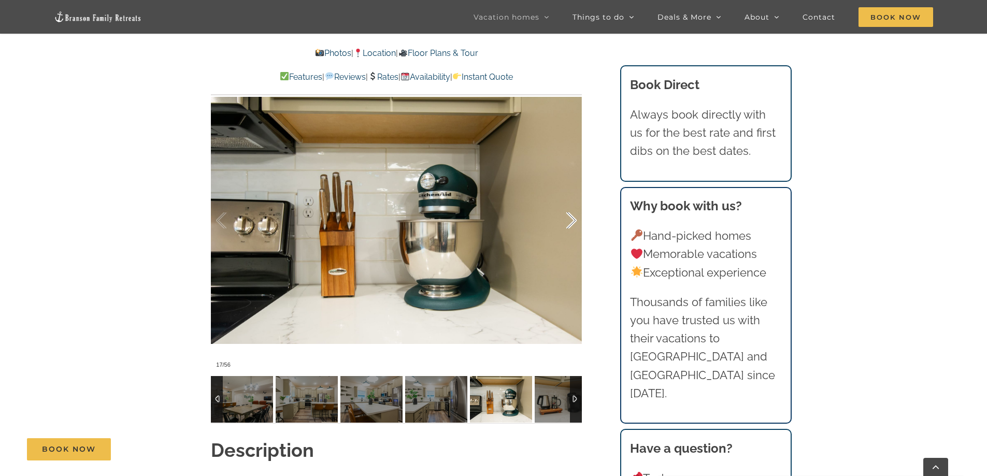
click at [567, 206] on div at bounding box center [560, 221] width 32 height 64
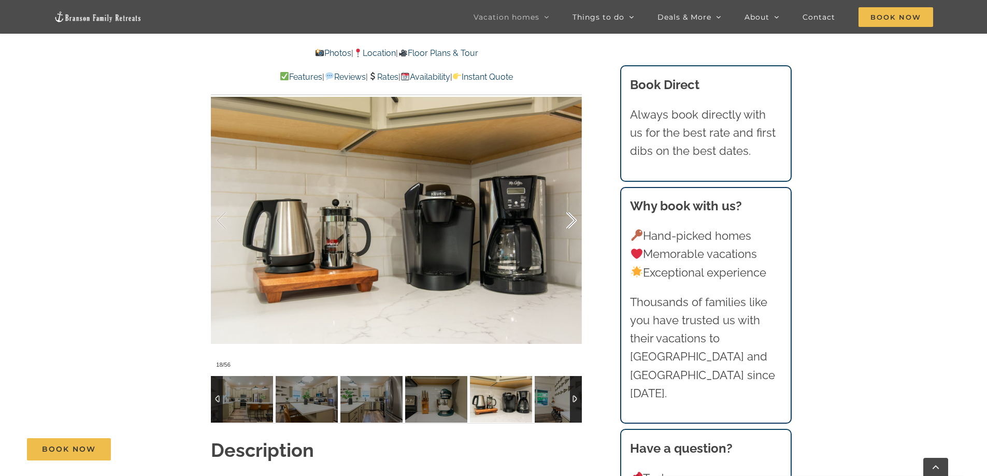
click at [567, 206] on div at bounding box center [560, 221] width 32 height 64
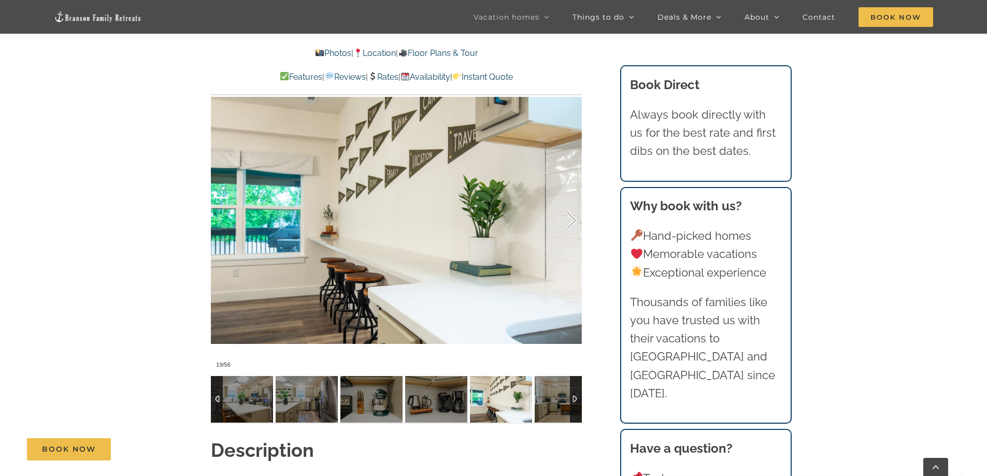
click at [567, 206] on div at bounding box center [560, 221] width 32 height 64
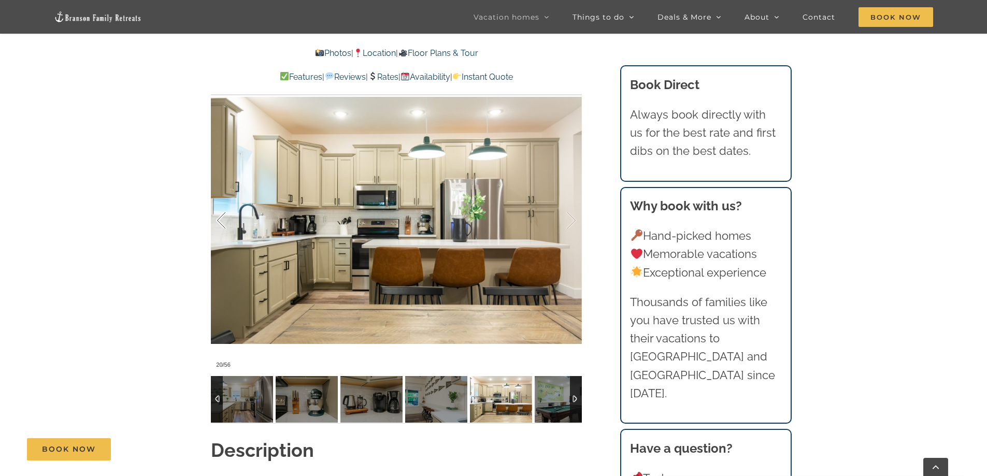
click at [223, 206] on div at bounding box center [232, 221] width 32 height 64
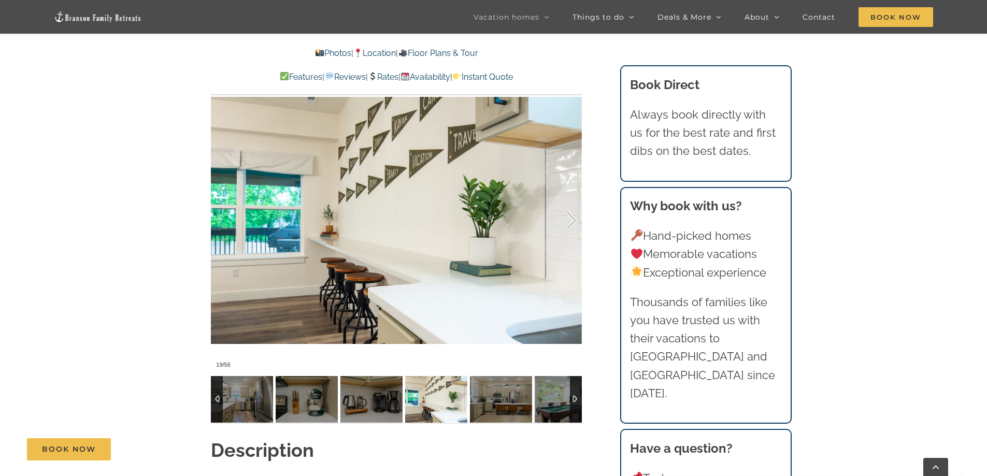
click at [566, 202] on div at bounding box center [560, 221] width 32 height 64
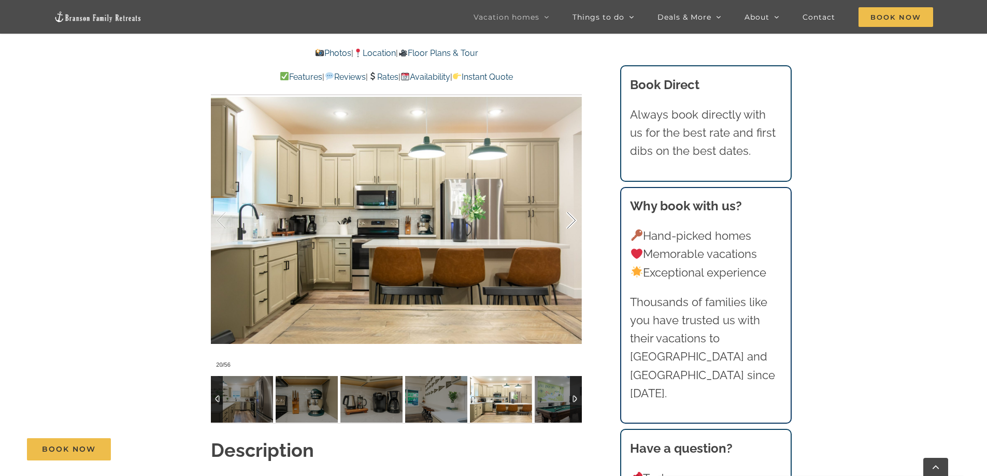
click at [564, 205] on div at bounding box center [560, 221] width 32 height 64
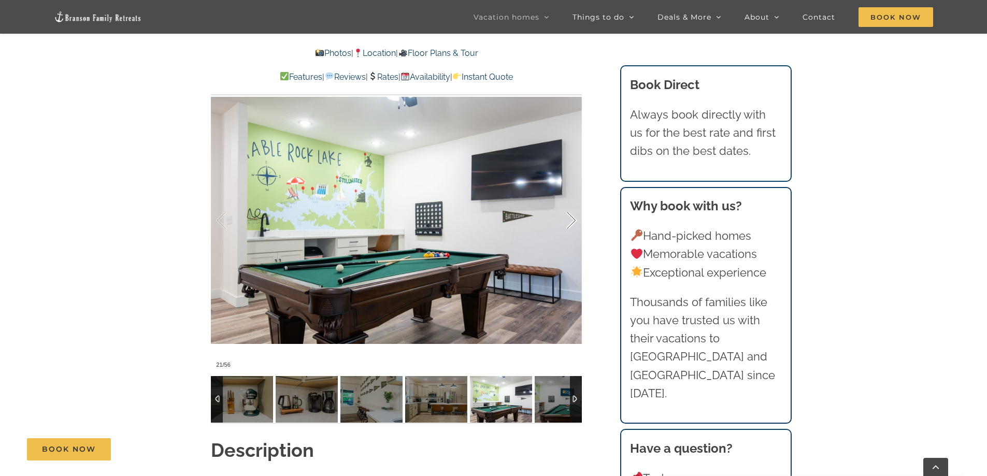
click at [568, 205] on div at bounding box center [560, 221] width 32 height 64
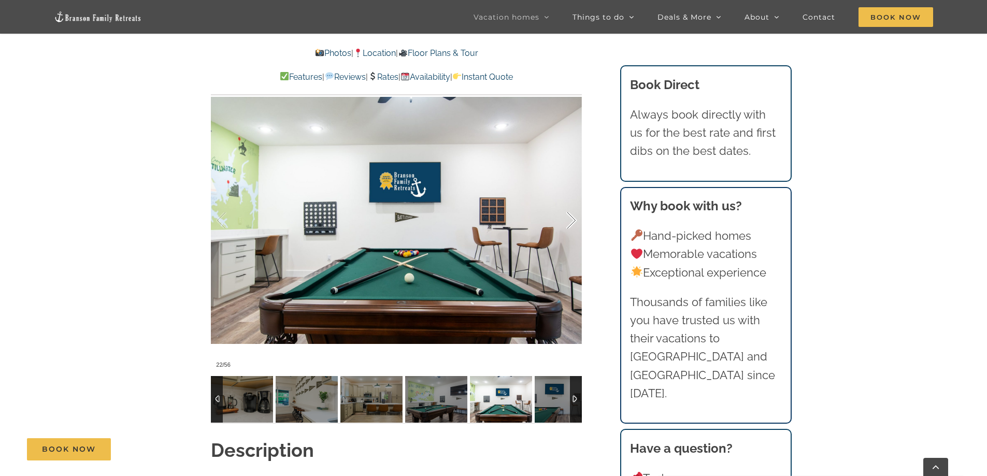
click at [573, 201] on div at bounding box center [560, 221] width 32 height 64
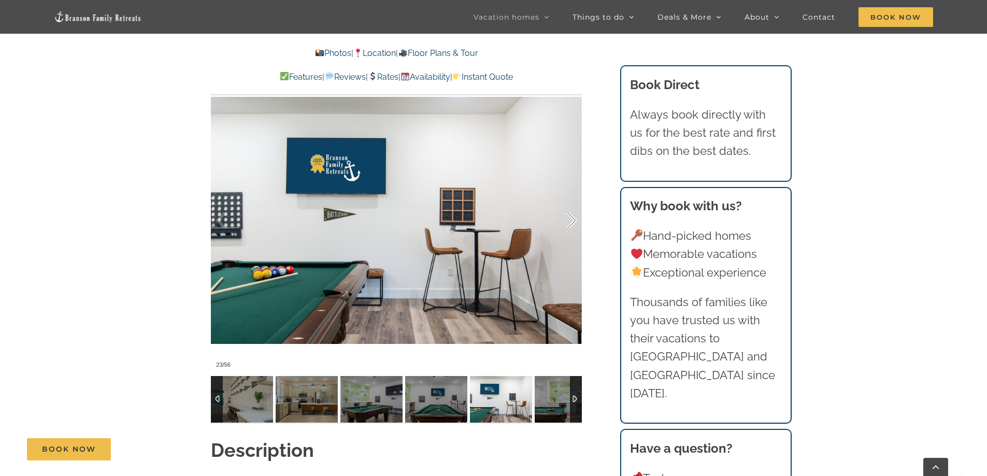
click at [572, 204] on div at bounding box center [560, 221] width 32 height 64
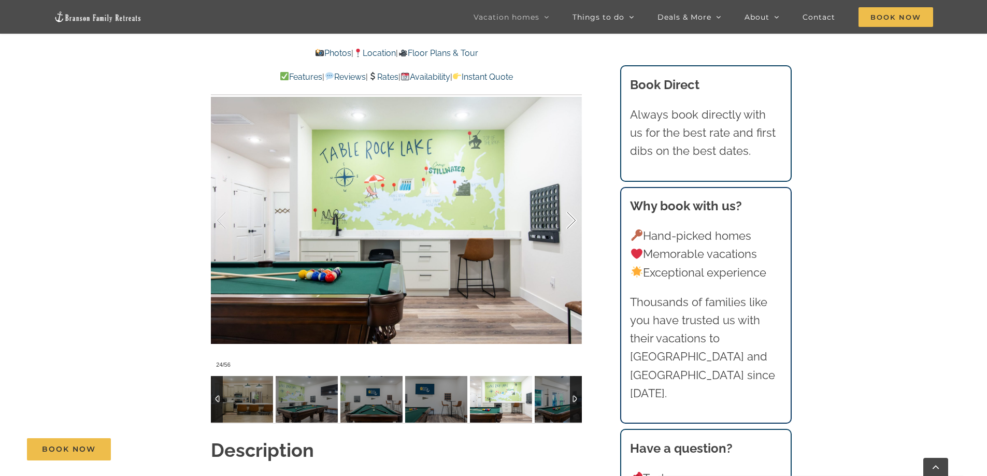
click at [572, 204] on div at bounding box center [560, 221] width 32 height 64
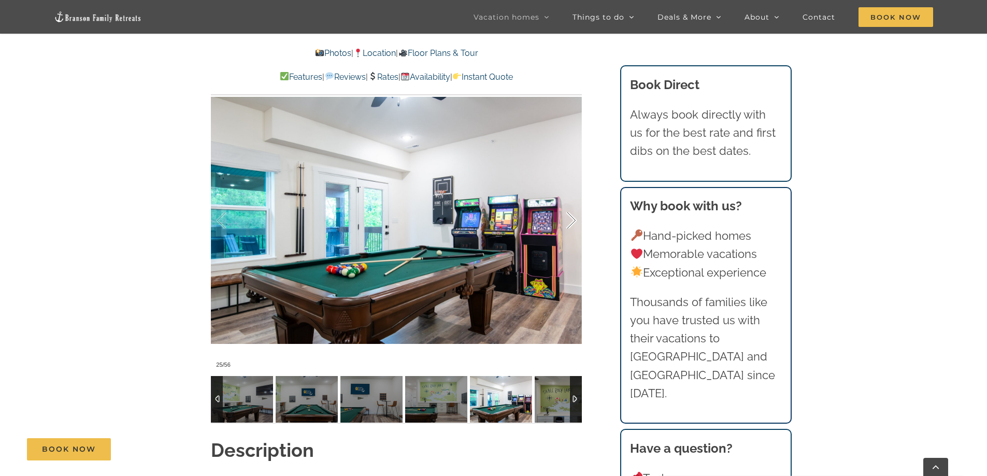
click at [572, 204] on div at bounding box center [560, 221] width 32 height 64
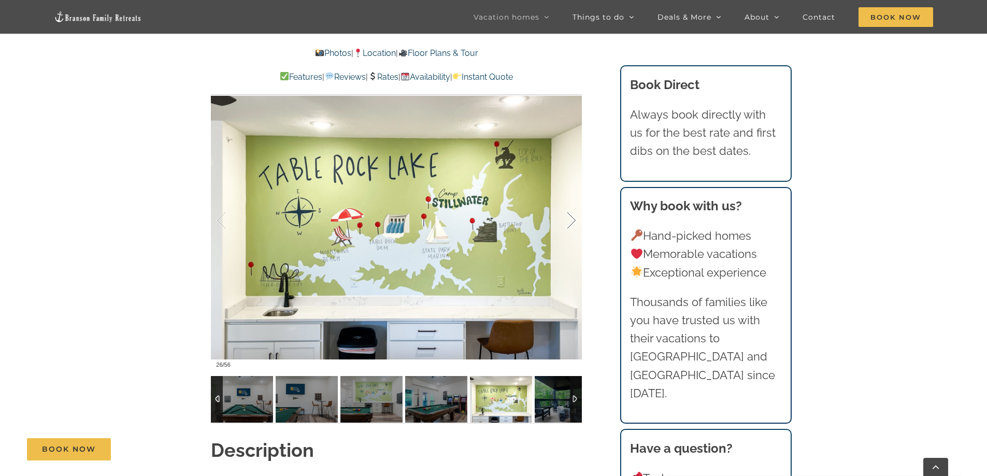
click at [572, 204] on div at bounding box center [560, 221] width 32 height 64
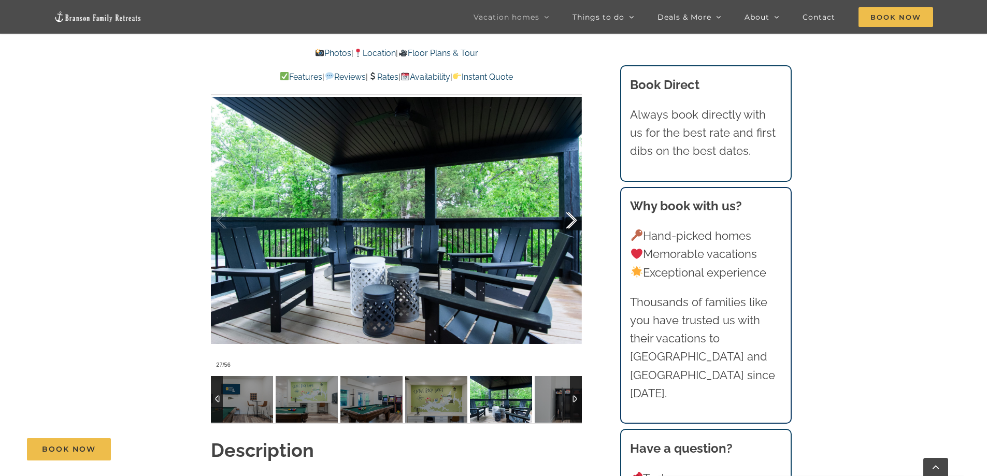
click at [572, 204] on div at bounding box center [560, 221] width 32 height 64
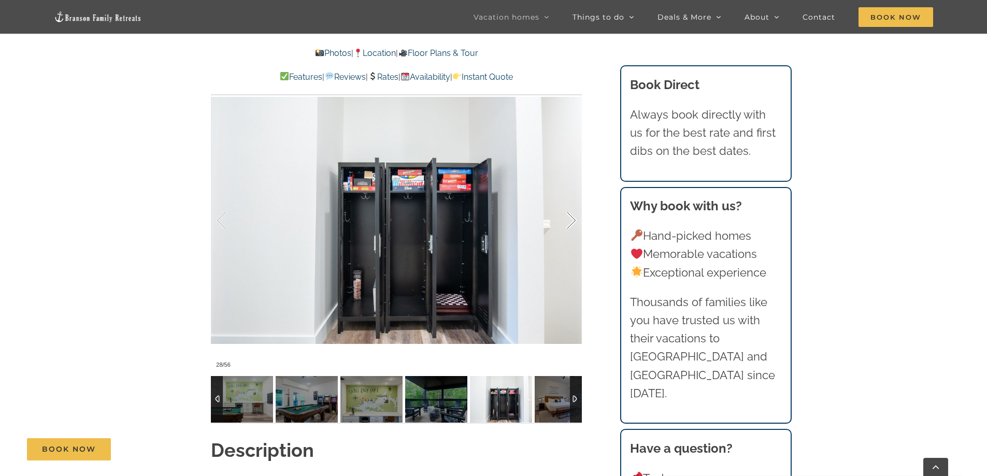
click at [572, 204] on div at bounding box center [560, 221] width 32 height 64
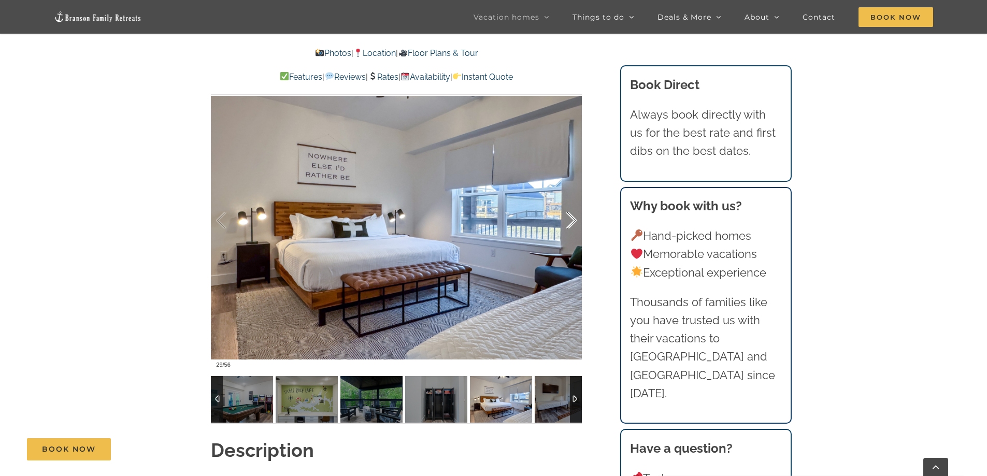
click at [572, 204] on div at bounding box center [560, 221] width 32 height 64
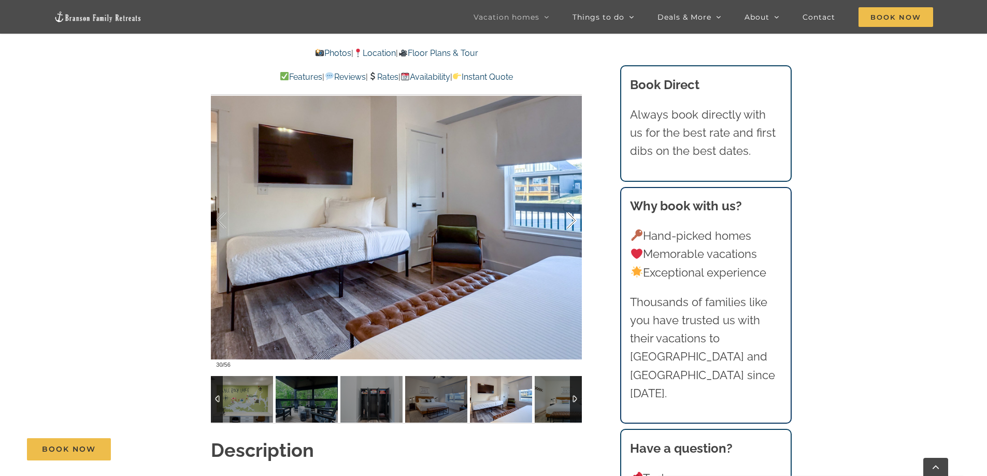
click at [572, 204] on div at bounding box center [560, 221] width 32 height 64
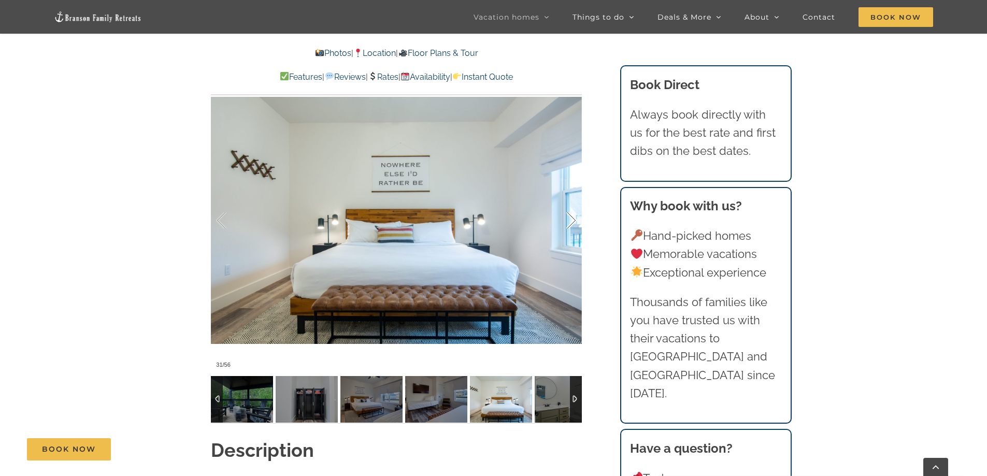
click at [572, 204] on div at bounding box center [560, 221] width 32 height 64
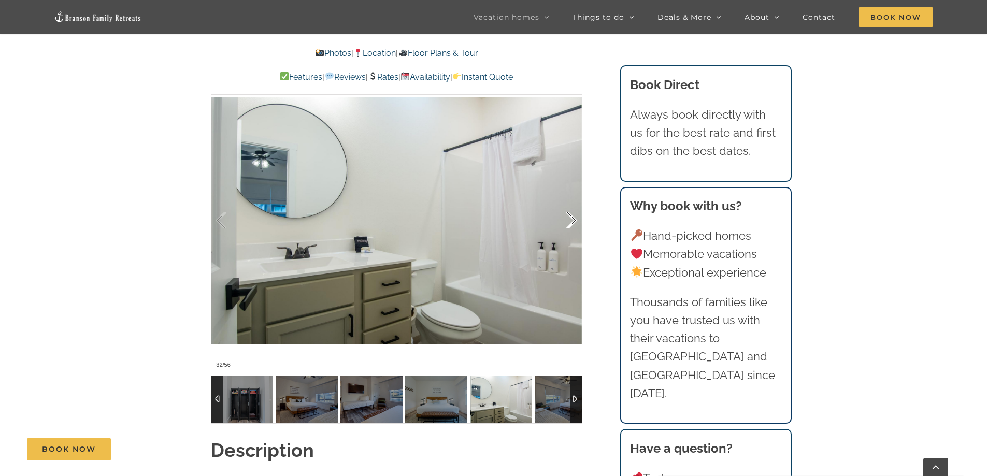
click at [572, 204] on div at bounding box center [560, 221] width 32 height 64
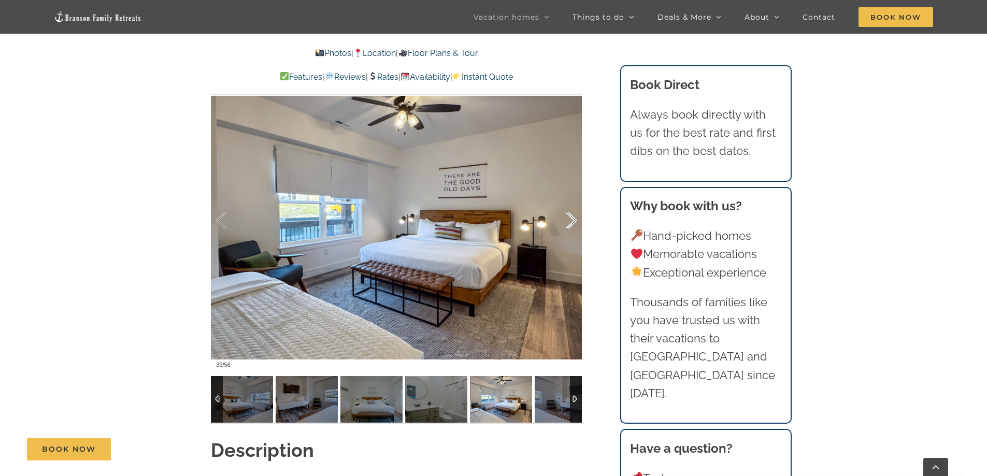
click at [572, 204] on div at bounding box center [560, 221] width 32 height 64
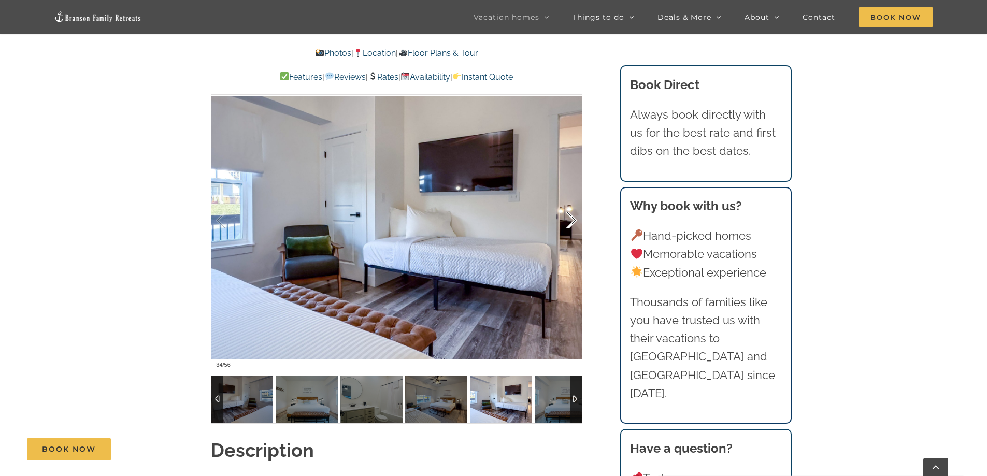
click at [572, 204] on div at bounding box center [560, 221] width 32 height 64
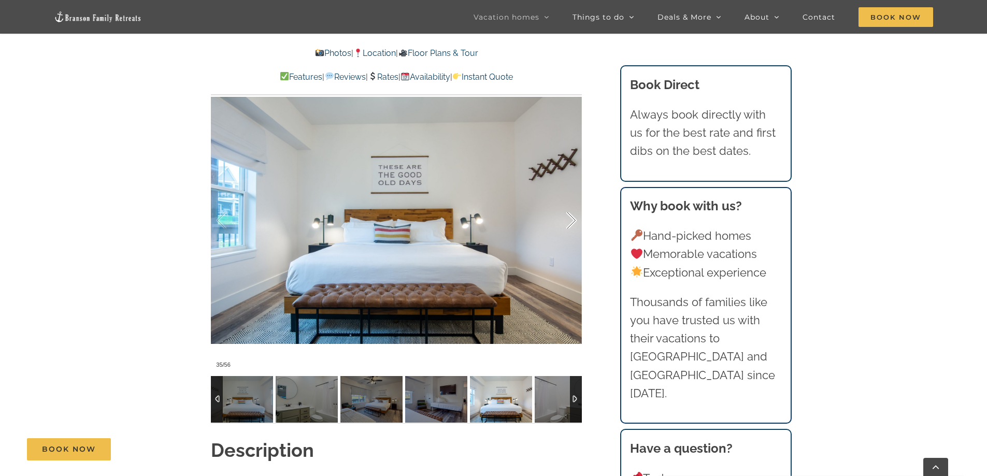
click at [572, 204] on div at bounding box center [560, 221] width 32 height 64
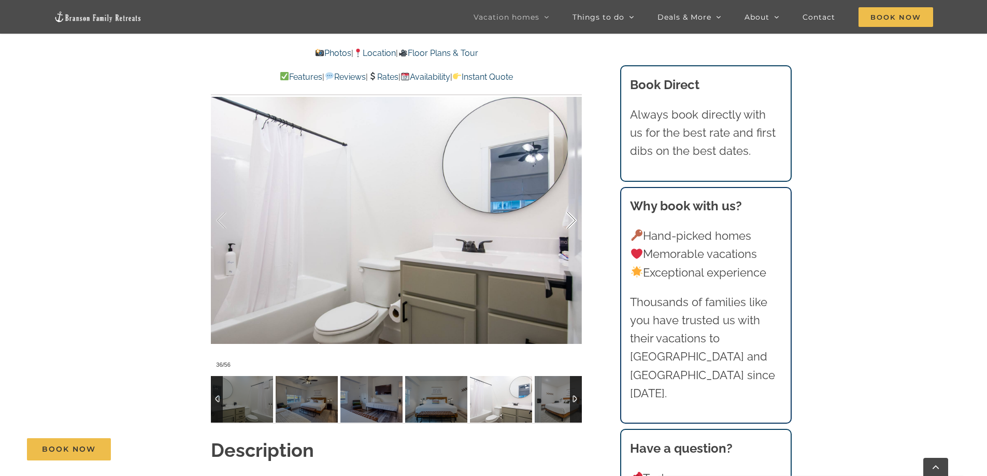
click at [571, 205] on div at bounding box center [560, 221] width 32 height 64
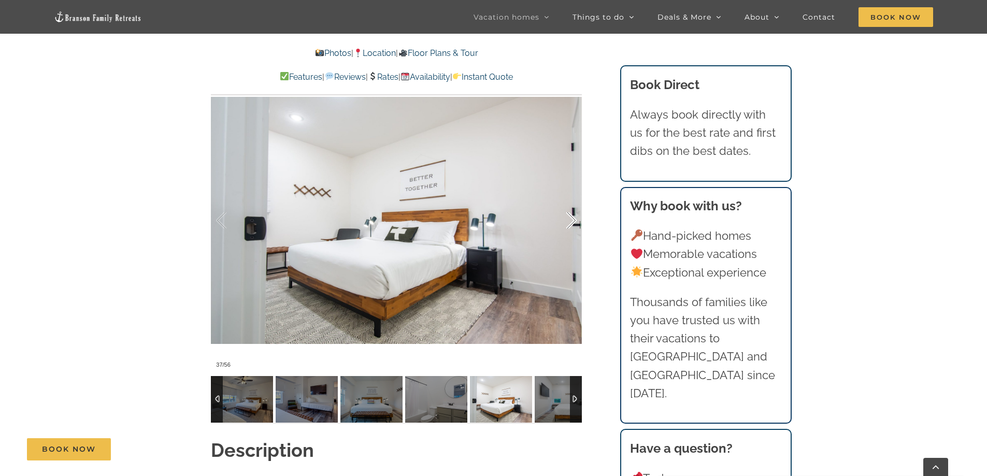
click at [571, 205] on div at bounding box center [560, 221] width 32 height 64
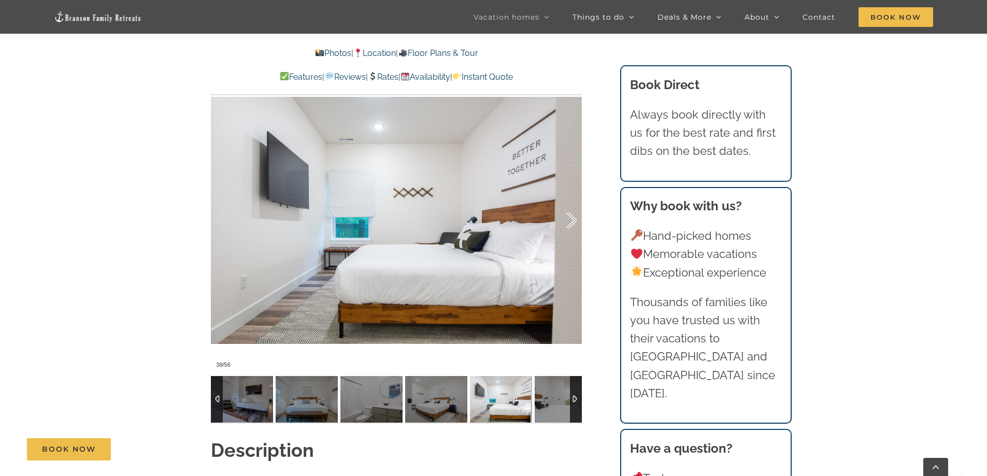
click at [571, 205] on div at bounding box center [560, 221] width 32 height 64
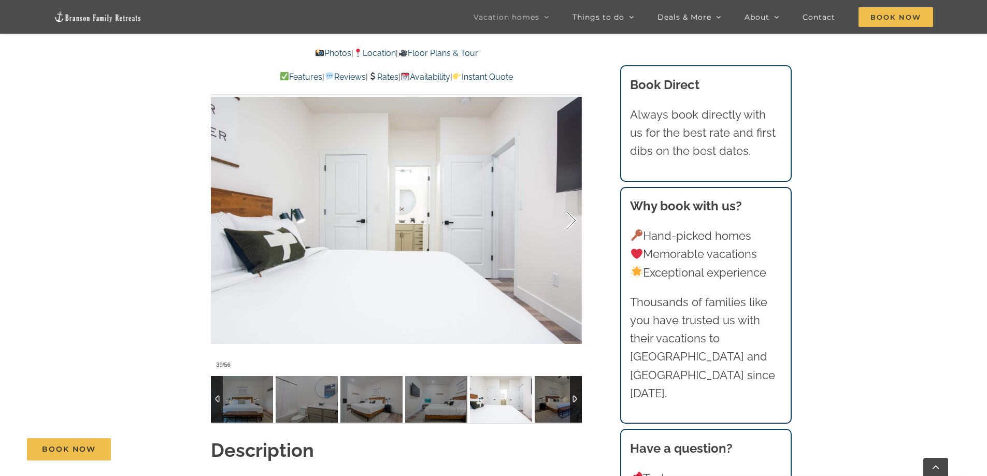
click at [571, 205] on div at bounding box center [560, 221] width 32 height 64
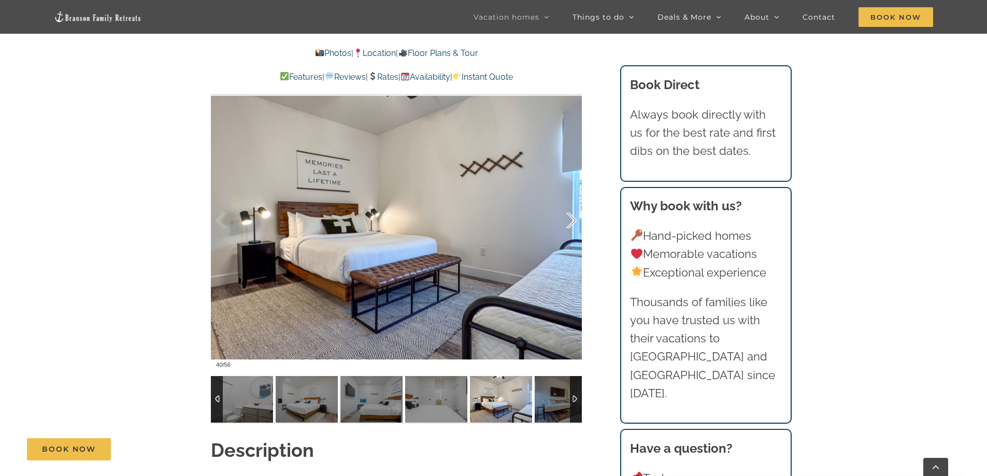
click at [571, 205] on div at bounding box center [560, 221] width 32 height 64
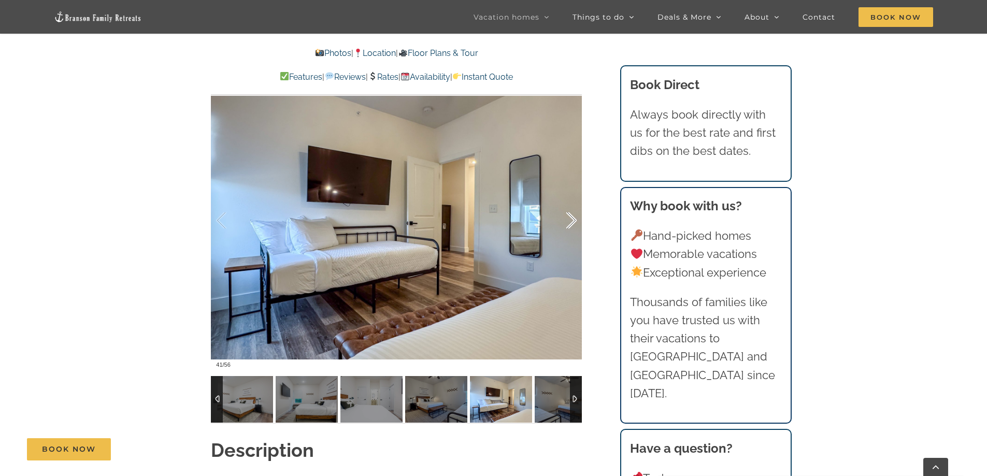
click at [571, 205] on div at bounding box center [560, 221] width 32 height 64
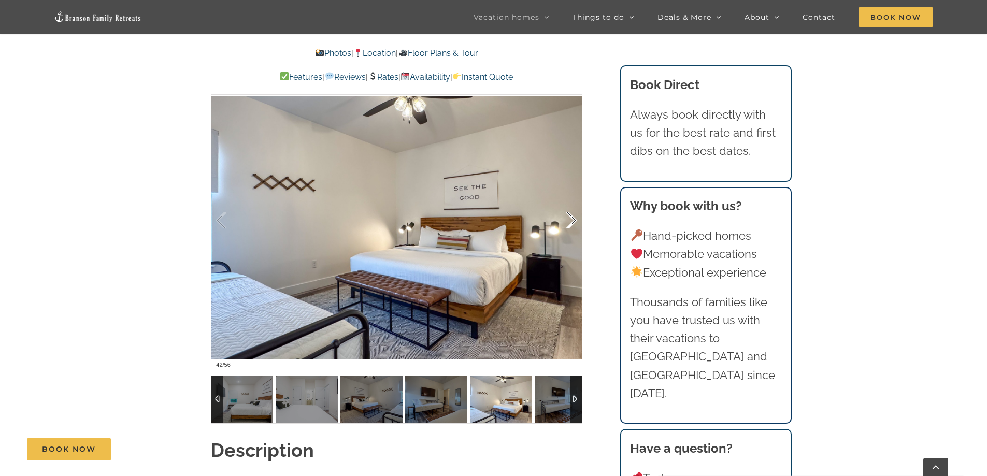
click at [571, 205] on div at bounding box center [560, 221] width 32 height 64
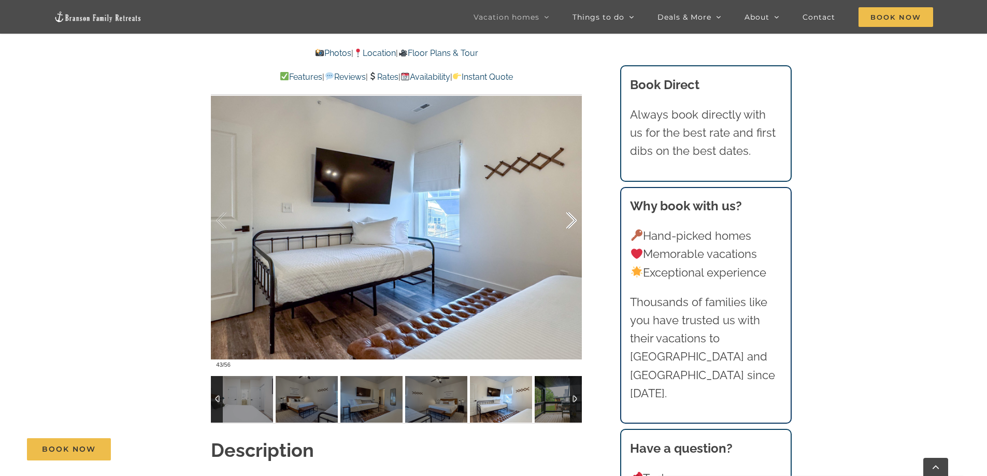
click at [571, 205] on div at bounding box center [560, 221] width 32 height 64
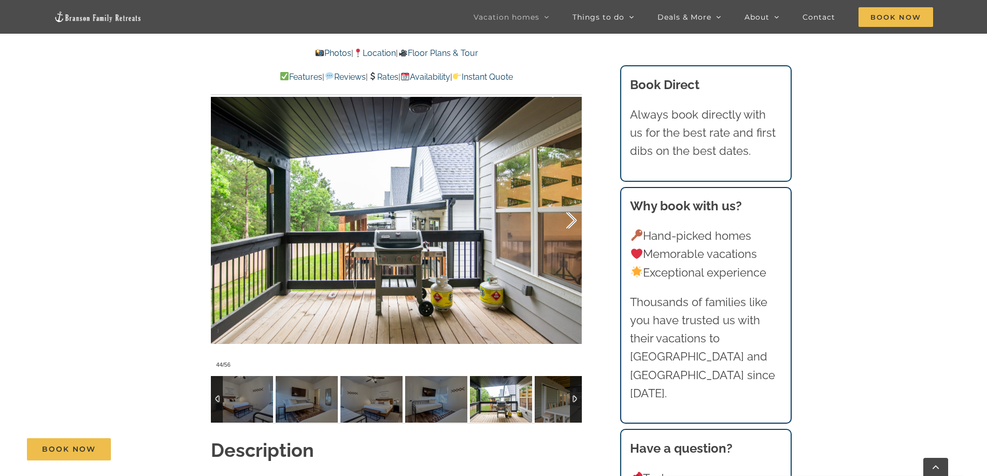
click at [571, 205] on div at bounding box center [560, 221] width 32 height 64
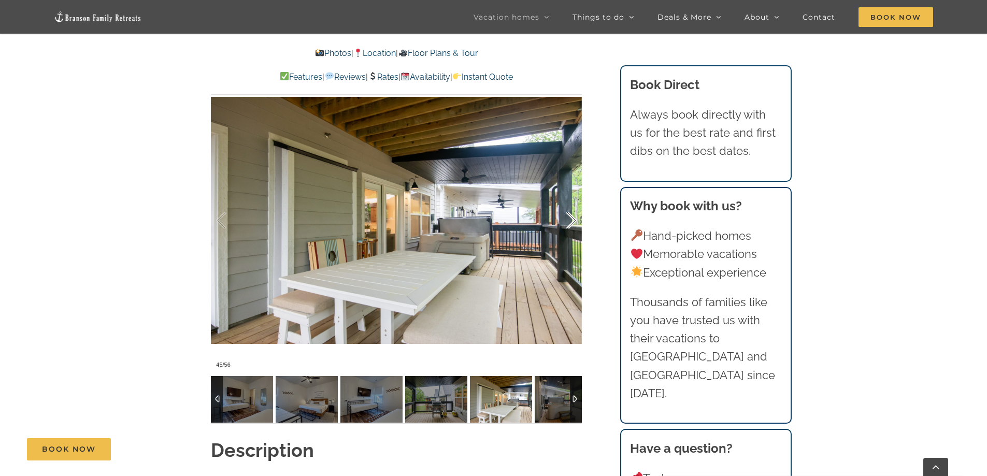
click at [571, 205] on div at bounding box center [560, 221] width 32 height 64
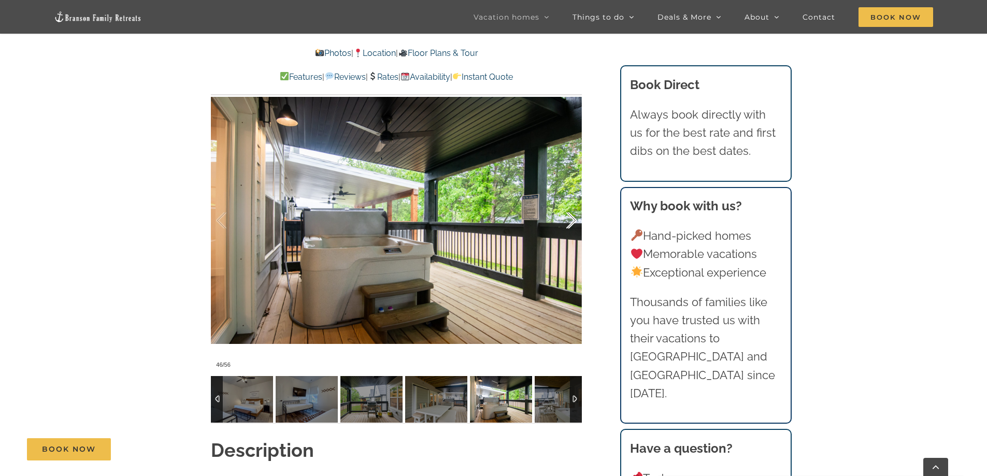
click at [571, 205] on div at bounding box center [560, 221] width 32 height 64
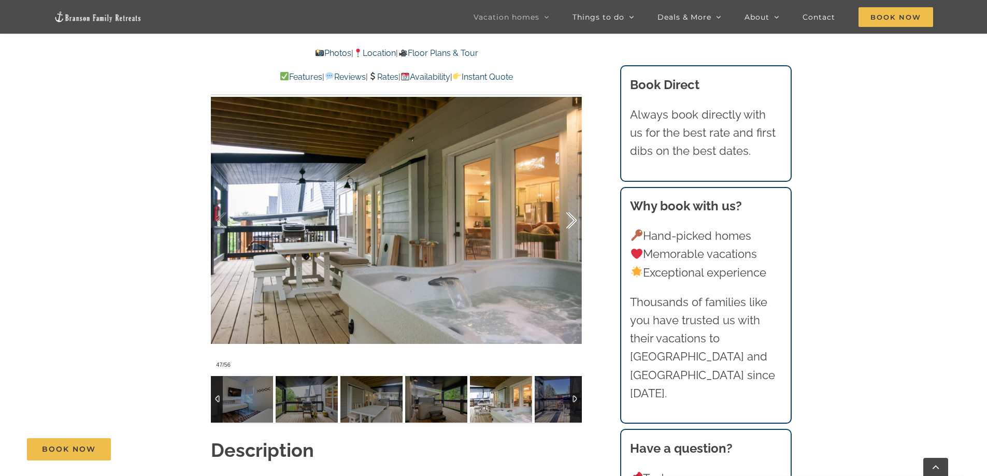
click at [571, 205] on div at bounding box center [560, 221] width 32 height 64
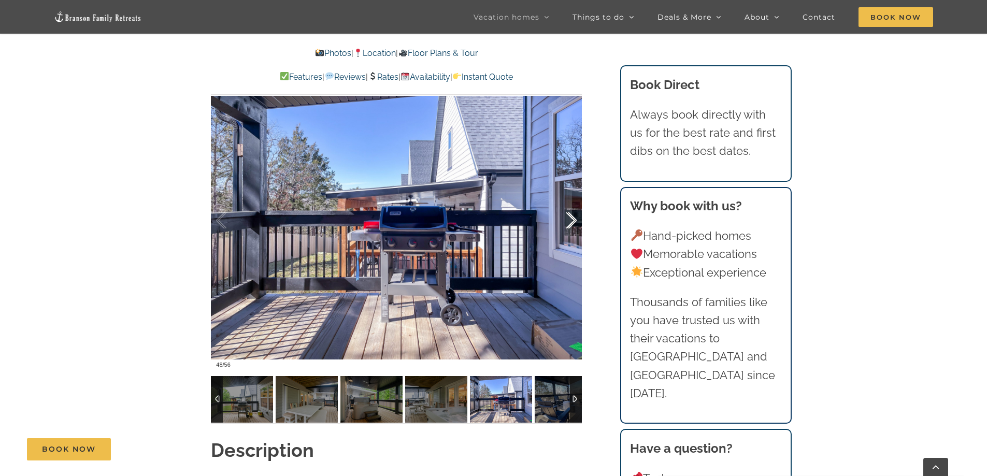
click at [571, 205] on div at bounding box center [560, 221] width 32 height 64
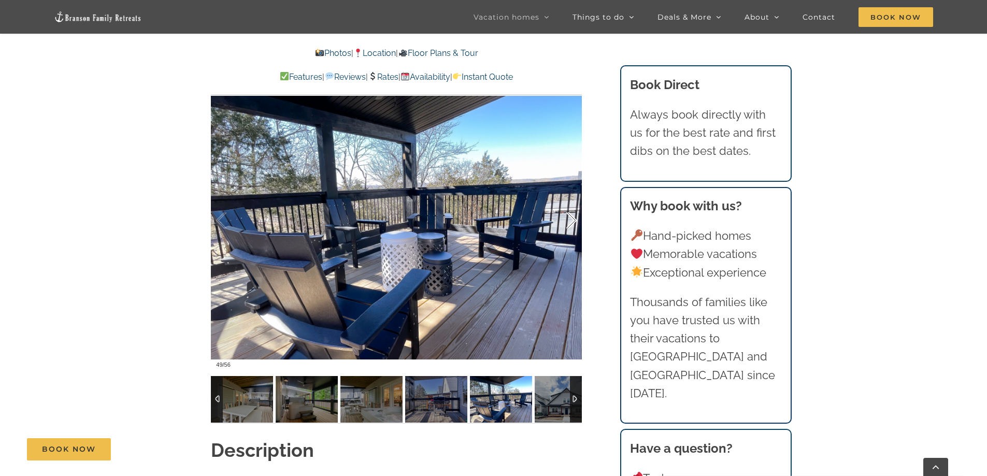
click at [571, 205] on div at bounding box center [560, 221] width 32 height 64
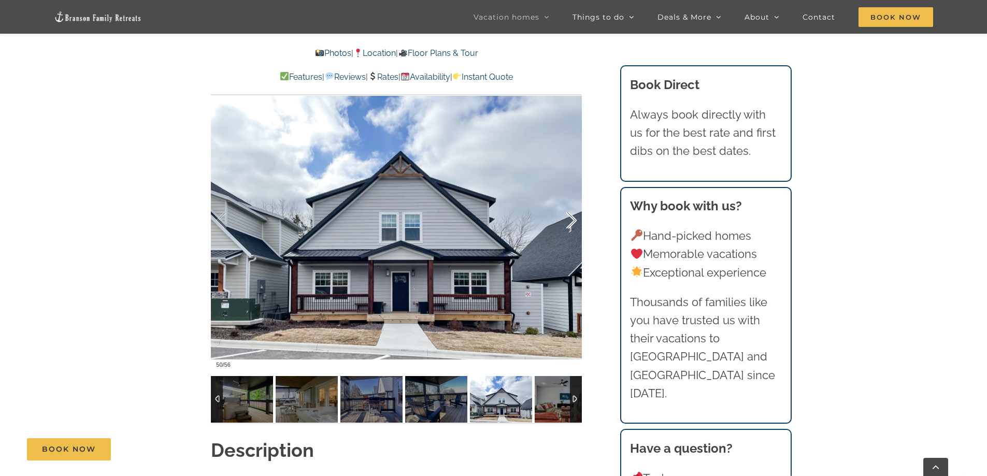
click at [571, 205] on div at bounding box center [560, 221] width 32 height 64
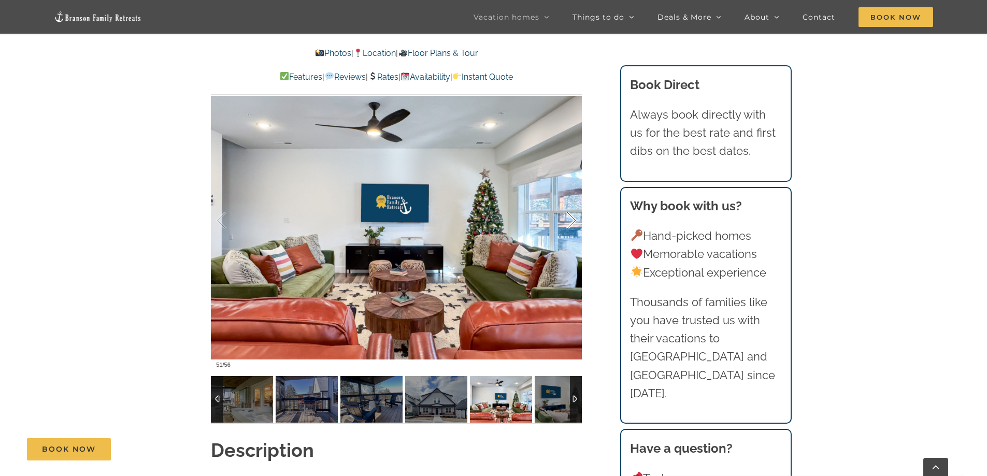
click at [571, 205] on div at bounding box center [560, 221] width 32 height 64
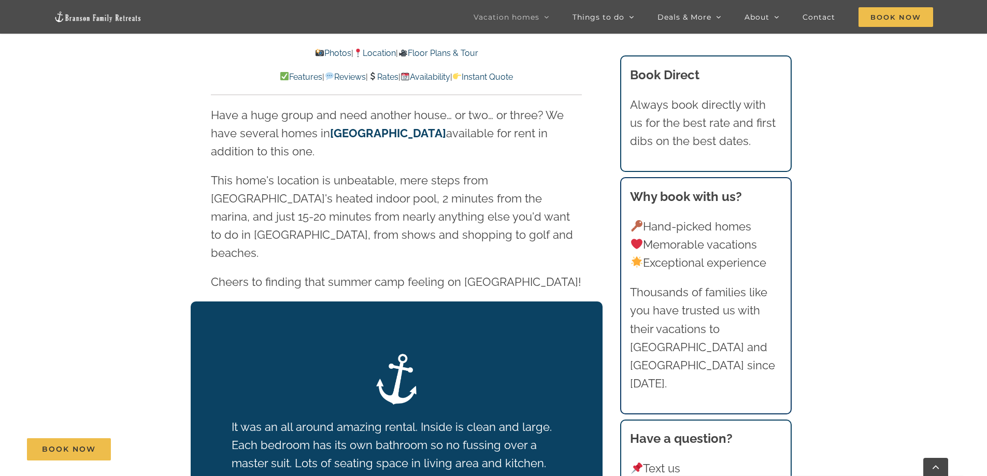
scroll to position [1813, 0]
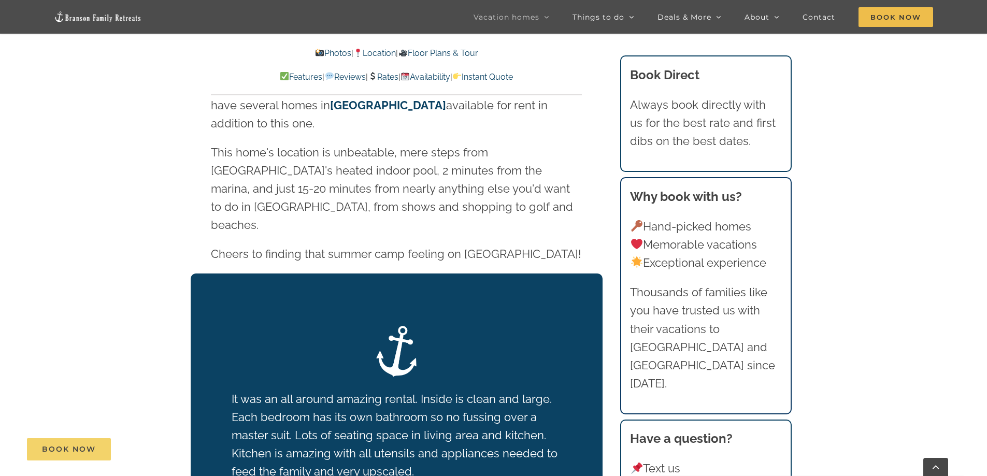
click at [79, 451] on span "Book Now" at bounding box center [69, 449] width 54 height 9
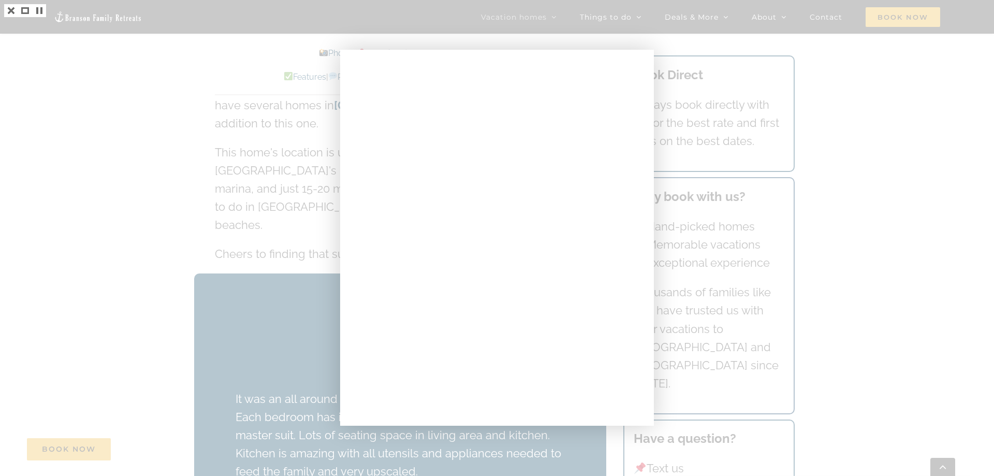
click at [292, 102] on div at bounding box center [497, 238] width 994 height 476
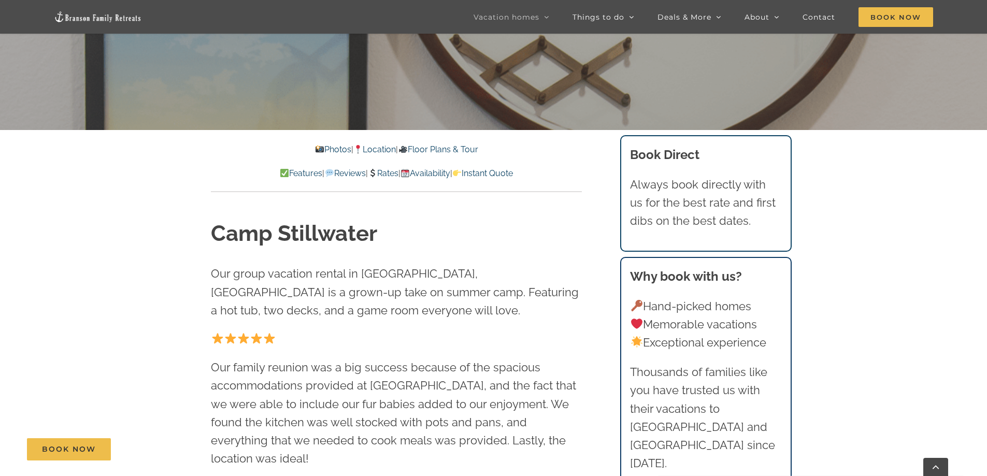
scroll to position [414, 0]
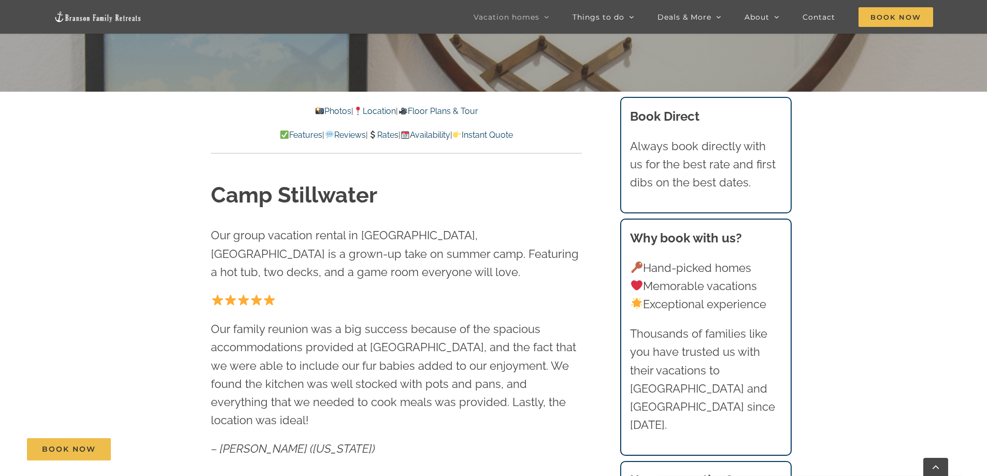
click at [373, 112] on link "Location" at bounding box center [374, 111] width 42 height 10
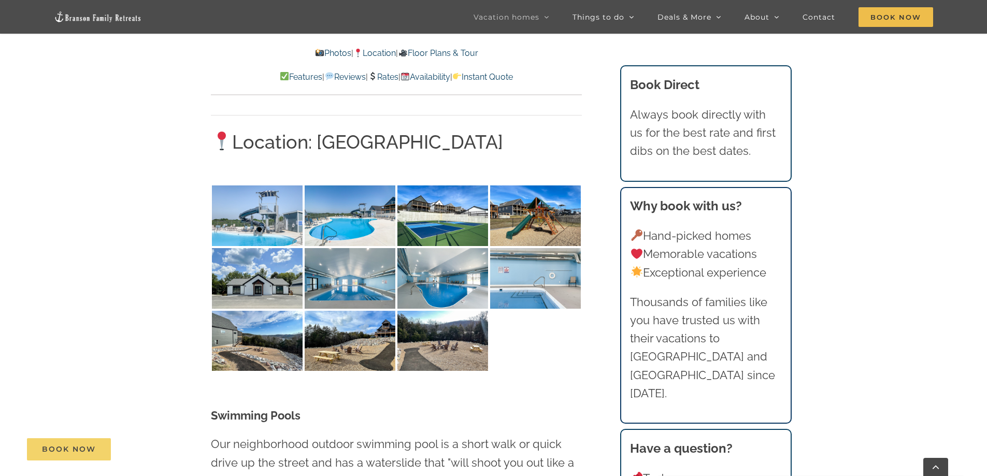
click at [83, 450] on span "Book Now" at bounding box center [69, 449] width 54 height 9
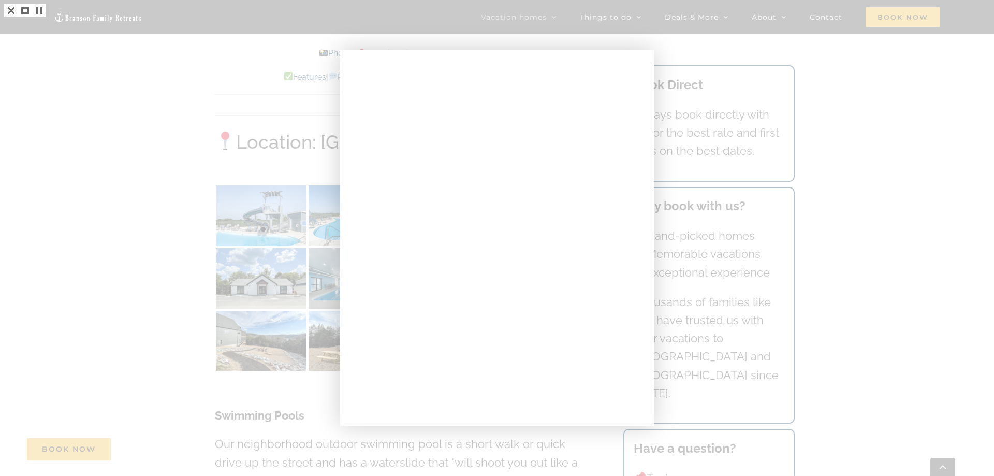
click at [684, 48] on div at bounding box center [497, 238] width 994 height 476
